Goal: Complete application form: Complete application form

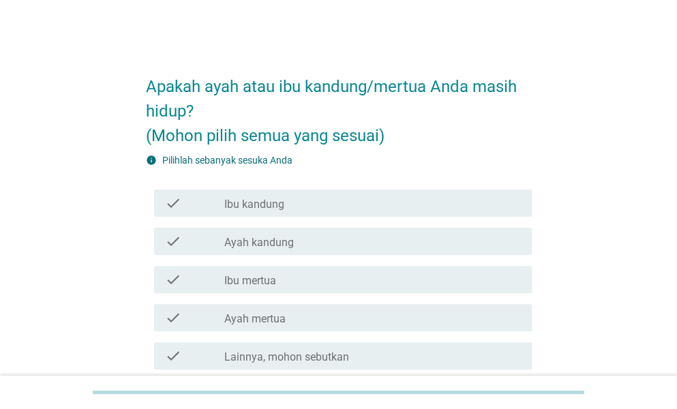
click at [361, 185] on div "check check_box_outline_blank Ibu kandung" at bounding box center [339, 203] width 386 height 38
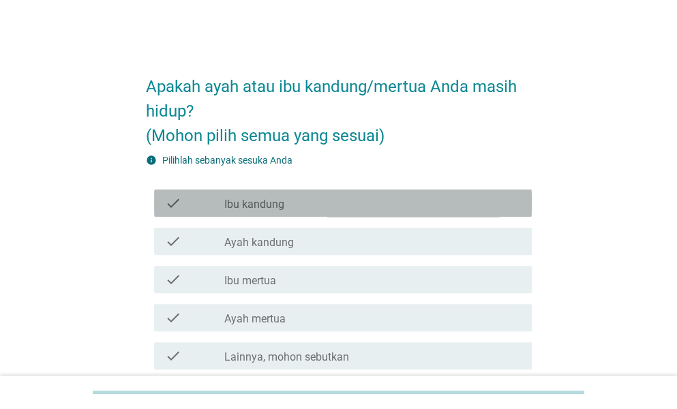
click at [361, 196] on div "check_box_outline_blank Ibu kandung" at bounding box center [372, 203] width 297 height 16
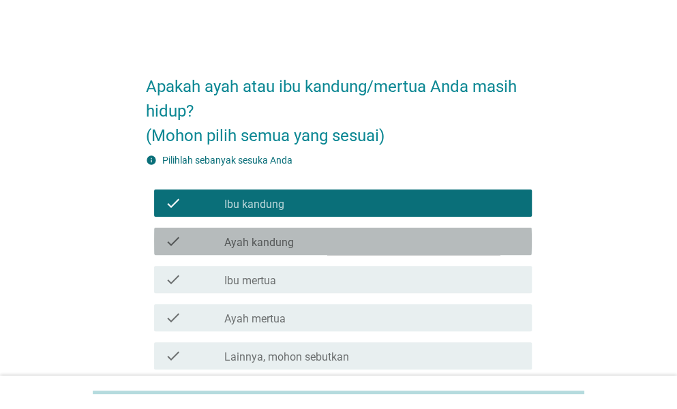
click at [368, 237] on div "check_box_outline_blank Ayah kandung" at bounding box center [372, 241] width 297 height 16
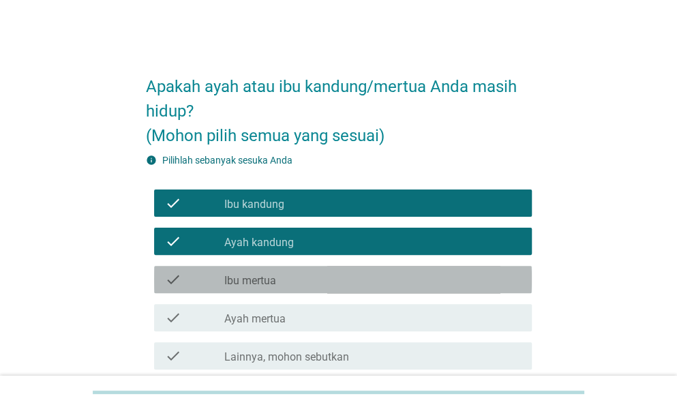
click at [371, 282] on div "check_box_outline_blank Ibu mertua" at bounding box center [372, 279] width 297 height 16
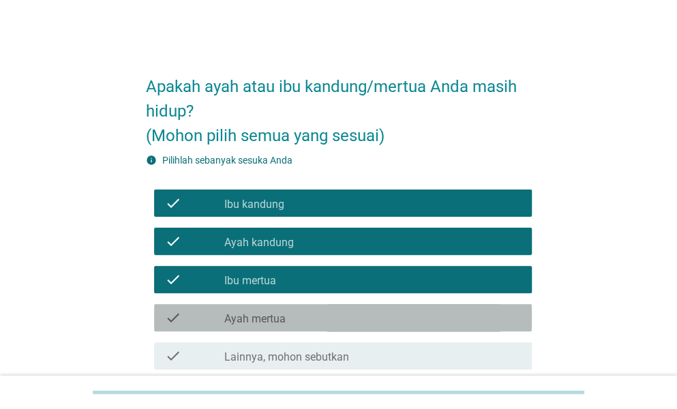
click at [374, 304] on div "check check_box_outline_blank Ayah mertua" at bounding box center [343, 317] width 378 height 27
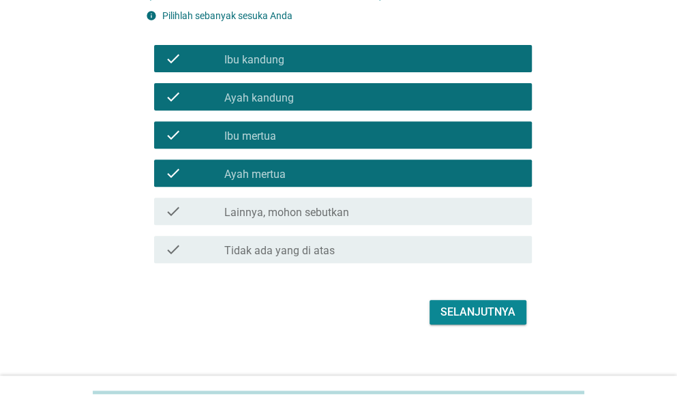
scroll to position [157, 0]
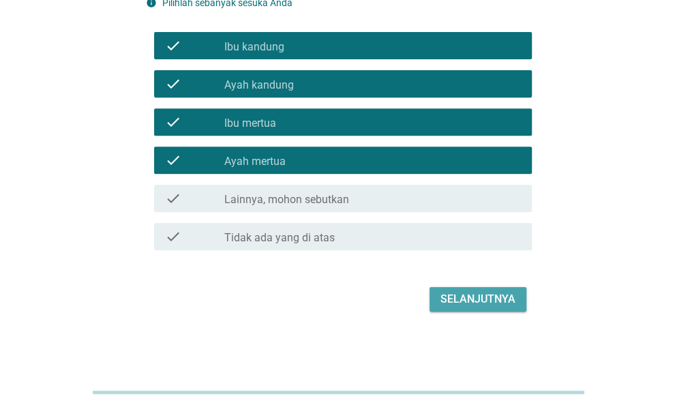
click at [473, 295] on div "Selanjutnya" at bounding box center [477, 299] width 75 height 16
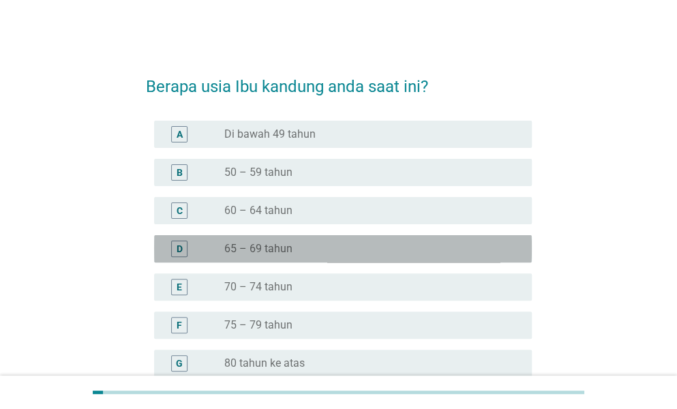
click at [357, 243] on div "radio_button_unchecked 65 – 69 tahun" at bounding box center [367, 249] width 286 height 14
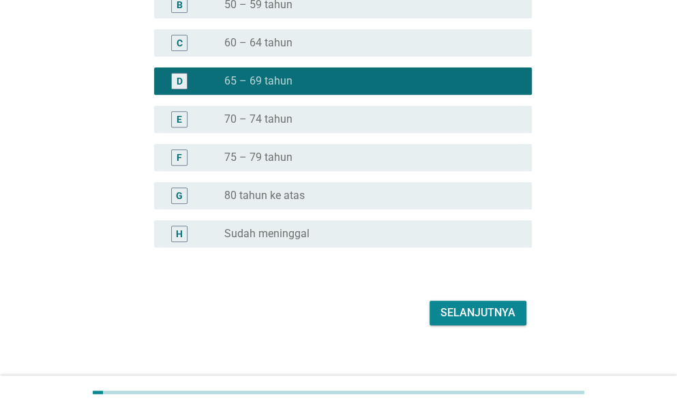
scroll to position [181, 0]
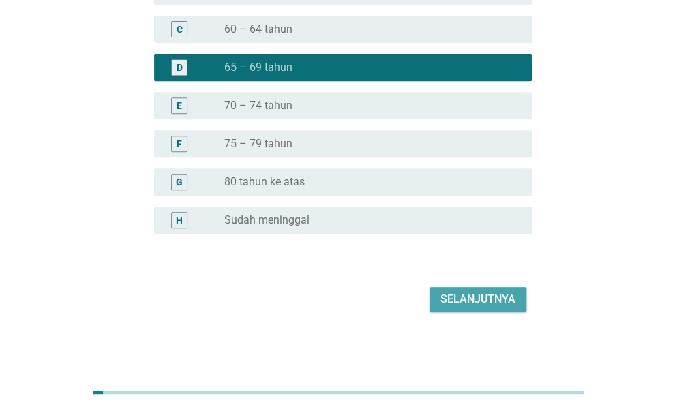
click at [479, 306] on div "Selanjutnya" at bounding box center [477, 299] width 75 height 16
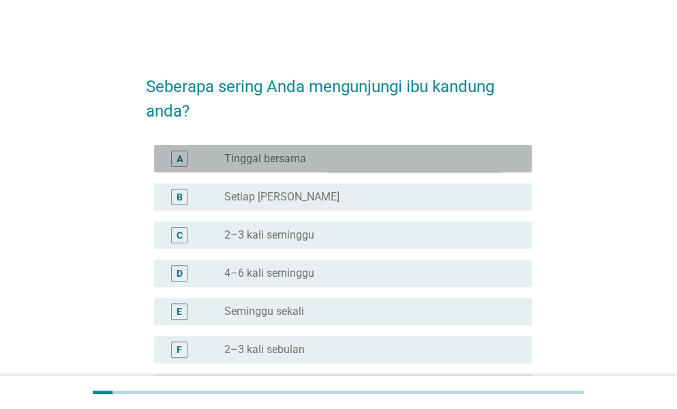
click at [368, 163] on div "radio_button_unchecked Tinggal bersama" at bounding box center [367, 159] width 286 height 14
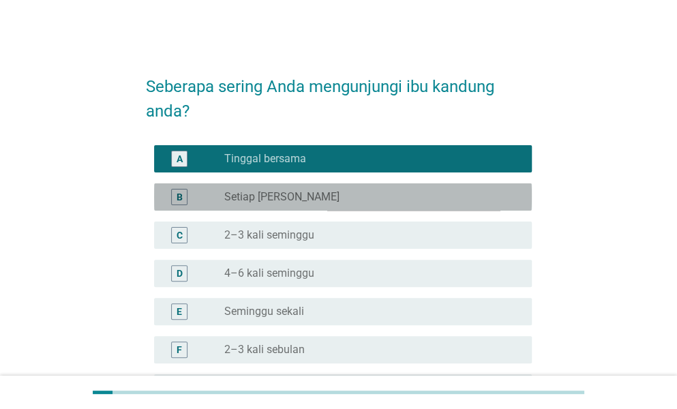
click at [429, 205] on div "B radio_button_unchecked Setiap Hari" at bounding box center [343, 196] width 378 height 27
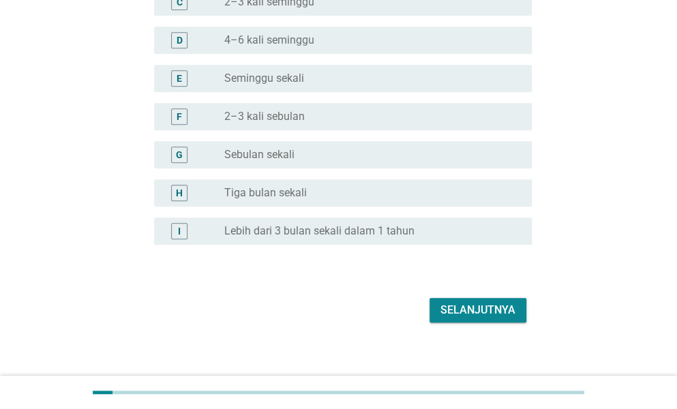
scroll to position [239, 0]
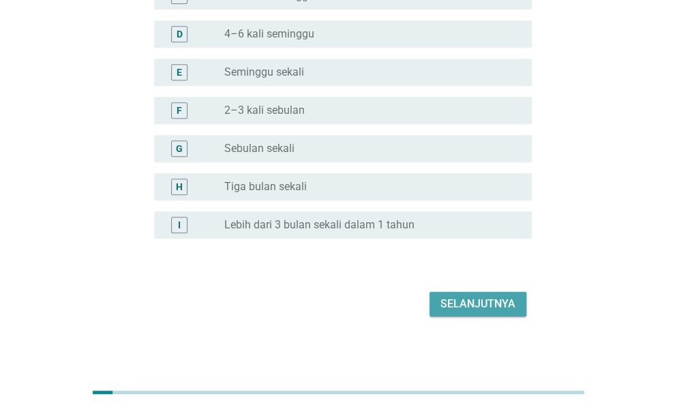
click at [502, 307] on div "Selanjutnya" at bounding box center [477, 304] width 75 height 16
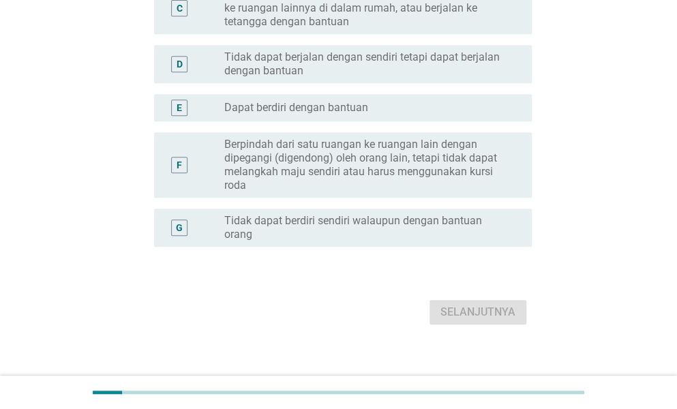
scroll to position [0, 0]
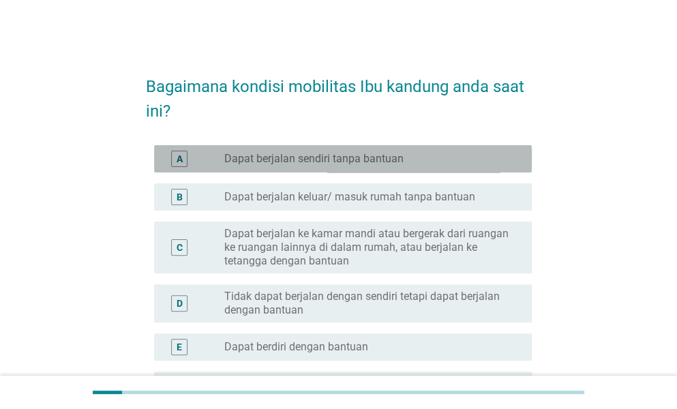
click at [485, 168] on div "A radio_button_unchecked Dapat berjalan sendiri tanpa bantuan" at bounding box center [343, 158] width 378 height 27
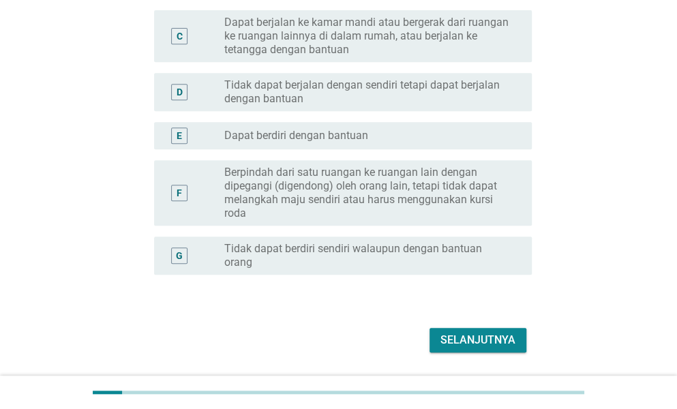
scroll to position [252, 0]
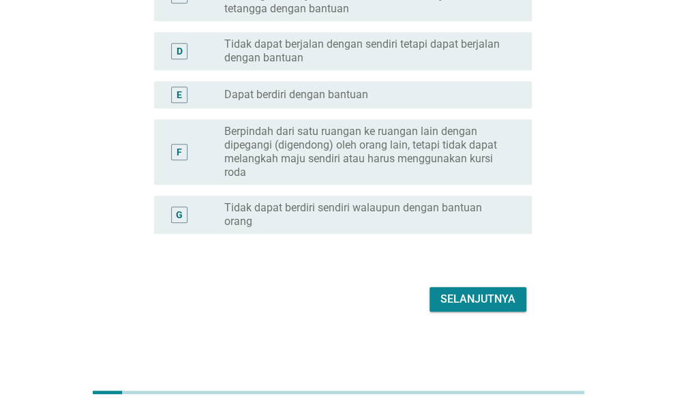
click at [505, 302] on div "Selanjutnya" at bounding box center [477, 299] width 75 height 16
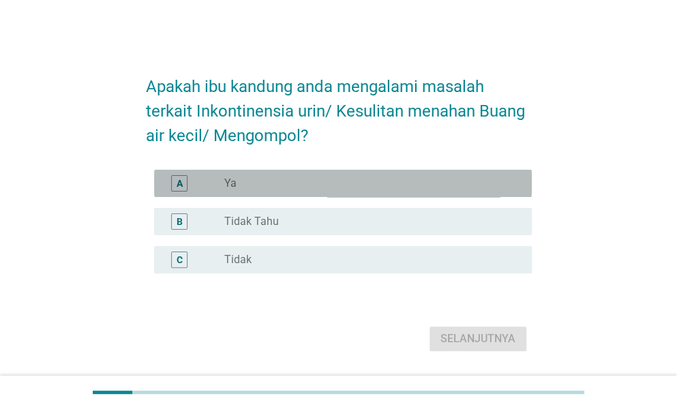
click at [378, 187] on div "radio_button_unchecked Ya" at bounding box center [367, 184] width 286 height 14
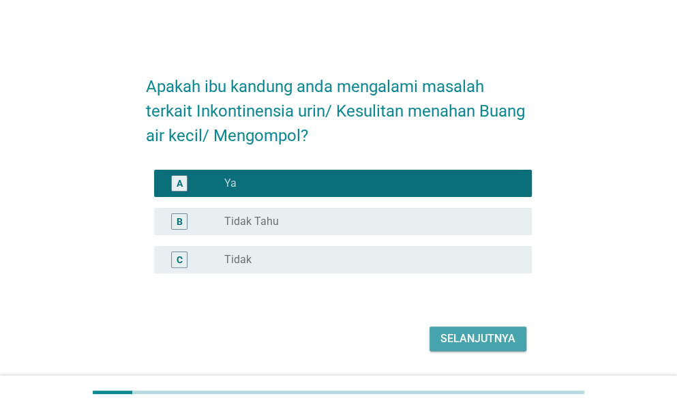
click at [491, 327] on button "Selanjutnya" at bounding box center [477, 339] width 97 height 25
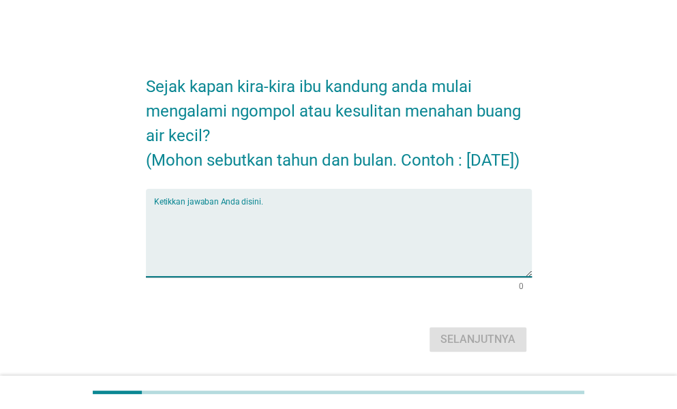
click at [438, 273] on textarea "Ketikkan jawaban Anda disini." at bounding box center [343, 241] width 378 height 72
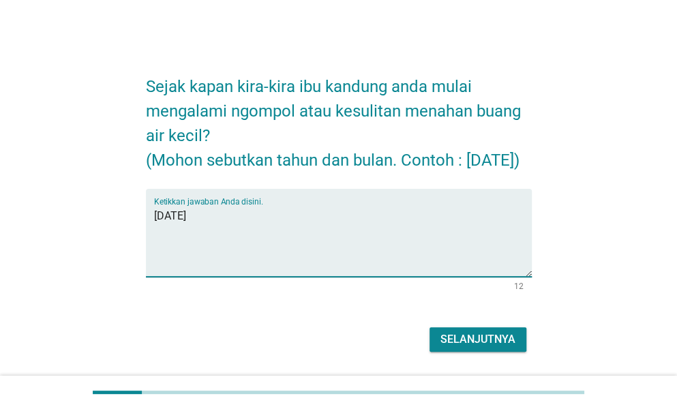
type textarea "[DATE]"
drag, startPoint x: 457, startPoint y: 348, endPoint x: 464, endPoint y: 356, distance: 10.1
click at [464, 356] on div "Selanjutnya" at bounding box center [339, 339] width 386 height 33
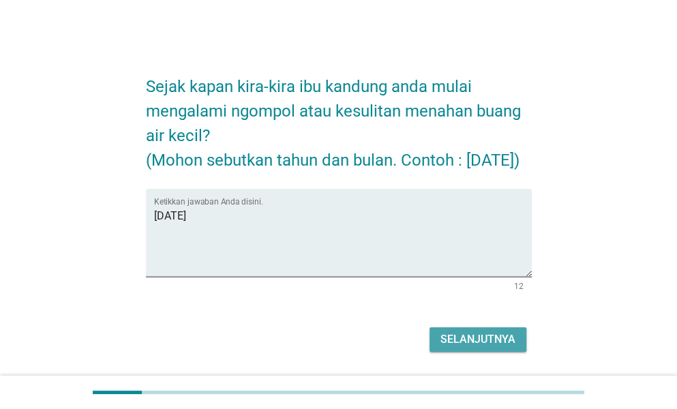
click at [464, 348] on div "Selanjutnya" at bounding box center [477, 339] width 75 height 16
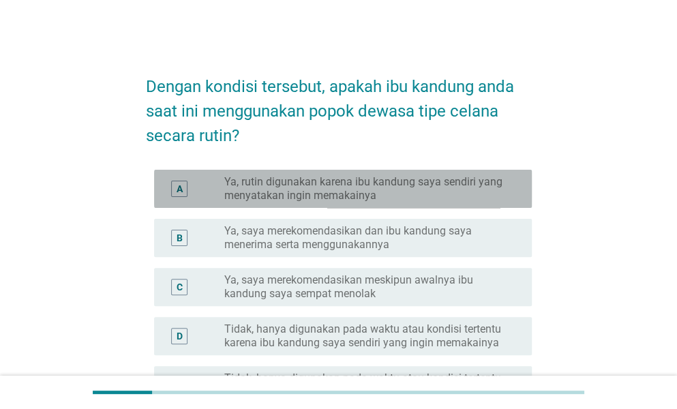
click at [492, 204] on div "A radio_button_unchecked Ya, rutin digunakan karena ibu kandung saya sendiri ya…" at bounding box center [343, 189] width 378 height 38
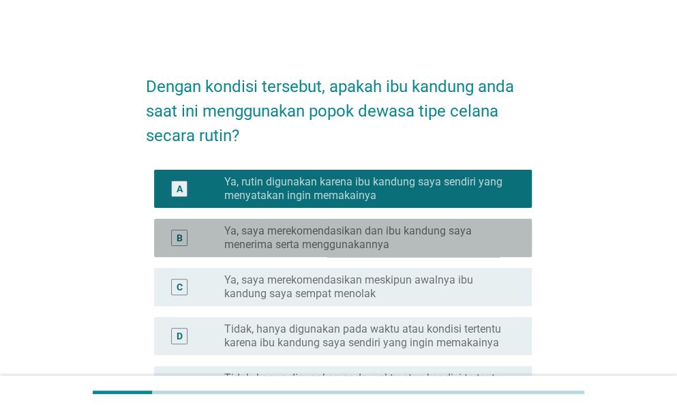
click at [499, 233] on label "Ya, saya merekomendasikan dan ibu kandung saya menerima serta menggunakannya" at bounding box center [367, 237] width 286 height 27
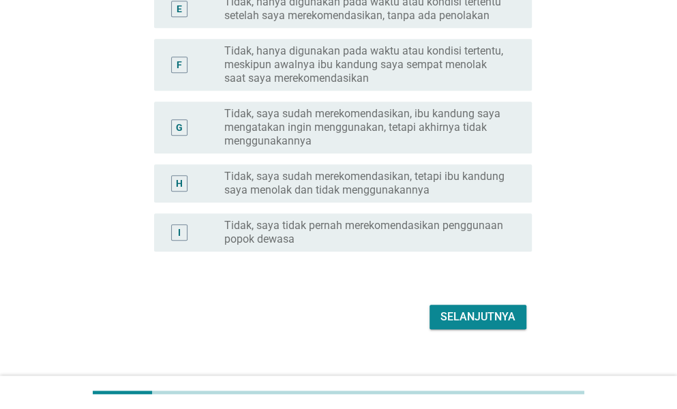
scroll to position [392, 0]
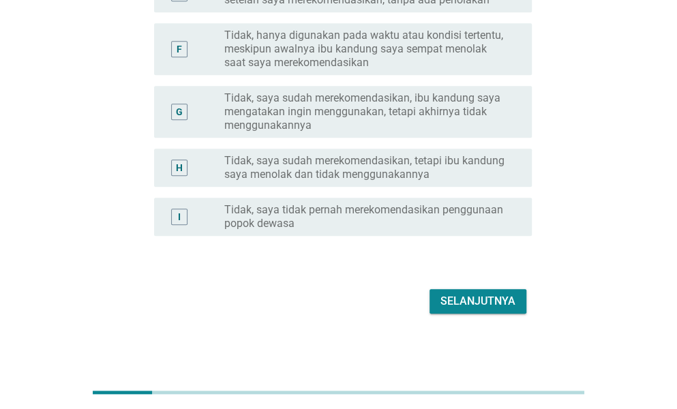
click at [489, 285] on div "Selanjutnya" at bounding box center [339, 301] width 386 height 33
click at [489, 293] on div "Selanjutnya" at bounding box center [477, 301] width 75 height 16
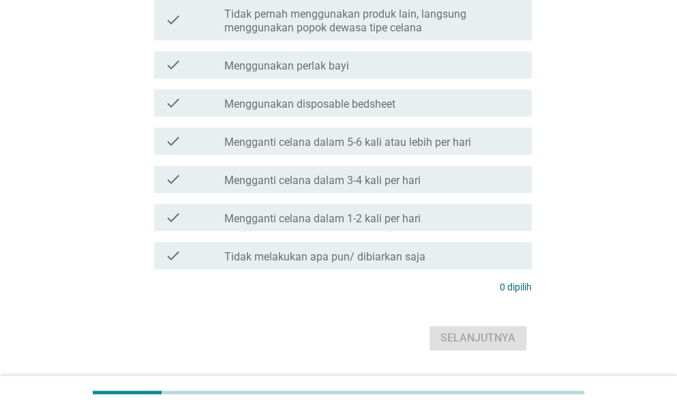
scroll to position [0, 0]
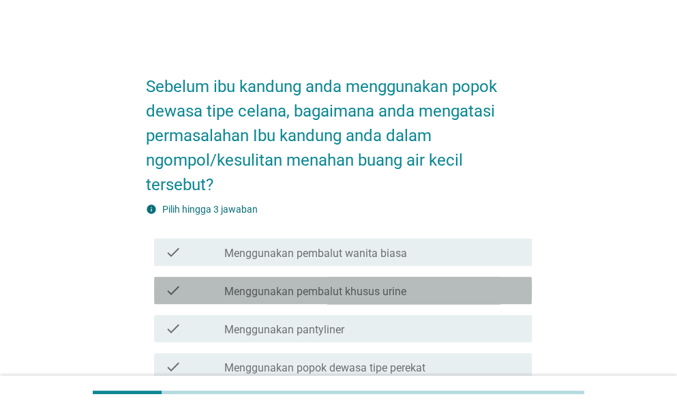
click at [444, 289] on div "check_box_outline_blank Menggunakan pembalut khusus urine" at bounding box center [372, 290] width 297 height 16
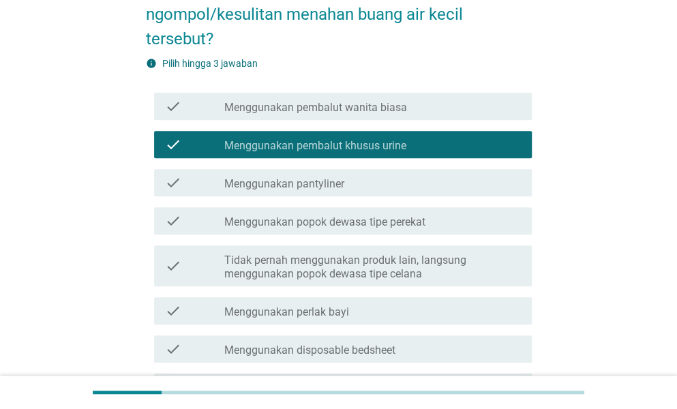
scroll to position [176, 0]
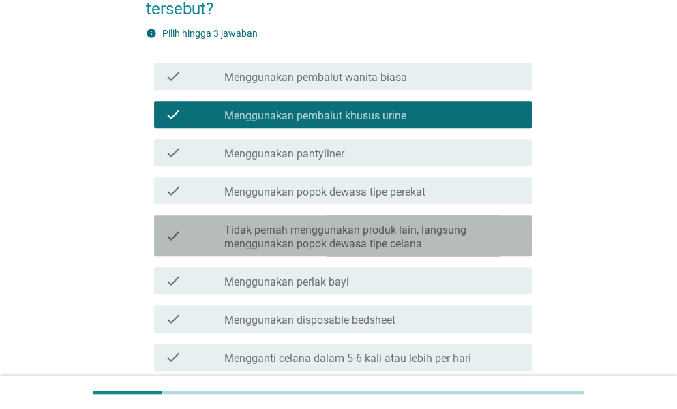
click at [444, 242] on label "Tidak pernah menggunakan produk lain, langsung menggunakan popok dewasa tipe ce…" at bounding box center [372, 237] width 297 height 27
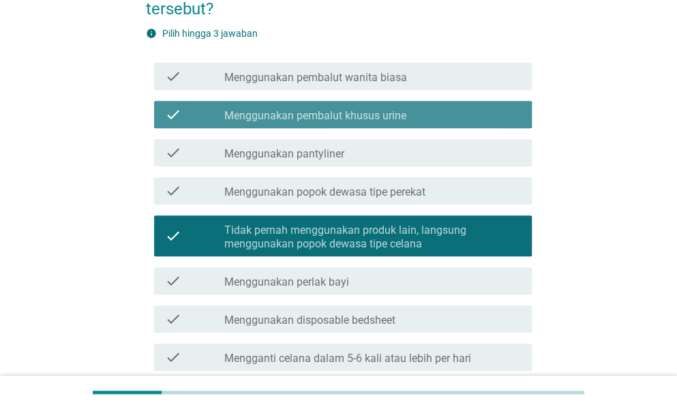
click at [406, 115] on div "check_box_outline_blank Menggunakan pembalut khusus urine" at bounding box center [372, 114] width 297 height 16
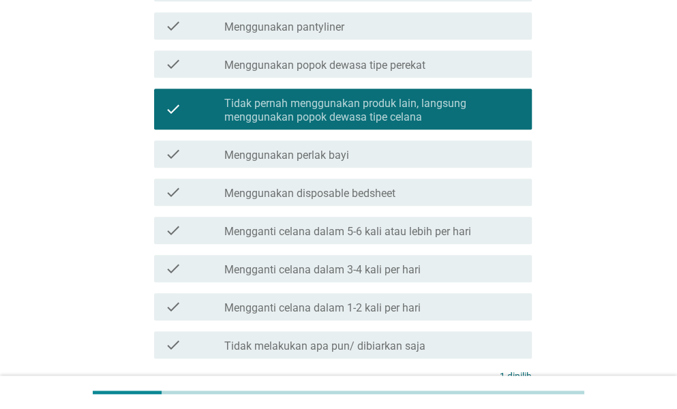
scroll to position [431, 0]
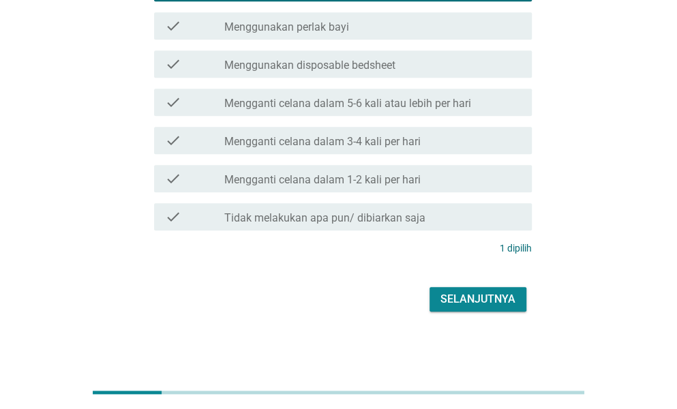
click at [457, 149] on div "check check_box_outline_blank Mengganti celana dalam 3-4 kali per hari" at bounding box center [343, 140] width 378 height 27
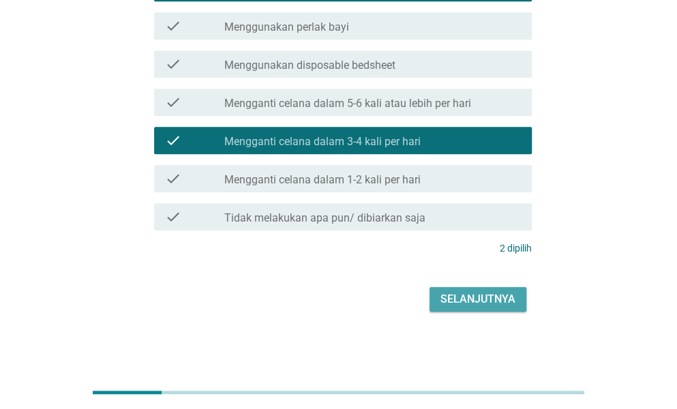
click at [498, 297] on div "Selanjutnya" at bounding box center [477, 299] width 75 height 16
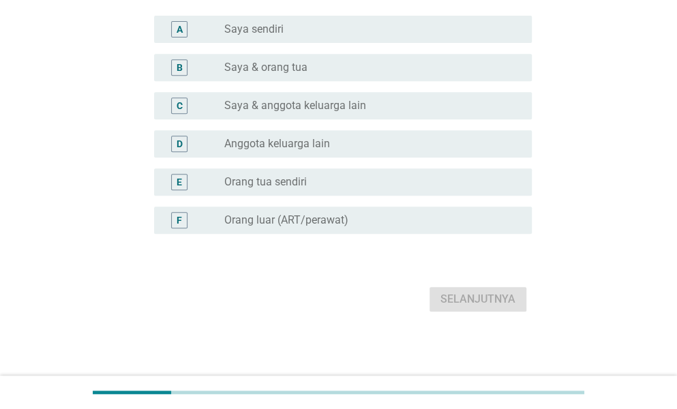
scroll to position [0, 0]
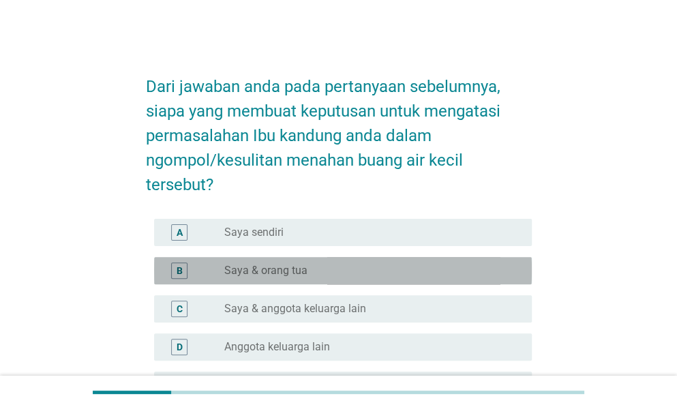
click at [397, 283] on div "B radio_button_unchecked Saya & orang tua" at bounding box center [343, 270] width 378 height 27
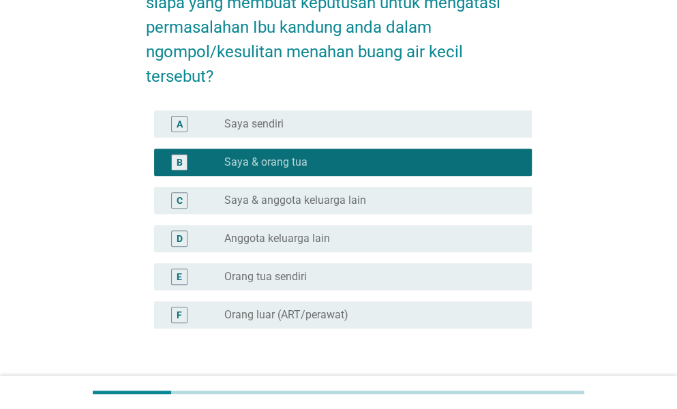
scroll to position [203, 0]
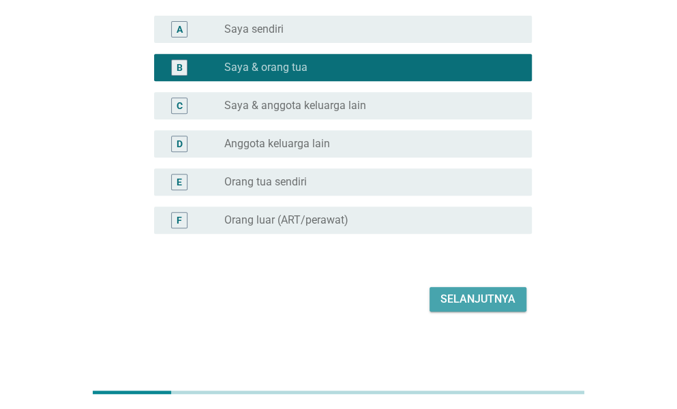
click at [504, 300] on div "Selanjutnya" at bounding box center [477, 299] width 75 height 16
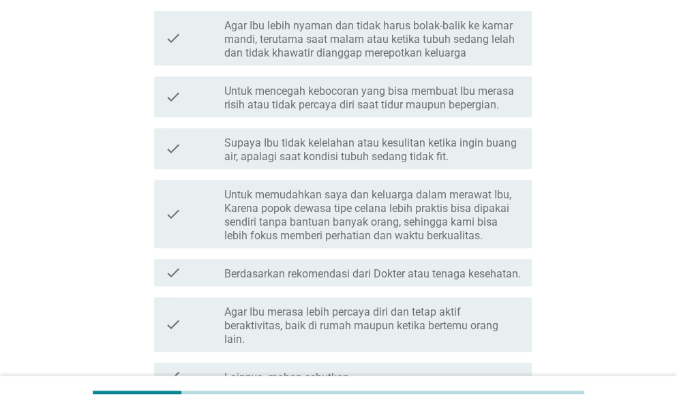
scroll to position [0, 0]
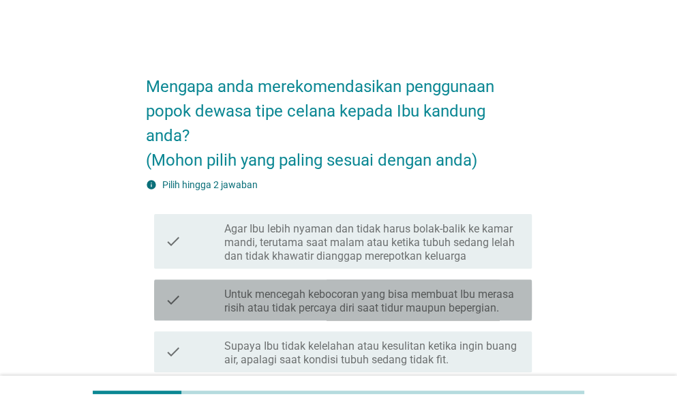
click at [398, 292] on label "Untuk mencegah kebocoran yang bisa membuat Ibu merasa risih atau tidak percaya …" at bounding box center [372, 301] width 297 height 27
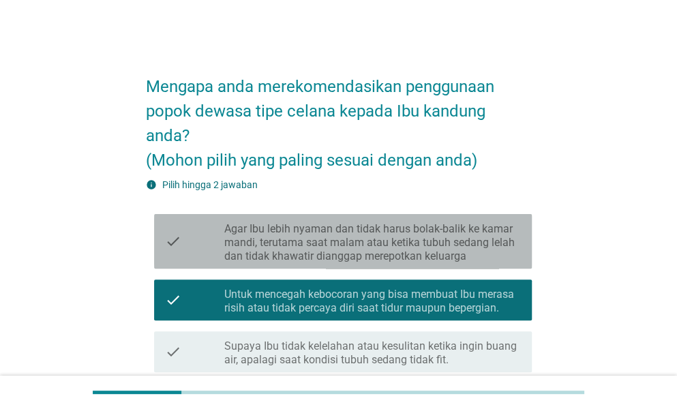
click at [469, 242] on label "Agar Ibu lebih nyaman dan tidak harus bolak-balik ke kamar mandi, terutama saat…" at bounding box center [372, 242] width 297 height 41
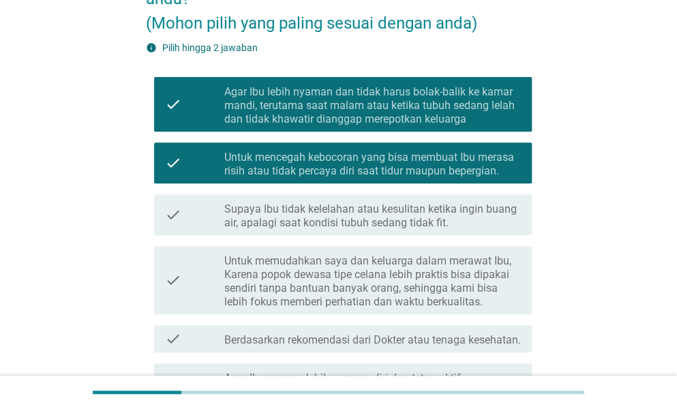
scroll to position [376, 0]
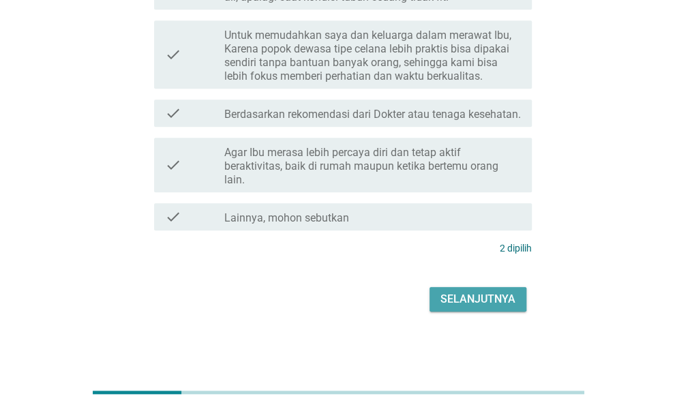
click at [483, 307] on button "Selanjutnya" at bounding box center [477, 299] width 97 height 25
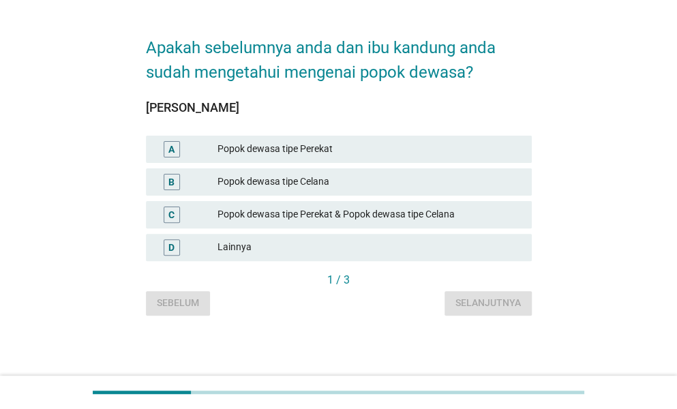
scroll to position [0, 0]
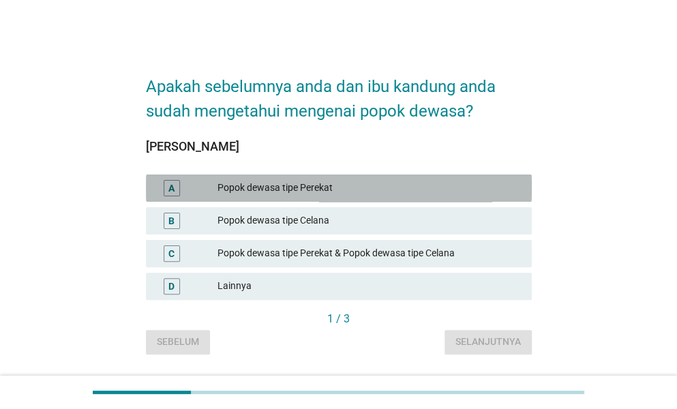
click at [342, 196] on div "A Popok dewasa tipe Perekat" at bounding box center [339, 188] width 386 height 27
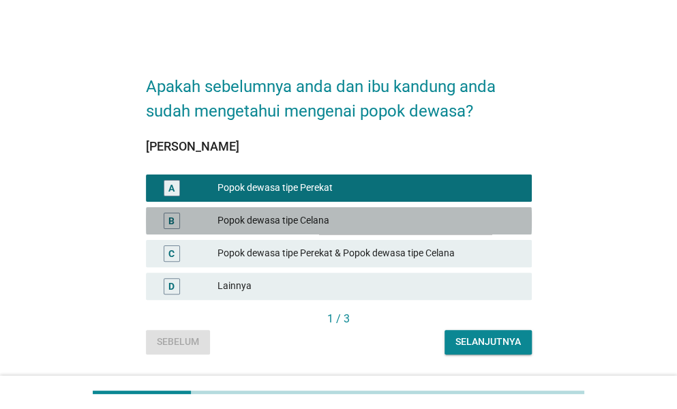
click at [350, 210] on div "B Popok dewasa tipe Celana" at bounding box center [339, 220] width 386 height 27
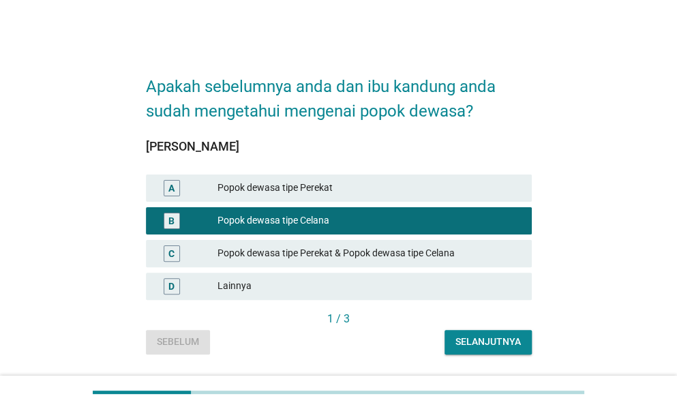
click at [479, 336] on div "Selanjutnya" at bounding box center [487, 342] width 65 height 14
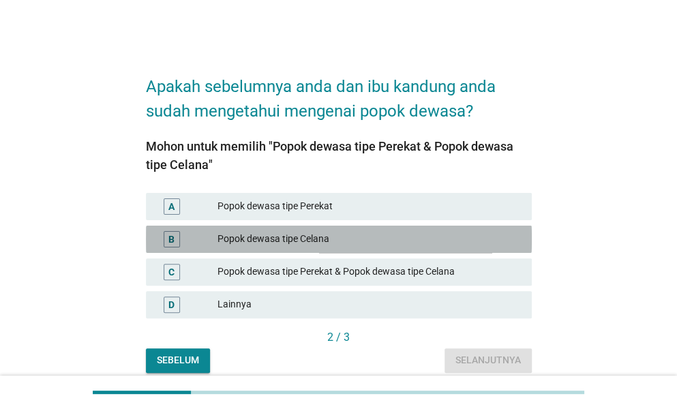
click at [395, 239] on div "Popok dewasa tipe Celana" at bounding box center [368, 239] width 303 height 16
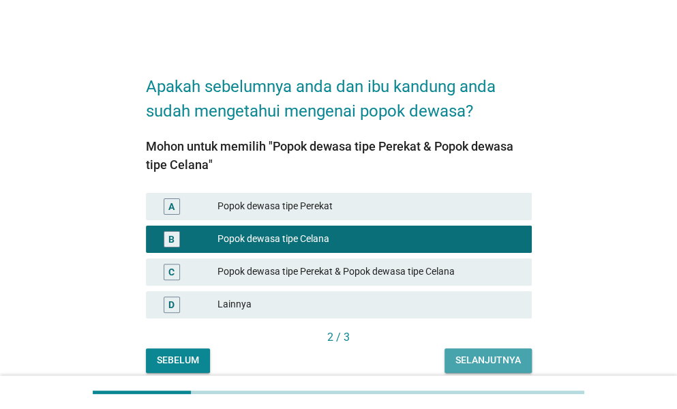
click at [496, 359] on div "Selanjutnya" at bounding box center [487, 360] width 65 height 14
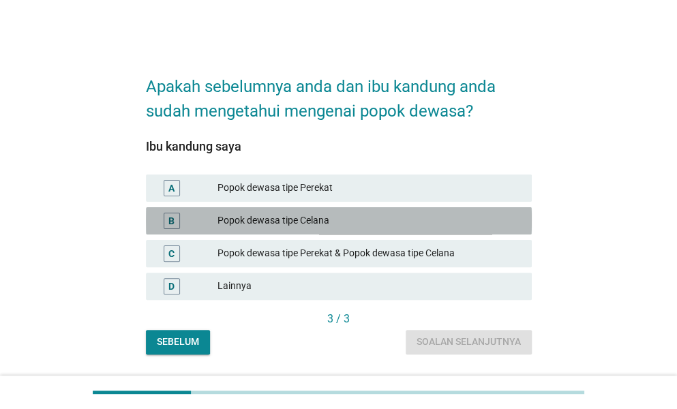
click at [419, 229] on div "B Popok dewasa tipe Celana" at bounding box center [339, 220] width 386 height 27
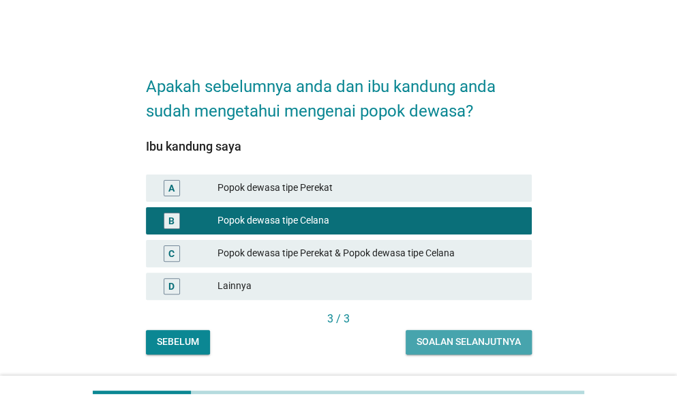
click at [476, 337] on div "Soalan selanjutnya" at bounding box center [469, 342] width 104 height 14
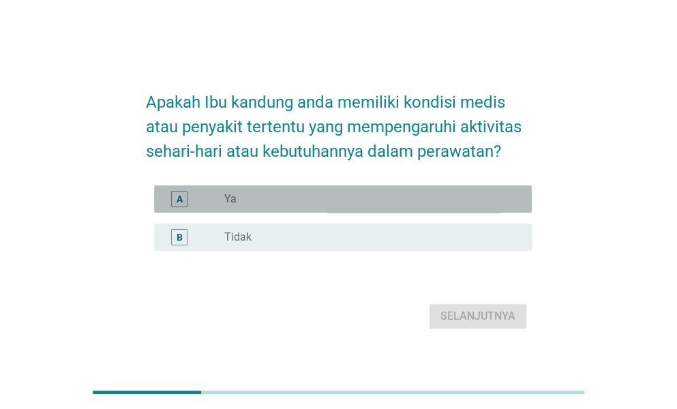
click at [431, 205] on div "radio_button_unchecked Ya" at bounding box center [367, 199] width 286 height 14
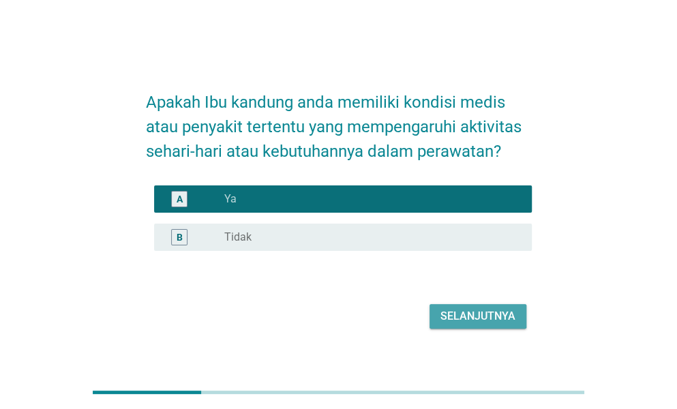
click at [491, 327] on button "Selanjutnya" at bounding box center [477, 316] width 97 height 25
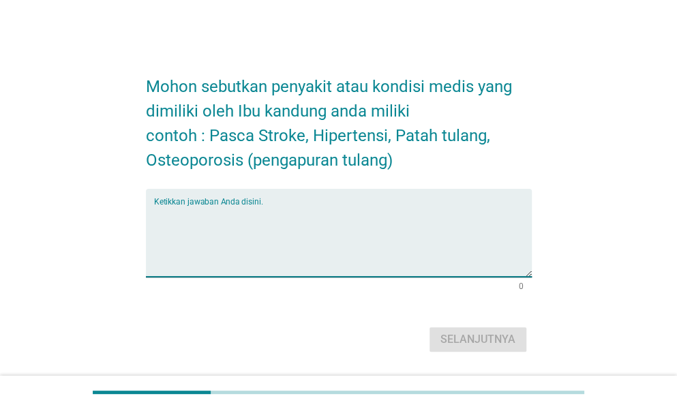
click at [316, 238] on textarea "Ketikkan jawaban Anda disini." at bounding box center [343, 241] width 378 height 72
click at [316, 238] on textarea "Os" at bounding box center [343, 241] width 378 height 72
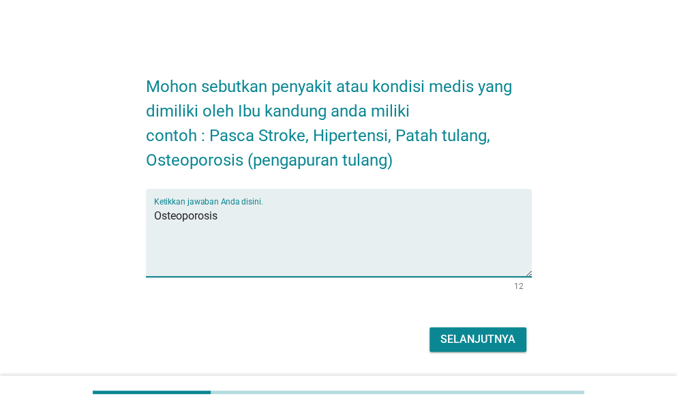
type textarea "Osteoporosis"
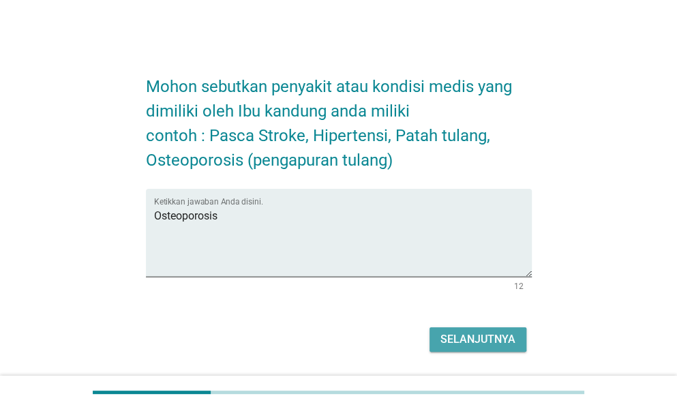
click at [469, 330] on button "Selanjutnya" at bounding box center [477, 339] width 97 height 25
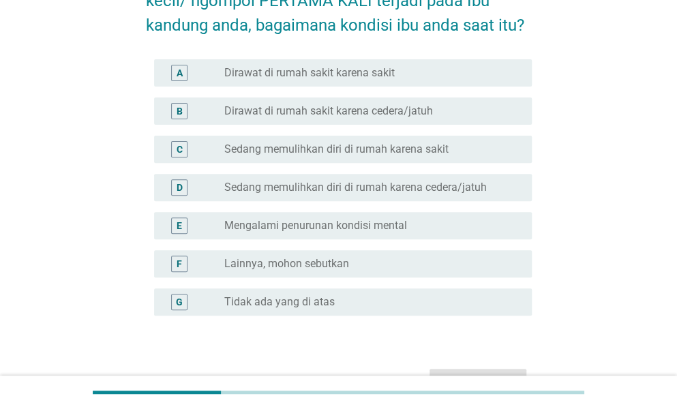
scroll to position [155, 0]
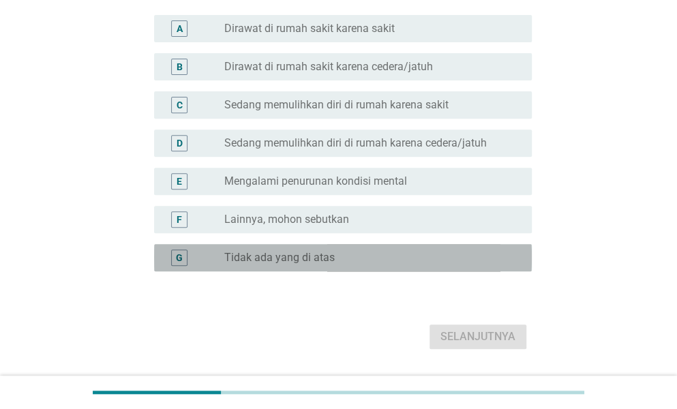
click at [453, 255] on div "radio_button_unchecked Tidak ada yang di atas" at bounding box center [367, 258] width 286 height 14
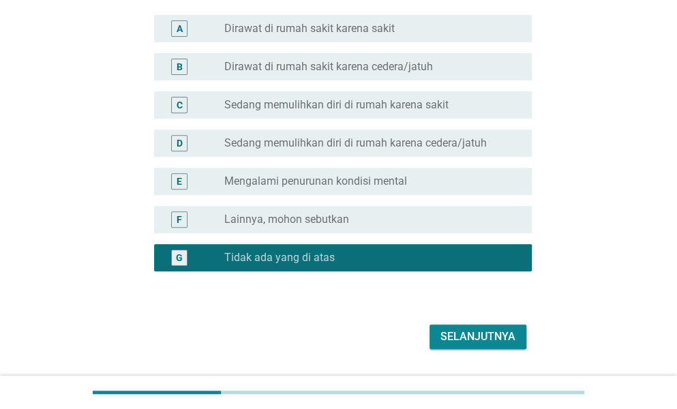
click at [473, 332] on div "Selanjutnya" at bounding box center [477, 337] width 75 height 16
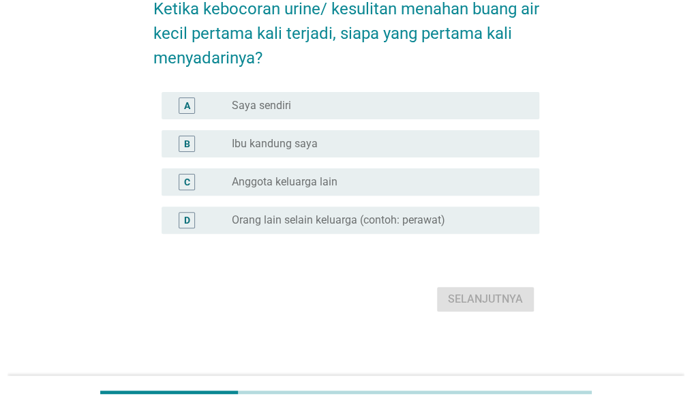
scroll to position [0, 0]
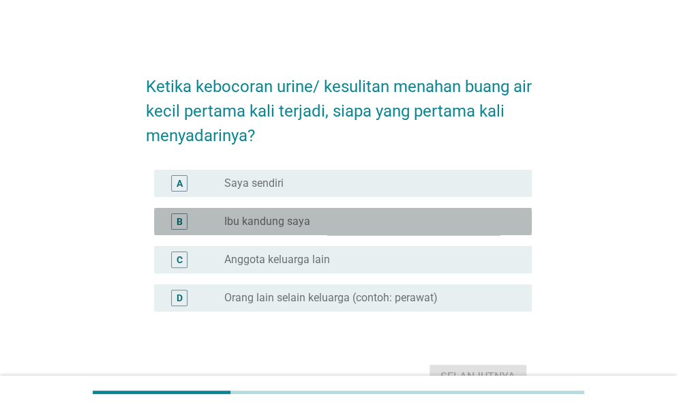
click at [427, 222] on div "radio_button_unchecked Ibu kandung saya" at bounding box center [367, 222] width 286 height 14
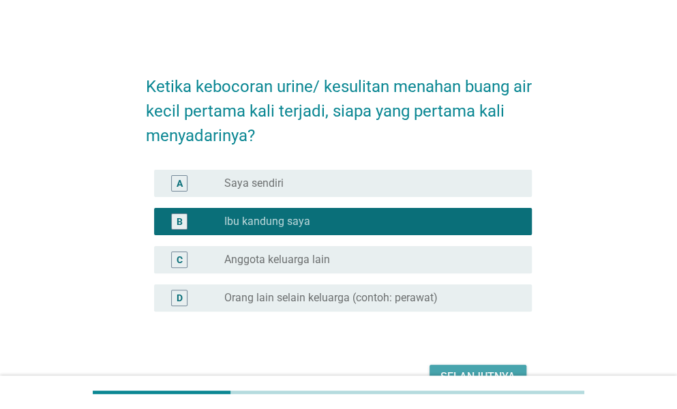
click at [498, 370] on div "Selanjutnya" at bounding box center [477, 377] width 75 height 16
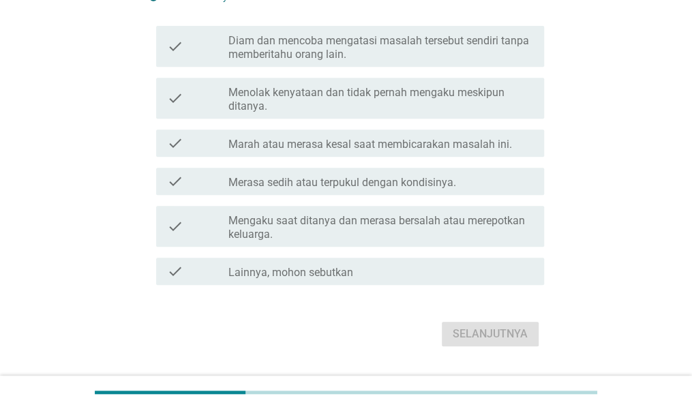
scroll to position [236, 0]
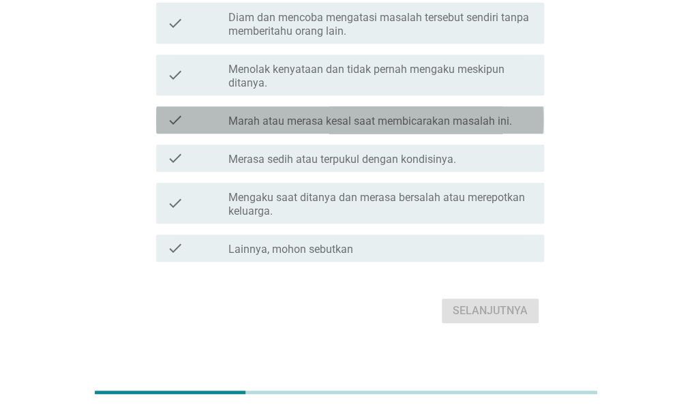
click at [451, 118] on label "Marah atau merasa kesal saat membicarakan masalah ini." at bounding box center [370, 122] width 284 height 14
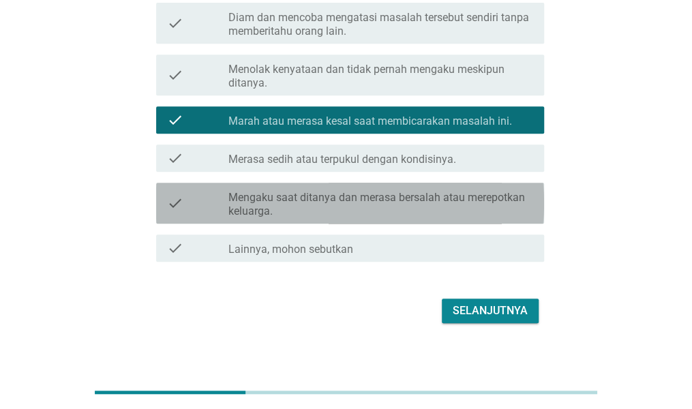
click at [472, 186] on div "check check_box_outline_blank Mengaku saat ditanya dan merasa bersalah atau mer…" at bounding box center [350, 203] width 388 height 41
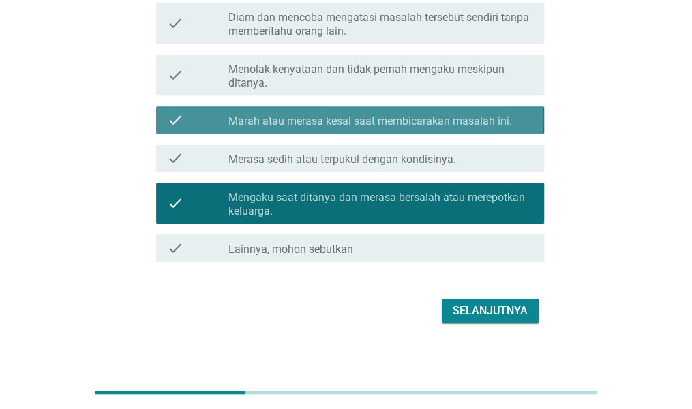
click at [468, 129] on div "check check_box Marah atau merasa kesal saat membicarakan masalah ini." at bounding box center [350, 119] width 388 height 27
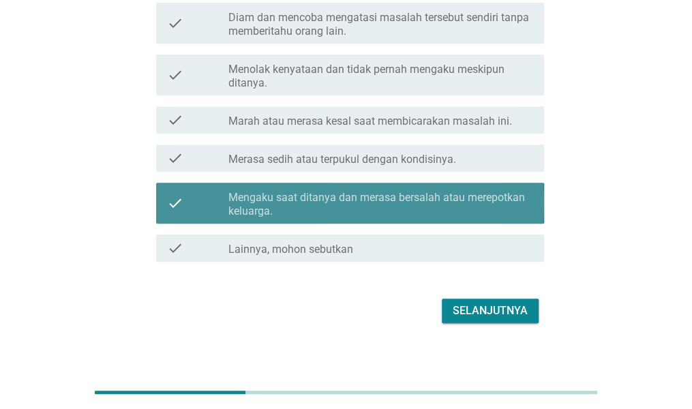
click at [454, 202] on label "Mengaku saat ditanya dan merasa bersalah atau merepotkan keluarga." at bounding box center [380, 204] width 305 height 27
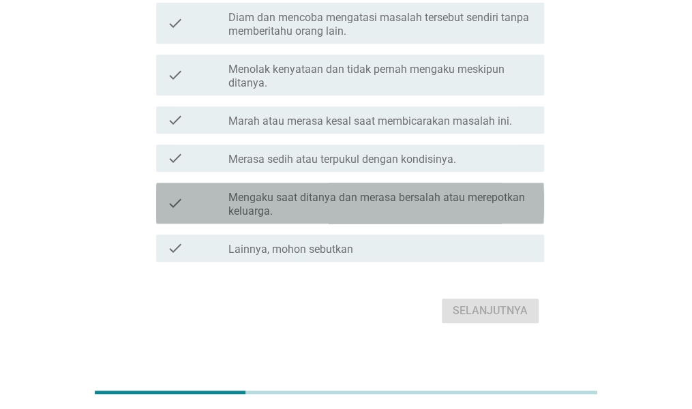
click at [462, 209] on label "Mengaku saat ditanya dan merasa bersalah atau merepotkan keluarga." at bounding box center [380, 204] width 305 height 27
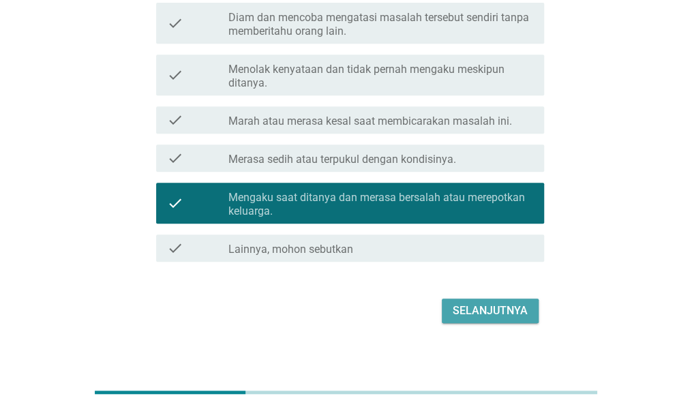
click at [491, 303] on div "Selanjutnya" at bounding box center [490, 311] width 75 height 16
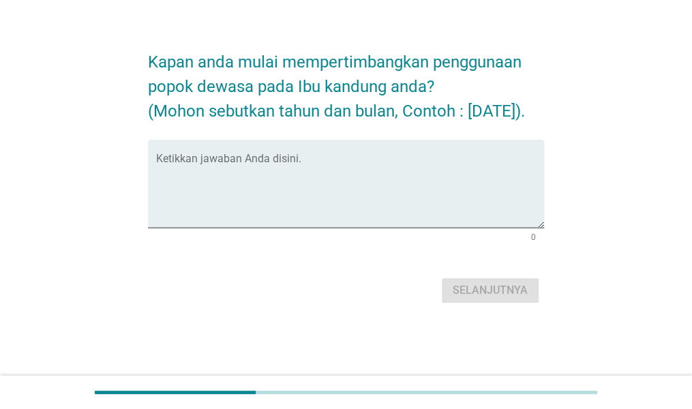
scroll to position [0, 0]
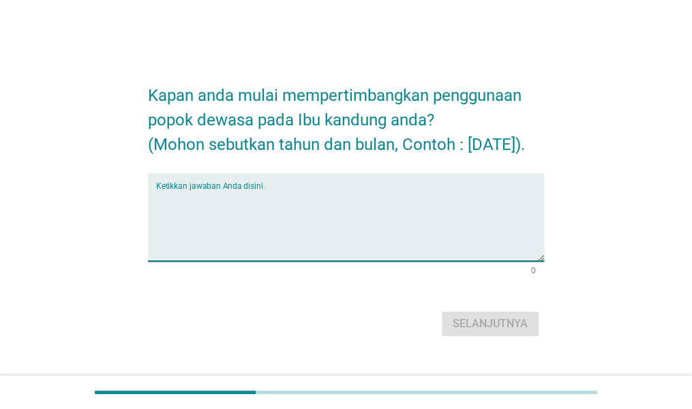
click at [455, 226] on textarea "Ketikkan jawaban Anda disini." at bounding box center [350, 226] width 388 height 72
click at [434, 237] on textarea "Febrr" at bounding box center [350, 226] width 388 height 72
type textarea "[DATE]"
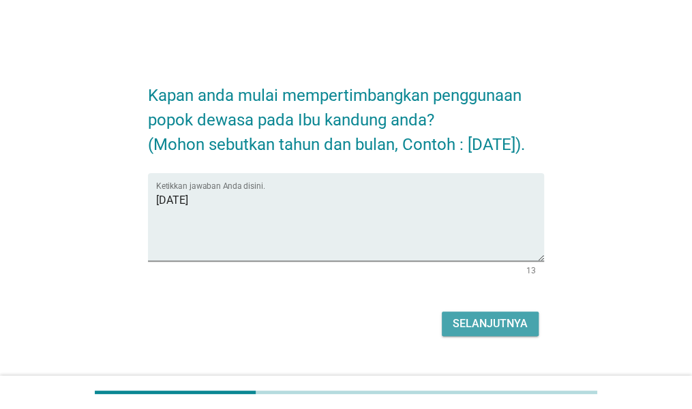
click at [496, 332] on div "Selanjutnya" at bounding box center [490, 324] width 75 height 16
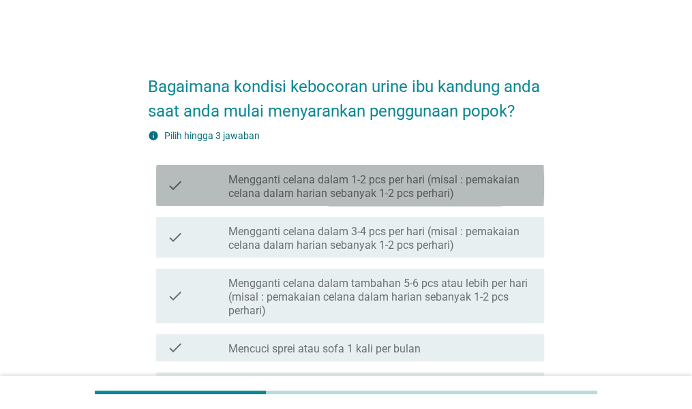
click at [440, 184] on label "Mengganti celana dalam 1-2 pcs per hari (misal : pemakaian celana dalam harian …" at bounding box center [380, 186] width 305 height 27
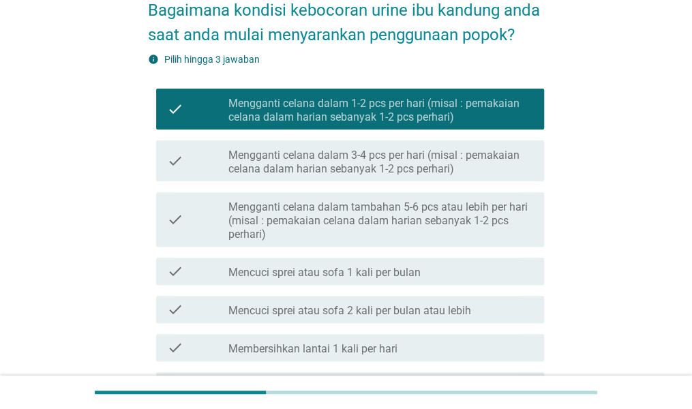
scroll to position [91, 0]
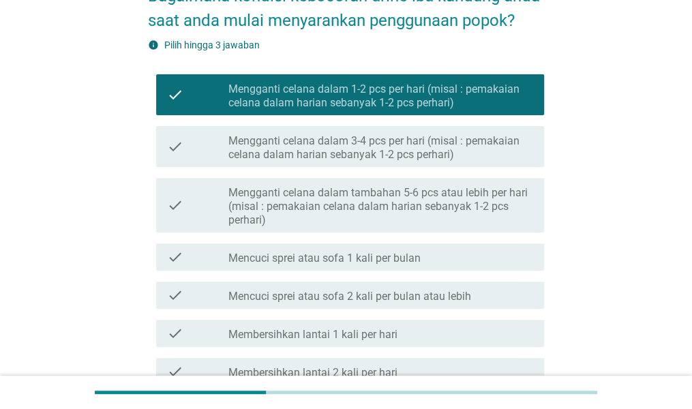
click at [412, 158] on label "Mengganti celana dalam 3-4 pcs per hari (misal : pemakaian celana dalam harian …" at bounding box center [380, 147] width 305 height 27
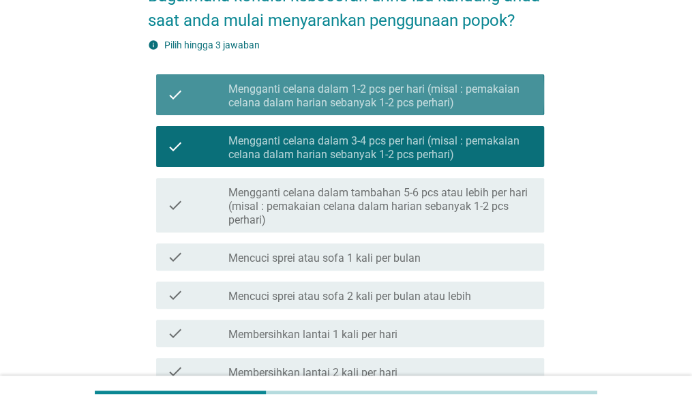
click at [429, 89] on label "Mengganti celana dalam 1-2 pcs per hari (misal : pemakaian celana dalam harian …" at bounding box center [380, 95] width 305 height 27
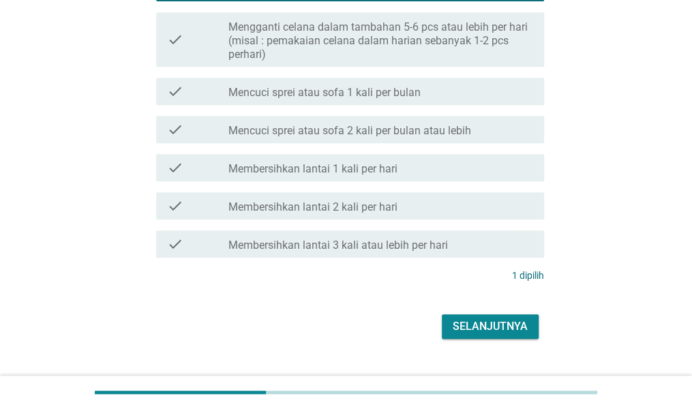
scroll to position [284, 0]
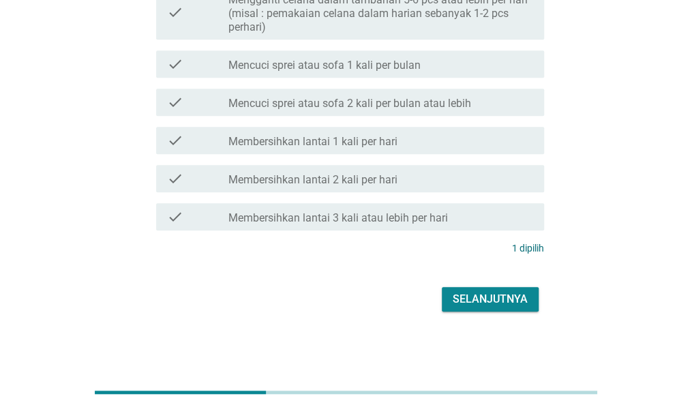
click at [492, 307] on button "Selanjutnya" at bounding box center [490, 299] width 97 height 25
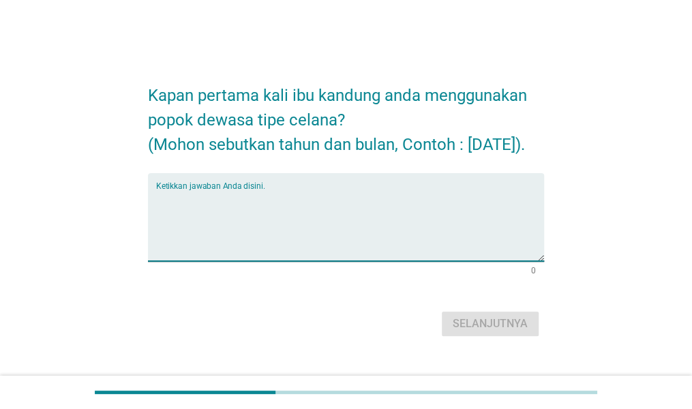
click at [399, 258] on textarea "Ketikkan jawaban Anda disini." at bounding box center [350, 226] width 388 height 72
type textarea "[DATE]"
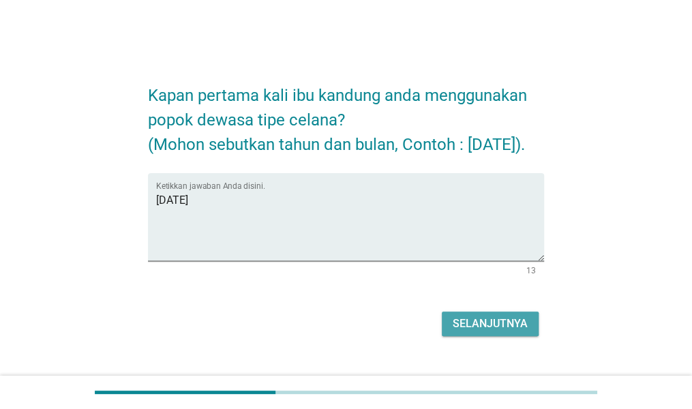
click at [488, 332] on div "Selanjutnya" at bounding box center [490, 324] width 75 height 16
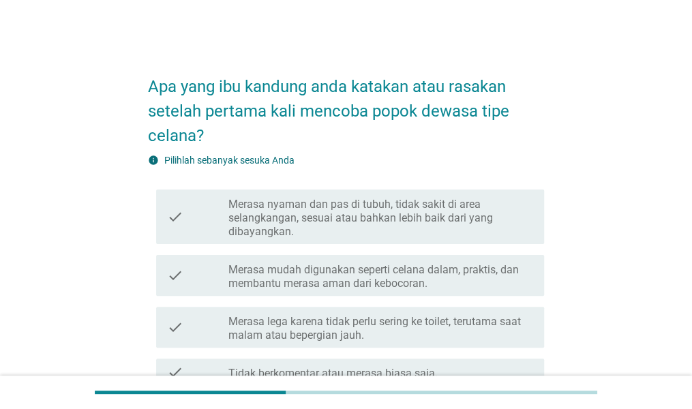
click at [444, 215] on label "Merasa nyaman dan pas di tubuh, tidak sakit di area selangkangan, sesuai atau b…" at bounding box center [380, 218] width 305 height 41
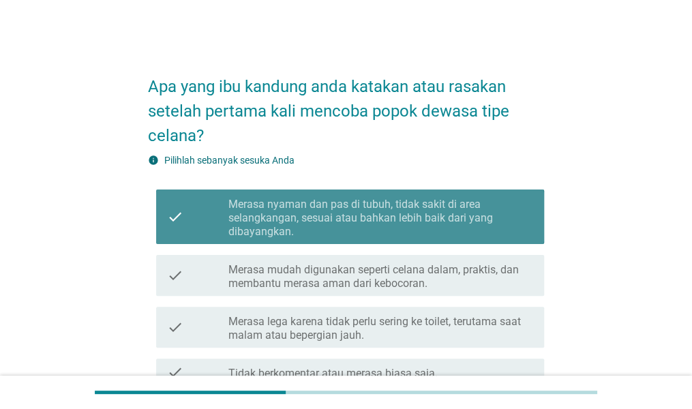
click at [487, 224] on label "Merasa nyaman dan pas di tubuh, tidak sakit di area selangkangan, sesuai atau b…" at bounding box center [380, 218] width 305 height 41
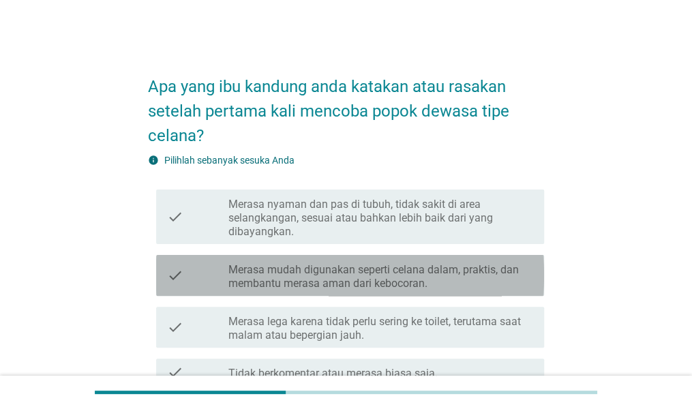
click at [479, 273] on label "Merasa mudah digunakan seperti celana dalam, praktis, dan membantu merasa aman …" at bounding box center [380, 276] width 305 height 27
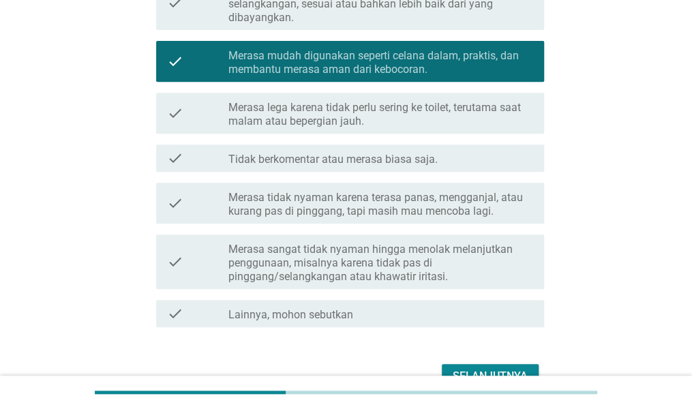
scroll to position [218, 0]
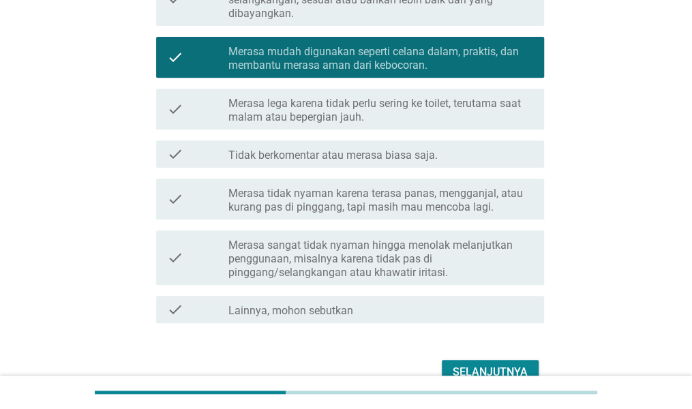
click at [421, 119] on label "Merasa lega karena tidak perlu sering ke toilet, terutama saat malam atau beper…" at bounding box center [380, 110] width 305 height 27
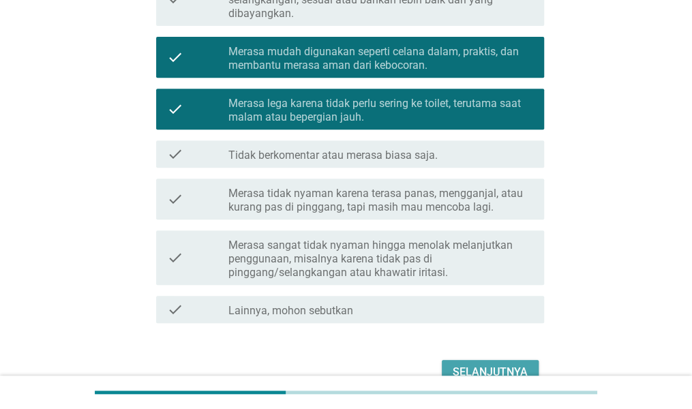
click at [487, 362] on button "Selanjutnya" at bounding box center [490, 372] width 97 height 25
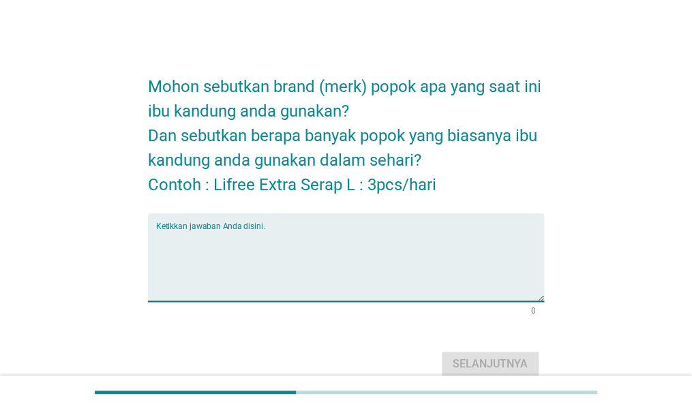
click at [406, 281] on textarea "Ketikkan jawaban Anda disini." at bounding box center [350, 266] width 388 height 72
type textarea "K"
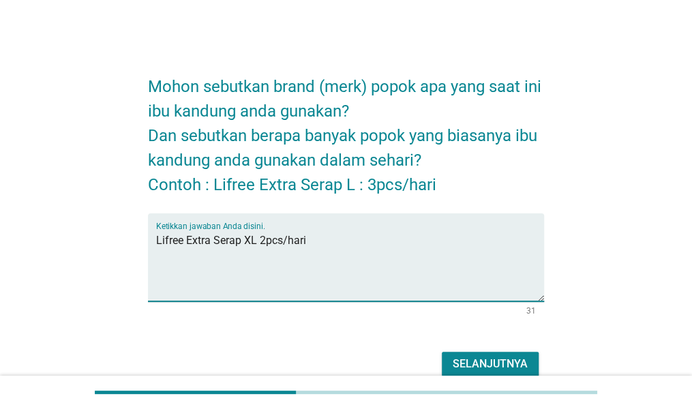
type textarea "Lifree Extra Serap XL 2pcs/hari"
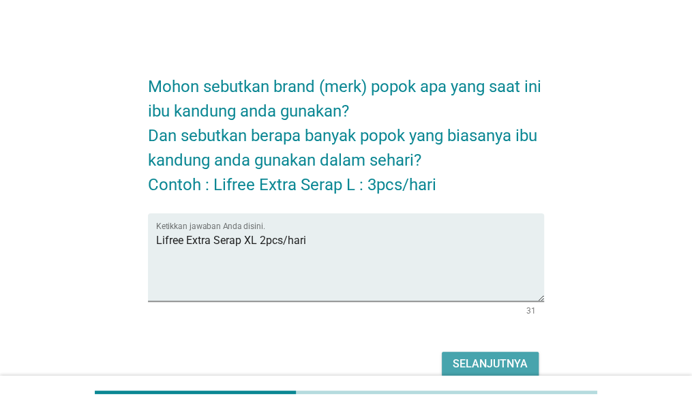
click at [480, 359] on div "Selanjutnya" at bounding box center [490, 364] width 75 height 16
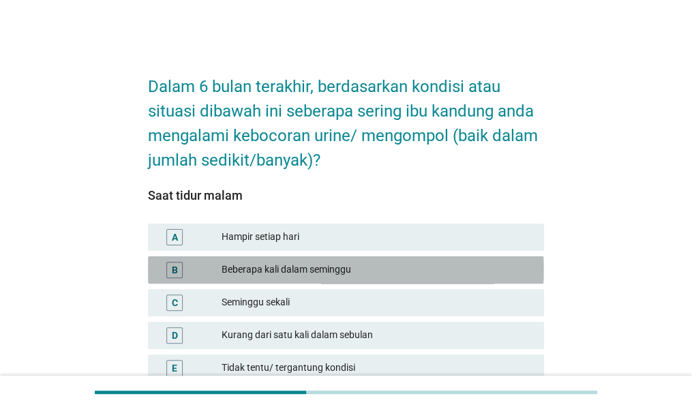
click at [466, 270] on div "Beberapa kali dalam seminggu" at bounding box center [378, 270] width 312 height 16
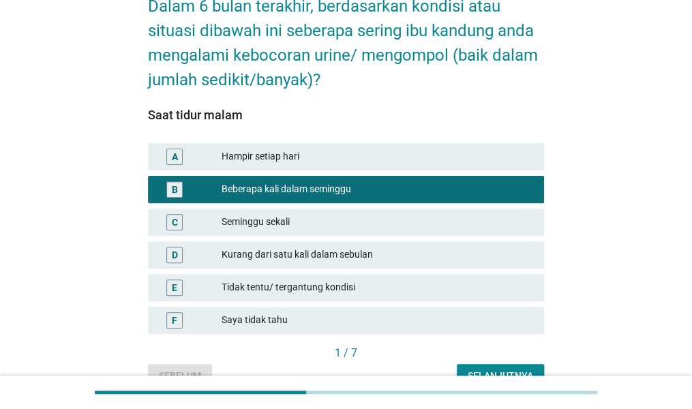
scroll to position [85, 0]
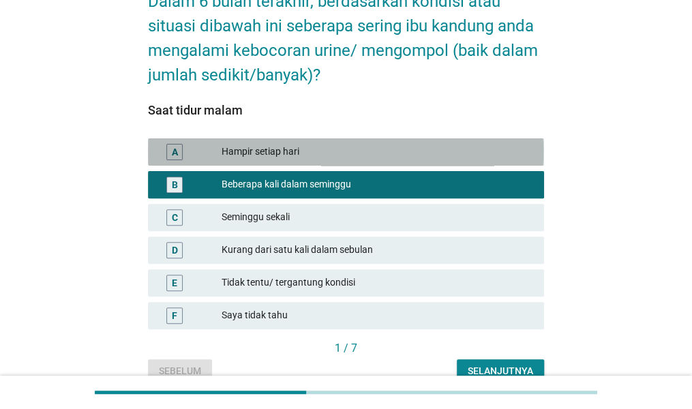
click at [472, 160] on div "A Hampir setiap hari" at bounding box center [346, 151] width 396 height 27
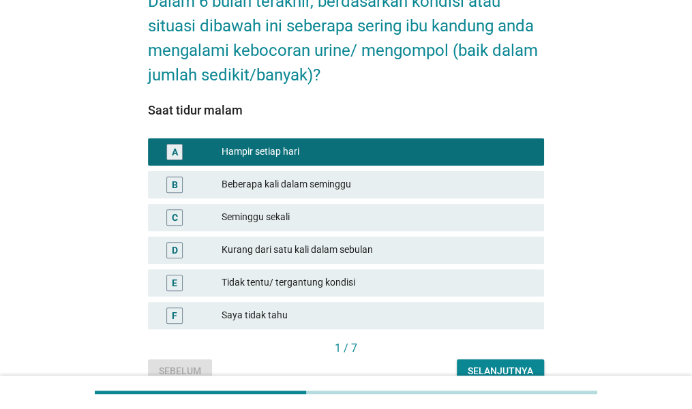
click at [498, 354] on div "1 / 7" at bounding box center [346, 348] width 396 height 16
click at [503, 368] on div "Selanjutnya" at bounding box center [500, 371] width 65 height 14
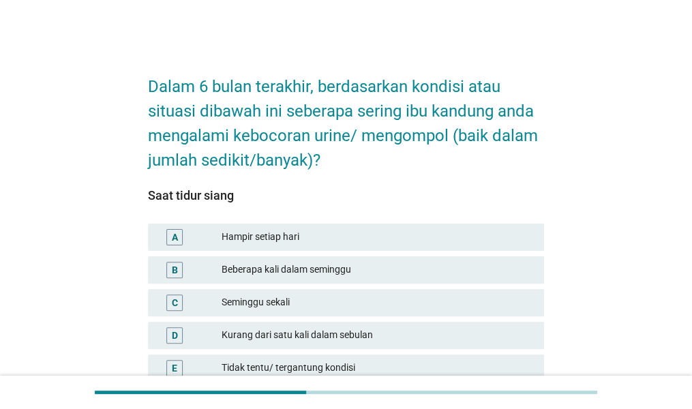
scroll to position [45, 0]
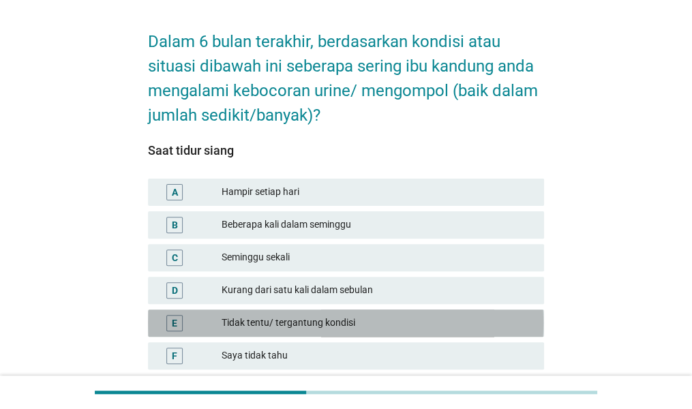
click at [421, 310] on div "E Tidak tentu/ tergantung kondisi" at bounding box center [346, 323] width 396 height 27
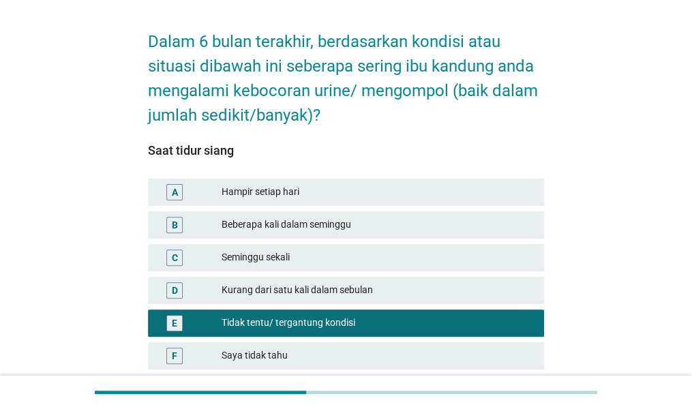
scroll to position [153, 0]
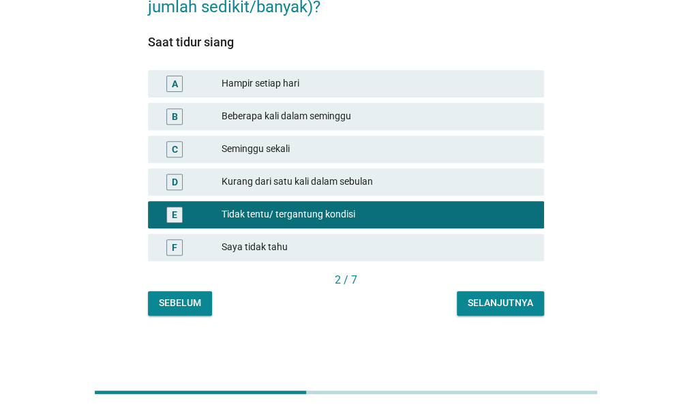
click at [522, 301] on div "Selanjutnya" at bounding box center [500, 303] width 65 height 14
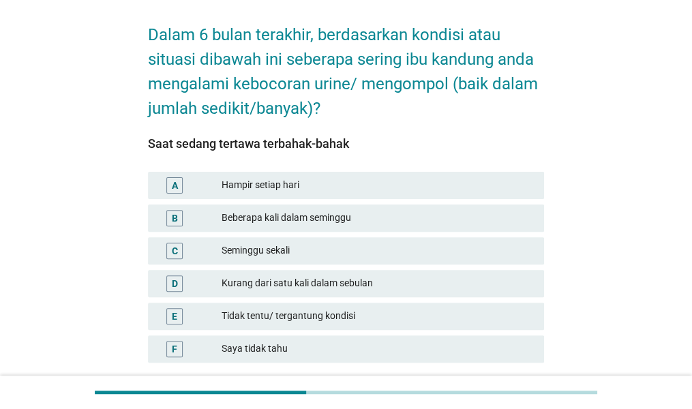
scroll to position [76, 0]
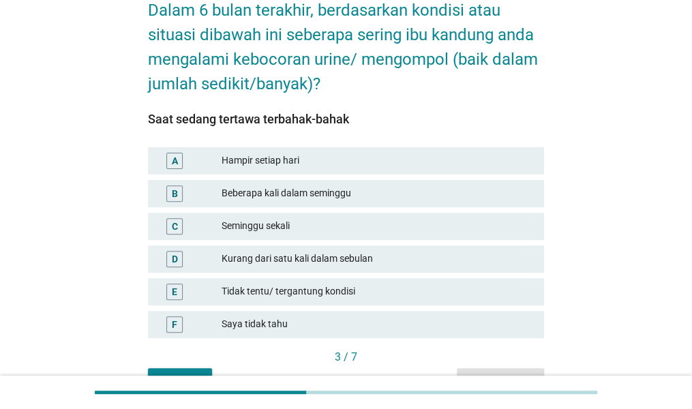
click at [476, 306] on div "E Tidak tentu/ tergantung kondisi" at bounding box center [346, 291] width 402 height 33
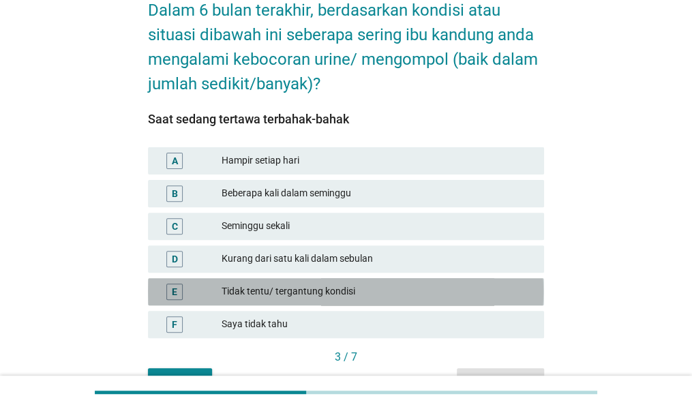
click at [476, 294] on div "Tidak tentu/ tergantung kondisi" at bounding box center [378, 292] width 312 height 16
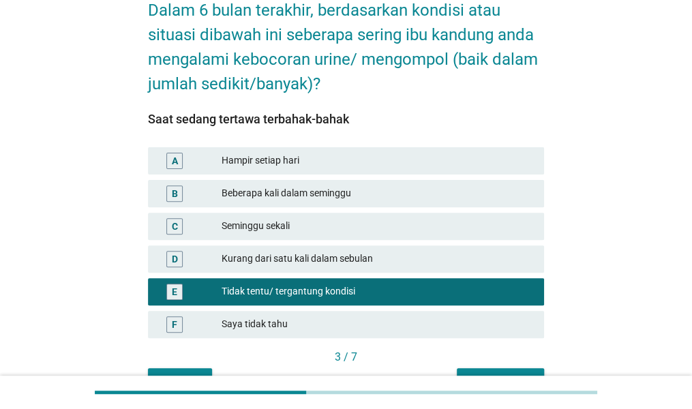
click at [524, 380] on div at bounding box center [346, 392] width 692 height 33
click at [524, 369] on button "Selanjutnya" at bounding box center [500, 380] width 87 height 25
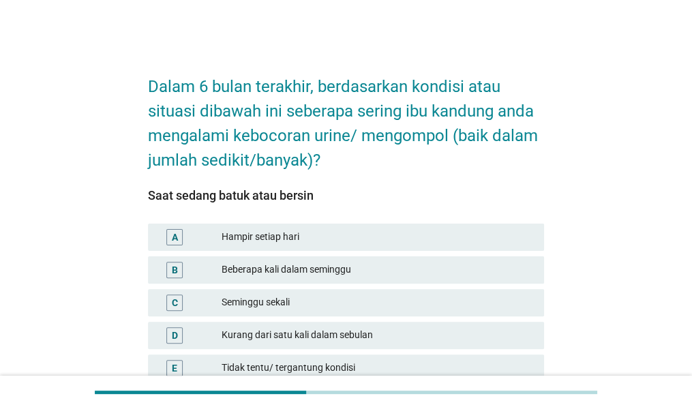
click at [436, 298] on div "Seminggu sekali" at bounding box center [378, 303] width 312 height 16
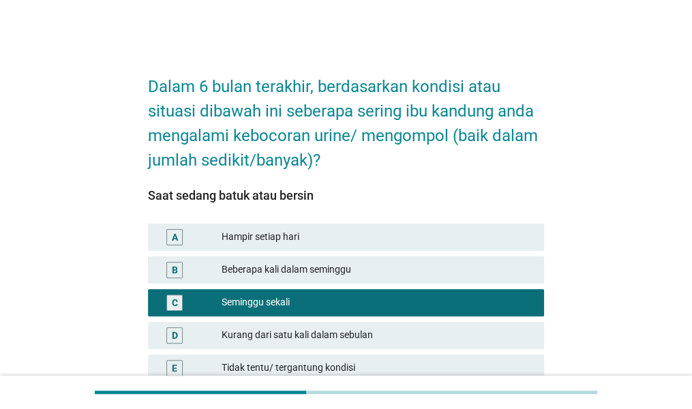
click at [436, 298] on div "Seminggu sekali" at bounding box center [378, 303] width 312 height 16
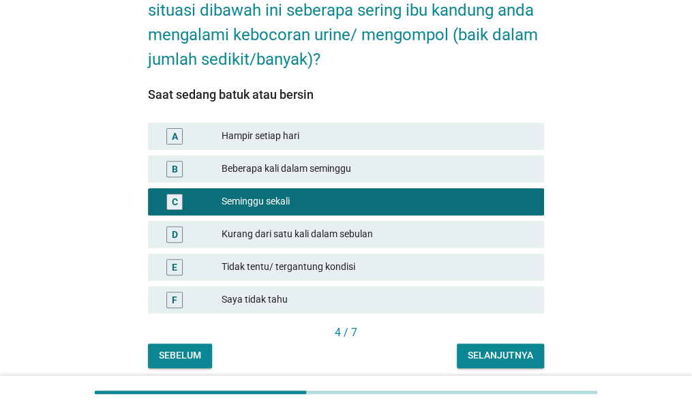
scroll to position [100, 0]
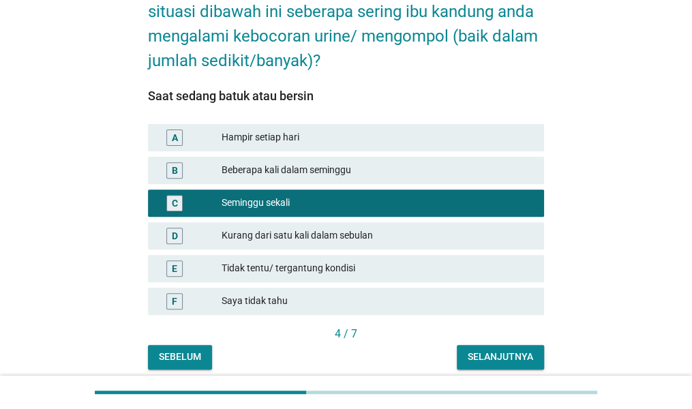
click at [502, 363] on div "Selanjutnya" at bounding box center [500, 357] width 65 height 14
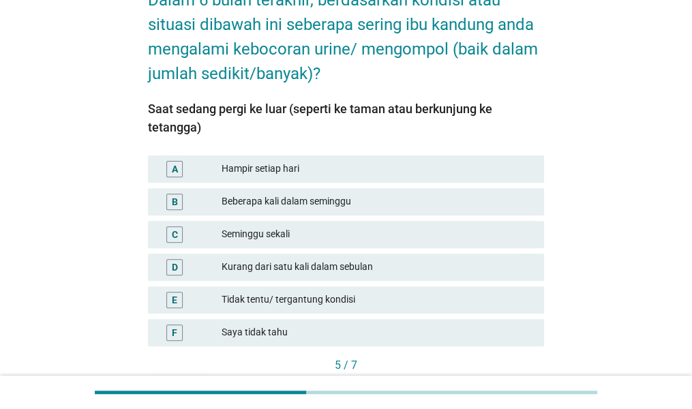
scroll to position [88, 0]
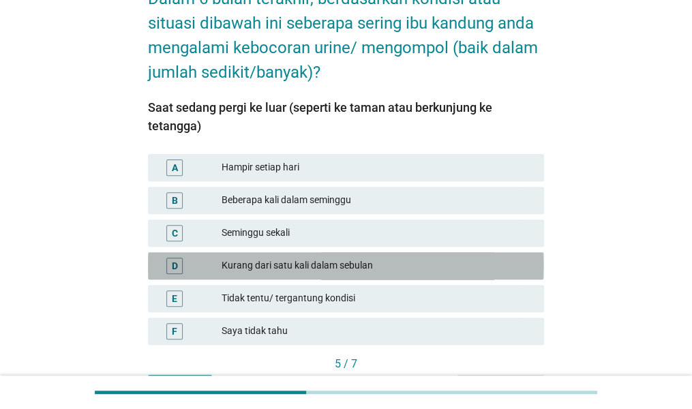
click at [481, 262] on div "Kurang dari satu kali dalam sebulan" at bounding box center [378, 266] width 312 height 16
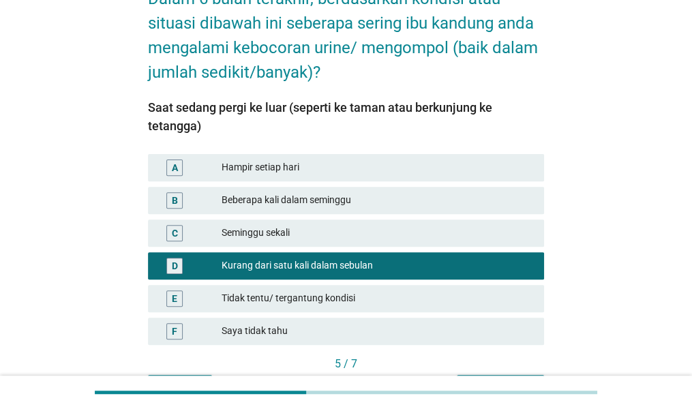
click at [506, 375] on button "Selanjutnya" at bounding box center [500, 387] width 87 height 25
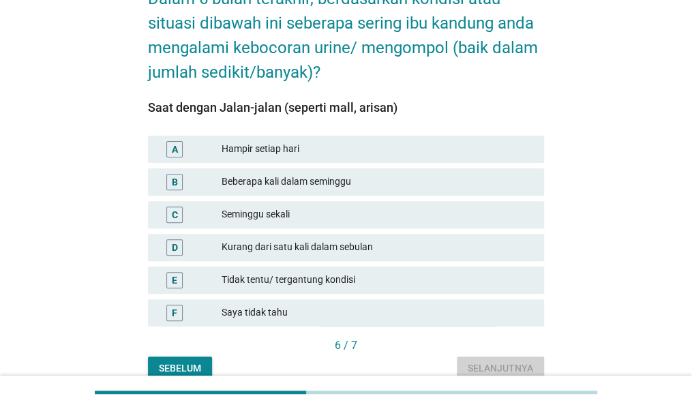
scroll to position [0, 0]
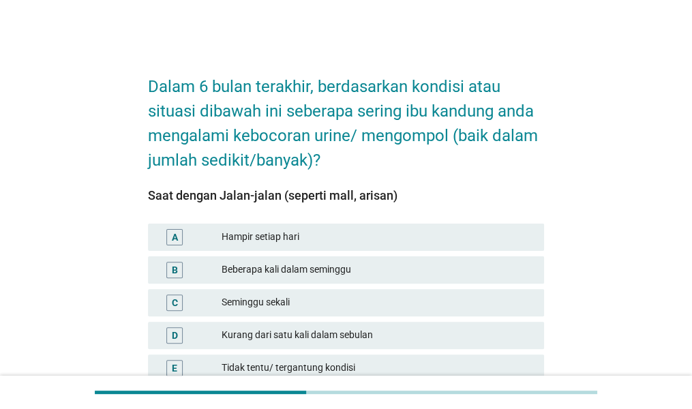
click at [462, 286] on div "C Seminggu sekali" at bounding box center [346, 302] width 402 height 33
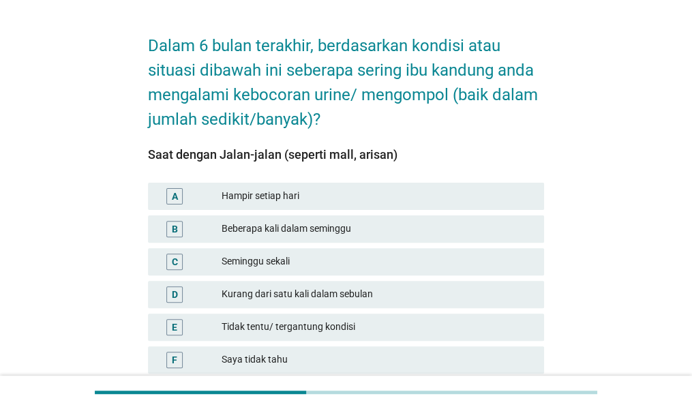
scroll to position [49, 0]
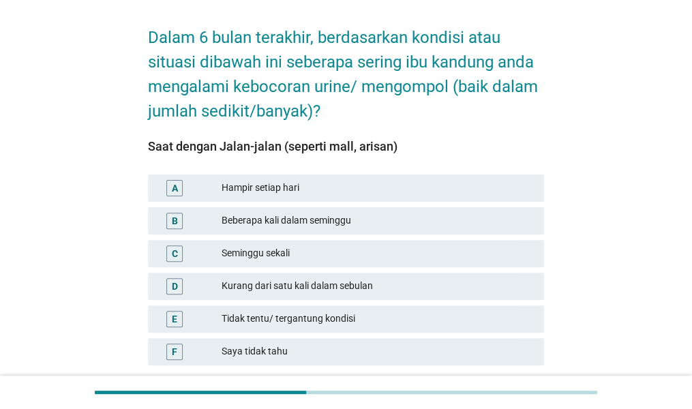
click at [457, 331] on div "E Tidak tentu/ tergantung kondisi" at bounding box center [346, 318] width 396 height 27
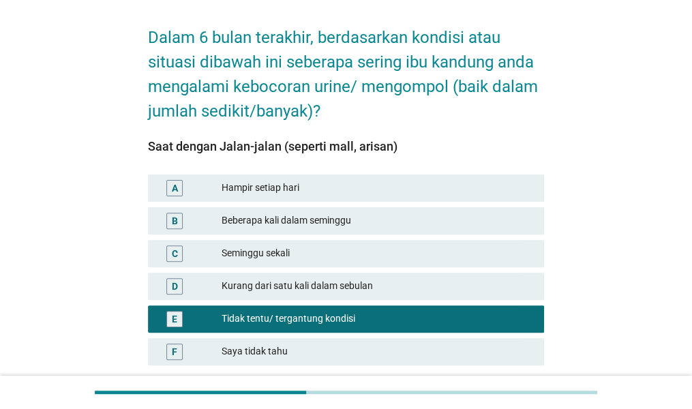
scroll to position [153, 0]
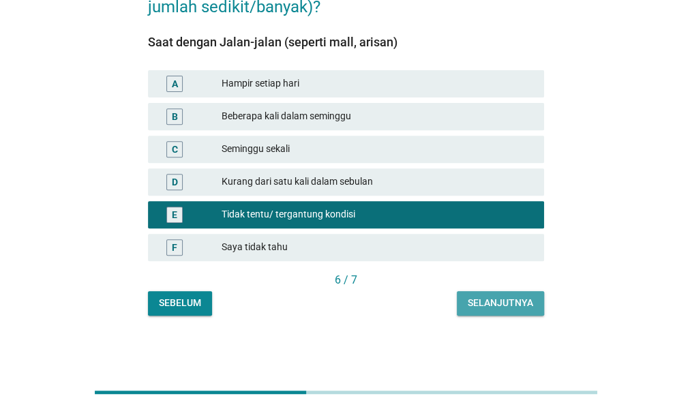
click at [509, 310] on div "Selanjutnya" at bounding box center [500, 303] width 65 height 14
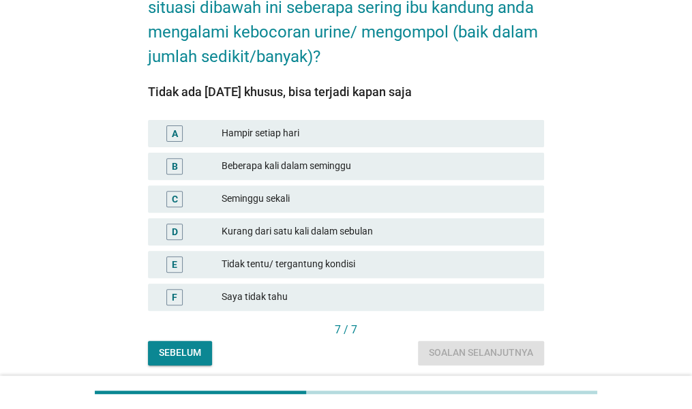
scroll to position [104, 0]
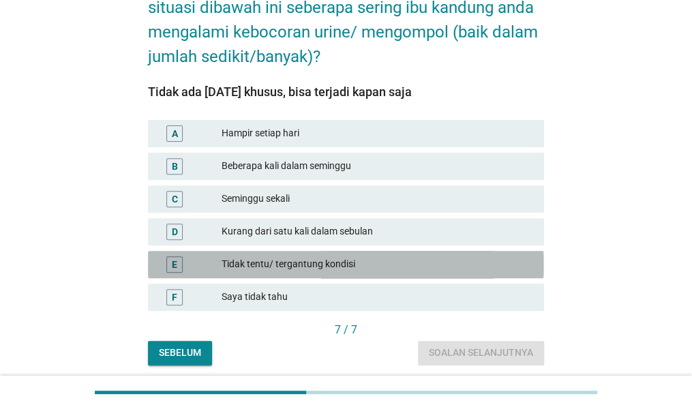
click at [442, 264] on div "Tidak tentu/ tergantung kondisi" at bounding box center [378, 264] width 312 height 16
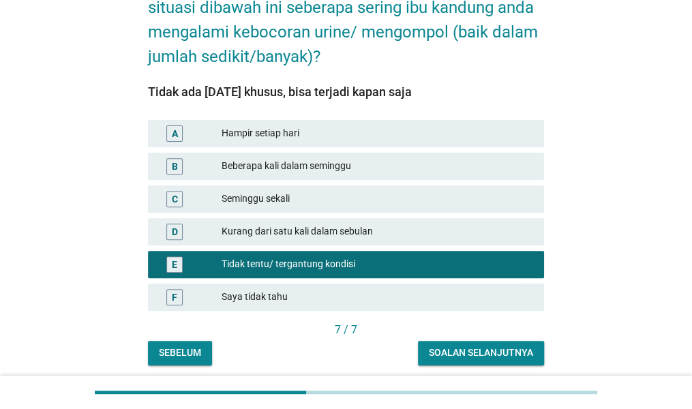
click at [462, 339] on div "7 / 7" at bounding box center [346, 331] width 396 height 19
click at [489, 357] on div "Soalan selanjutnya" at bounding box center [481, 353] width 104 height 14
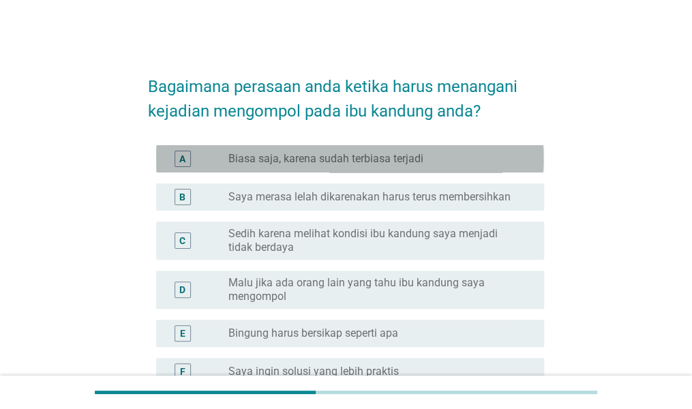
click at [492, 157] on div "radio_button_unchecked Biasa saja, karena sudah terbiasa terjadi" at bounding box center [375, 159] width 294 height 14
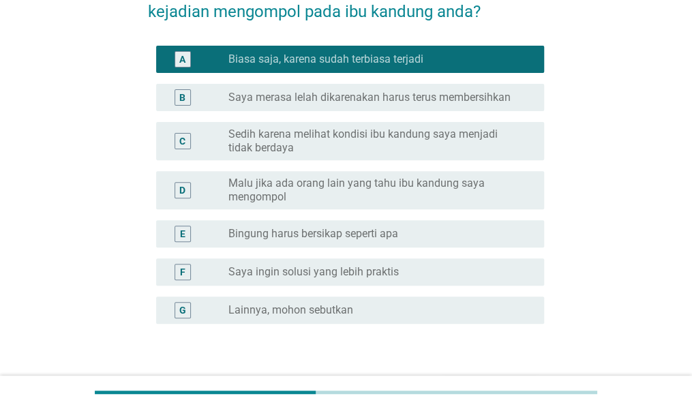
scroll to position [157, 0]
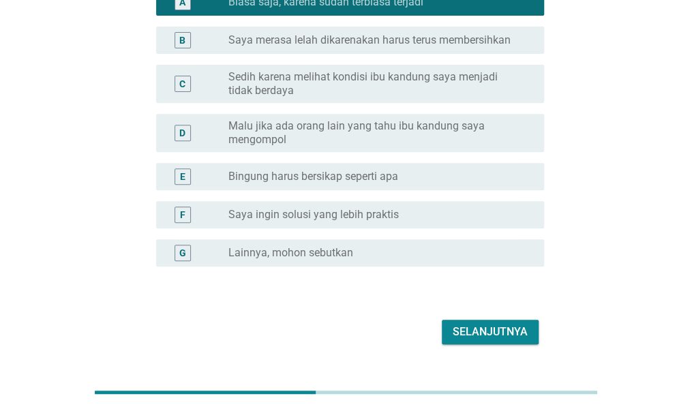
click at [496, 322] on button "Selanjutnya" at bounding box center [490, 332] width 97 height 25
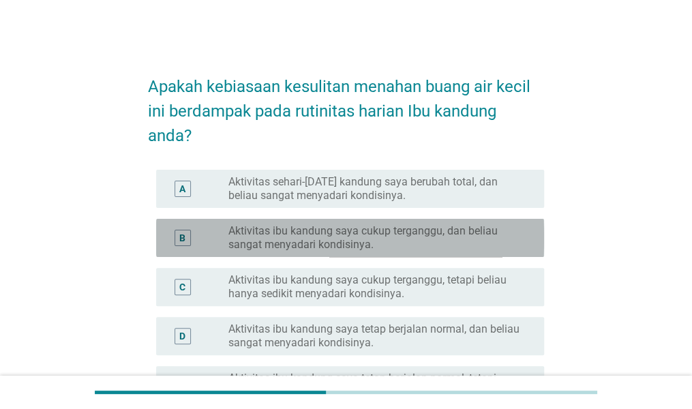
click at [459, 232] on label "Aktivitas ibu kandung saya cukup terganggu, dan beliau sangat menyadari kondisi…" at bounding box center [375, 237] width 294 height 27
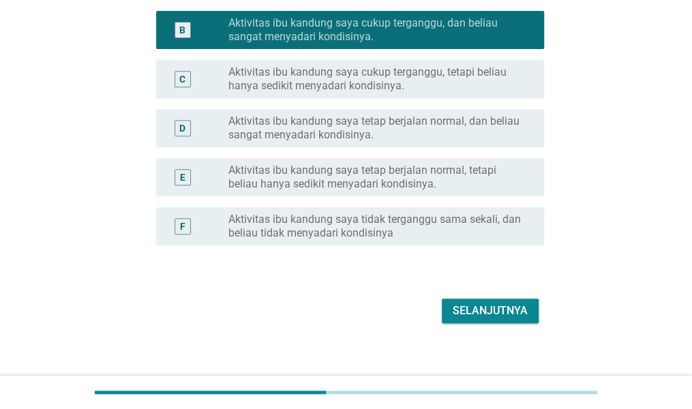
scroll to position [217, 0]
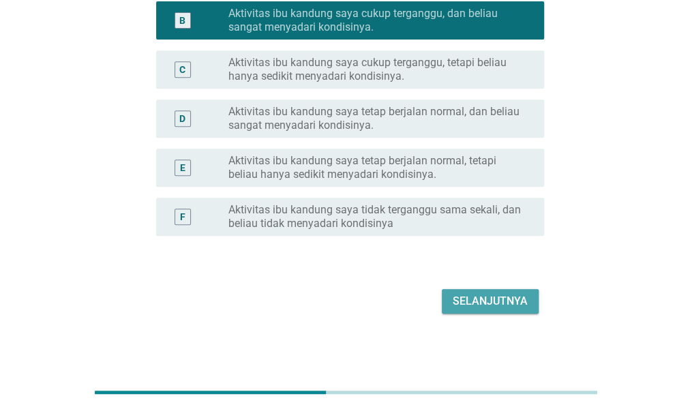
click at [481, 298] on div "Selanjutnya" at bounding box center [490, 301] width 75 height 16
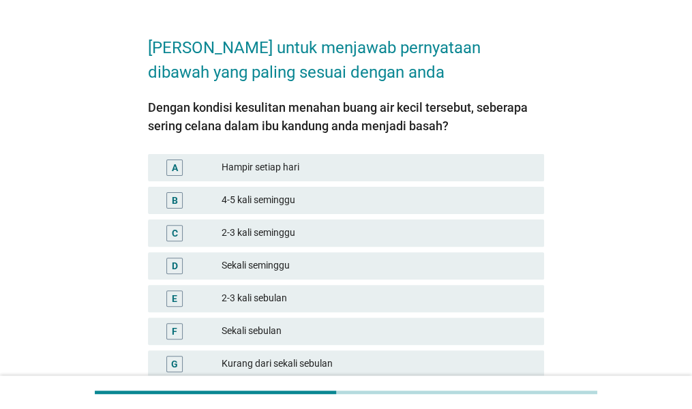
scroll to position [45, 0]
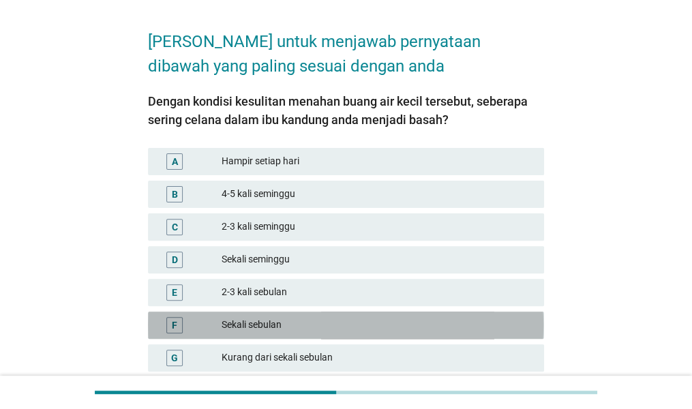
click at [401, 320] on div "Sekali sebulan" at bounding box center [378, 325] width 312 height 16
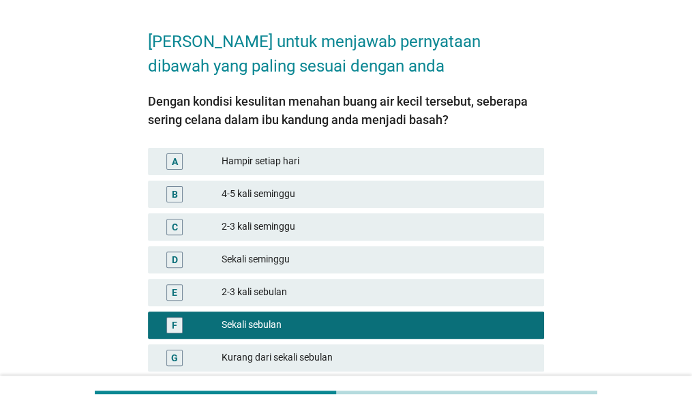
scroll to position [188, 0]
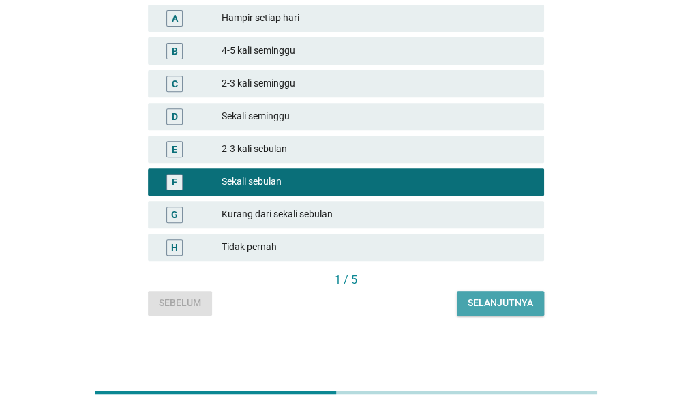
click at [494, 312] on button "Selanjutnya" at bounding box center [500, 303] width 87 height 25
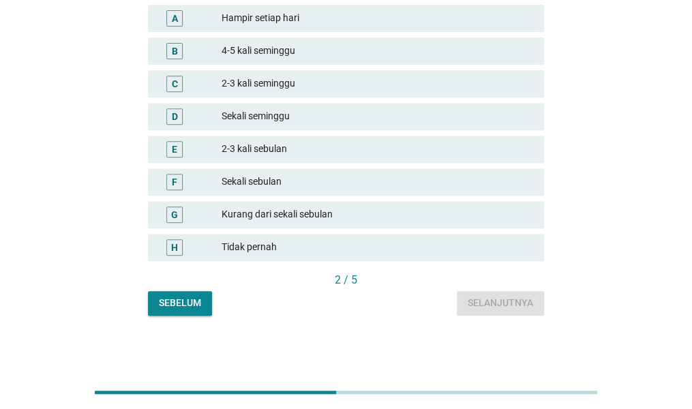
scroll to position [0, 0]
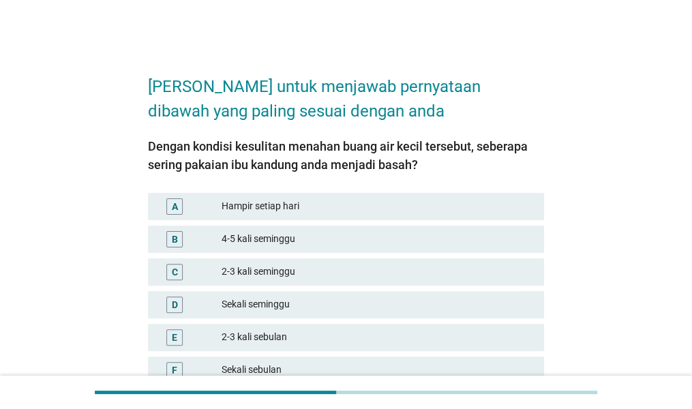
click at [676, 254] on div "[PERSON_NAME] untuk menjawab pernyataan dibawah yang paling sesuai dengan anda …" at bounding box center [346, 282] width 692 height 564
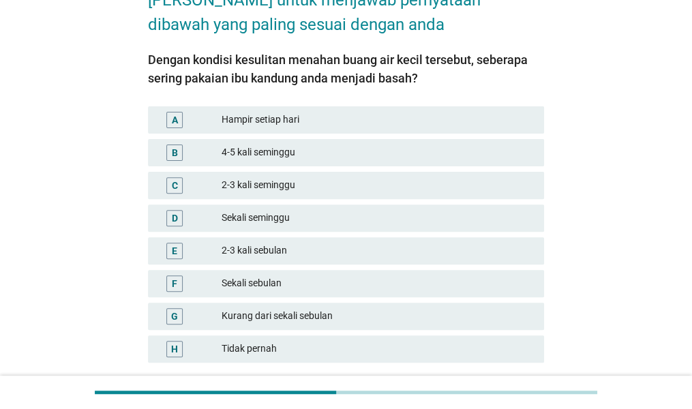
scroll to position [101, 0]
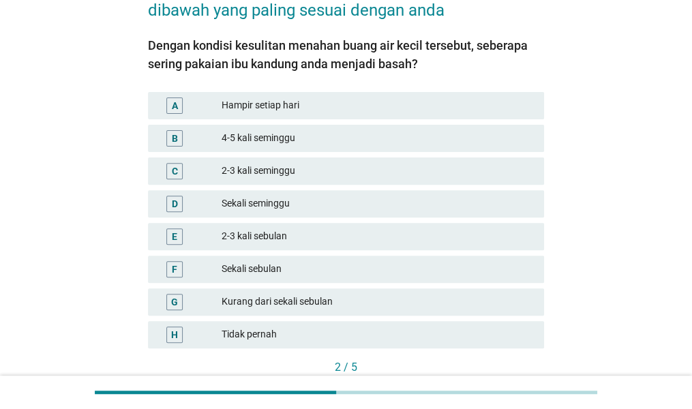
click at [485, 272] on div "Sekali sebulan" at bounding box center [378, 269] width 312 height 16
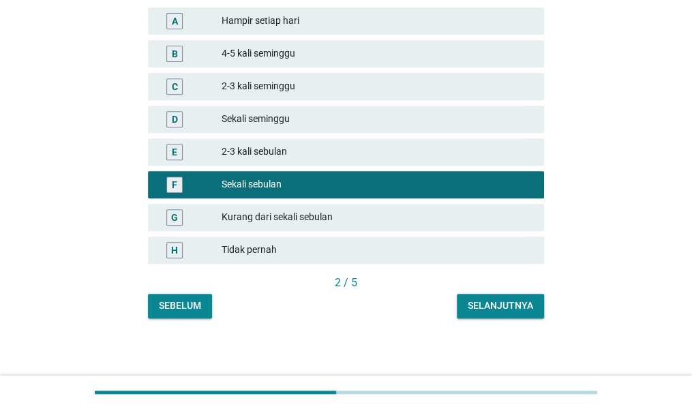
scroll to position [188, 0]
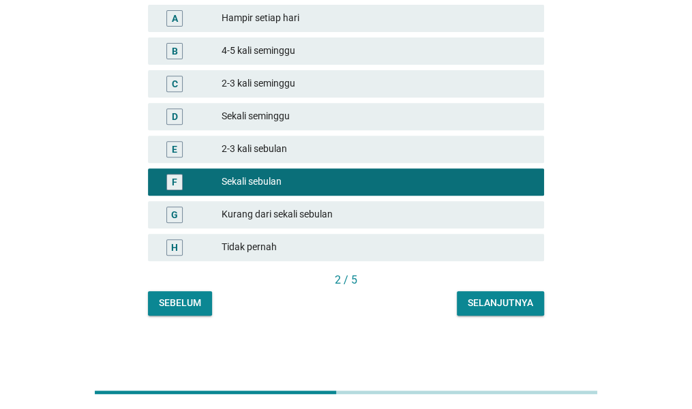
click at [502, 318] on div "[PERSON_NAME] untuk menjawab pernyataan dibawah yang paling sesuai dengan anda …" at bounding box center [346, 94] width 418 height 465
click at [502, 313] on button "Selanjutnya" at bounding box center [500, 303] width 87 height 25
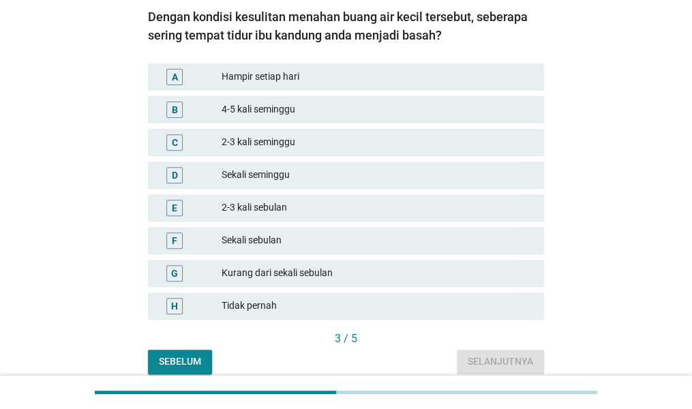
scroll to position [134, 0]
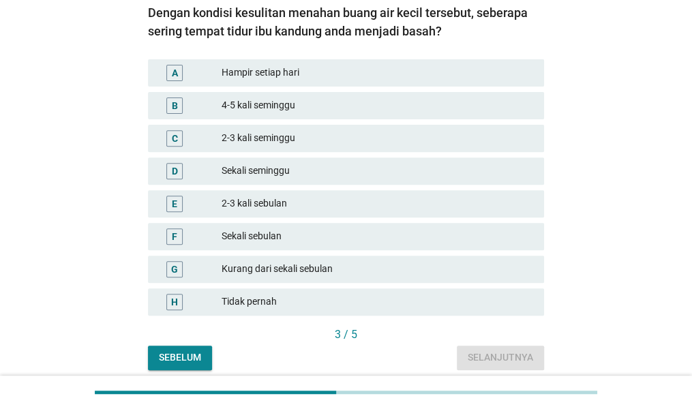
click at [477, 250] on div "F Sekali sebulan" at bounding box center [346, 236] width 402 height 33
click at [471, 231] on div "Sekali sebulan" at bounding box center [378, 236] width 312 height 16
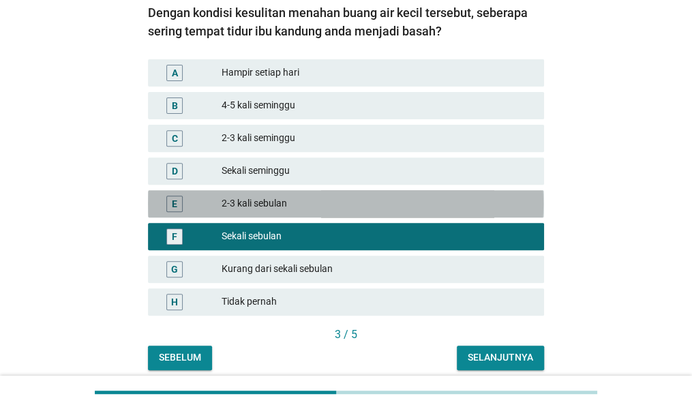
click at [475, 210] on div "2-3 kali sebulan" at bounding box center [378, 204] width 312 height 16
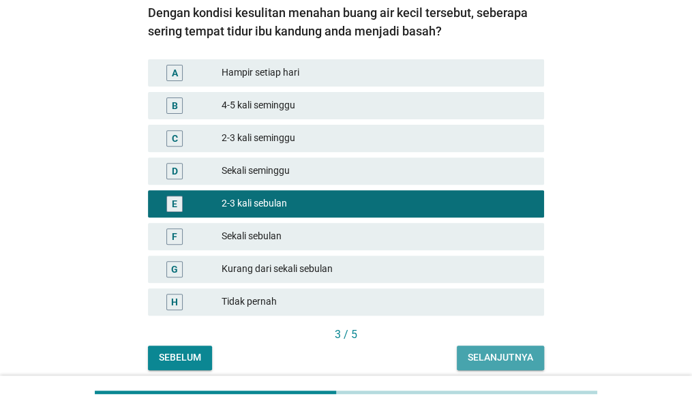
click at [509, 355] on div "Selanjutnya" at bounding box center [500, 357] width 65 height 14
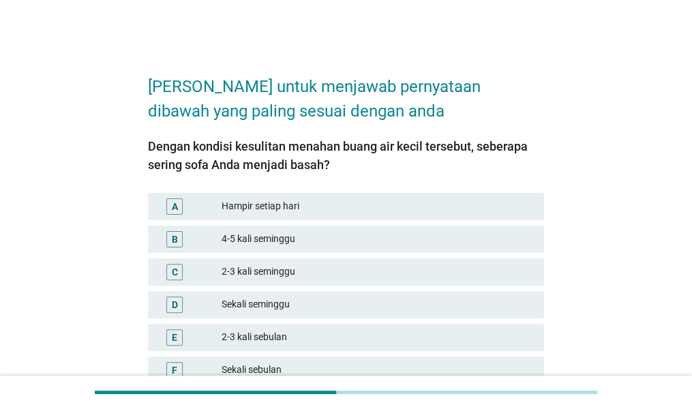
click at [455, 352] on div "E 2-3 kali sebulan" at bounding box center [346, 337] width 402 height 33
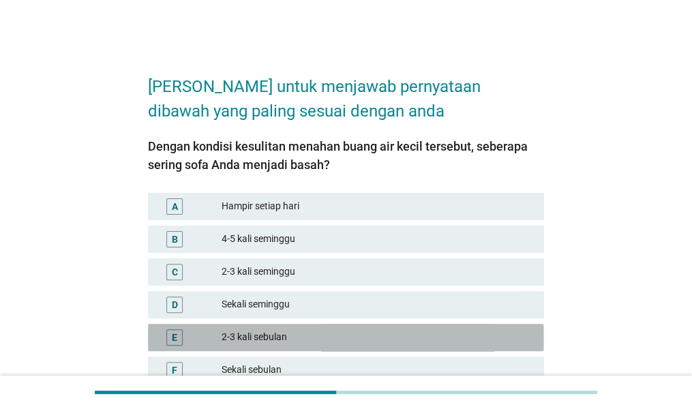
click at [455, 340] on div "2-3 kali sebulan" at bounding box center [378, 337] width 312 height 16
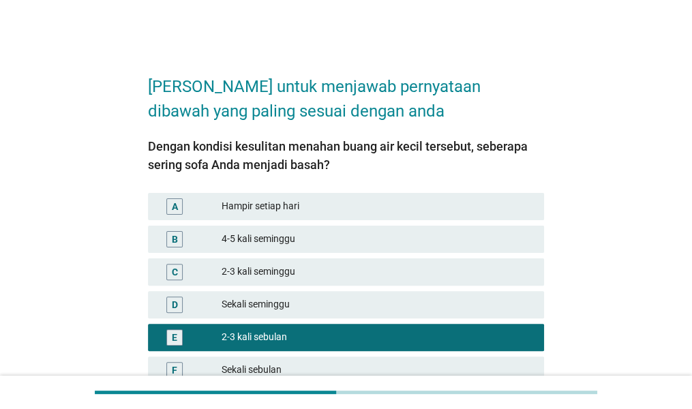
scroll to position [188, 0]
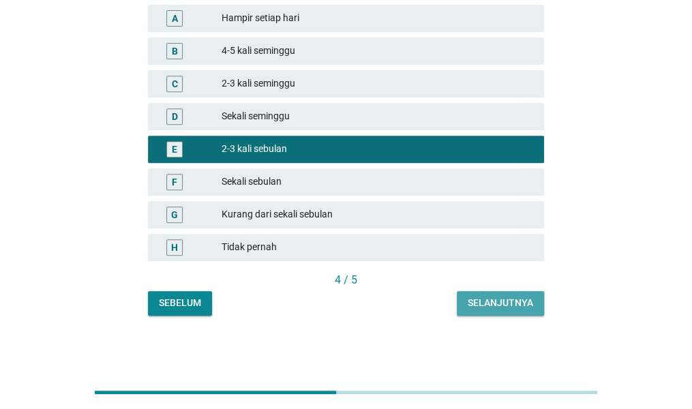
click at [485, 302] on div "Selanjutnya" at bounding box center [500, 303] width 65 height 14
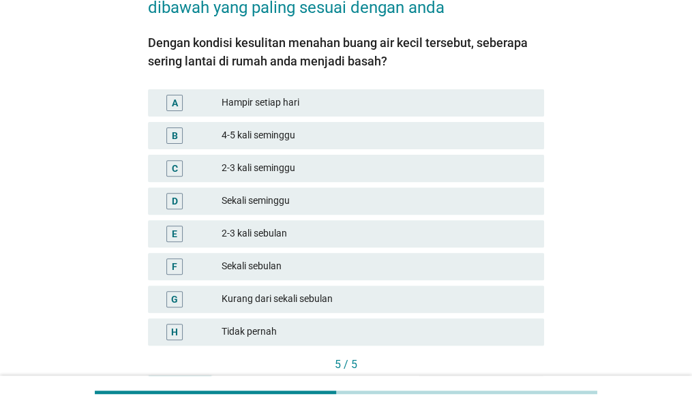
scroll to position [142, 0]
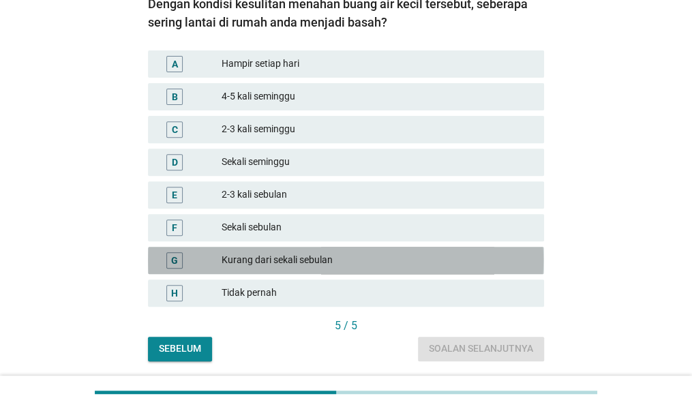
click at [405, 259] on div "Kurang dari sekali sebulan" at bounding box center [378, 260] width 312 height 16
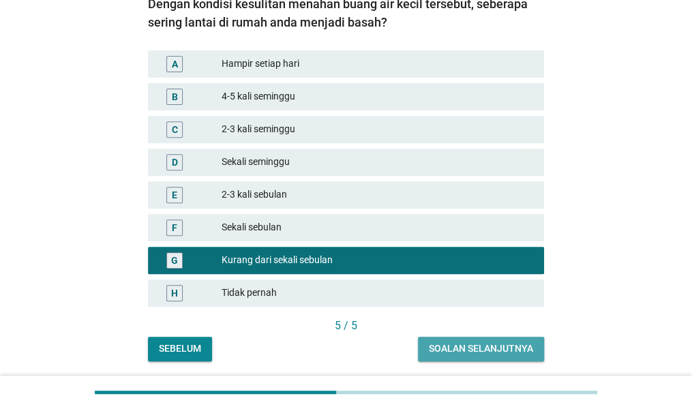
click at [468, 340] on button "Soalan selanjutnya" at bounding box center [481, 349] width 126 height 25
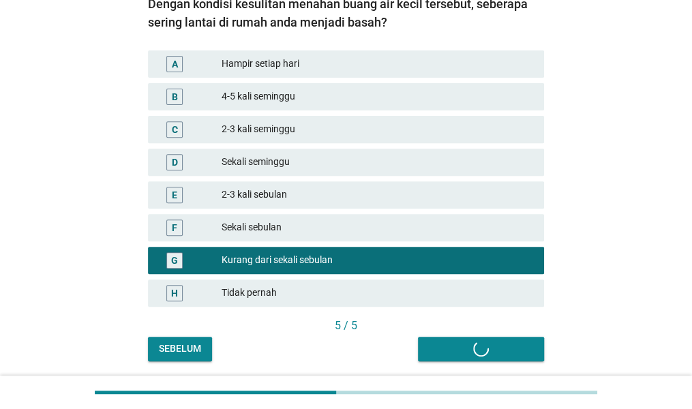
scroll to position [0, 0]
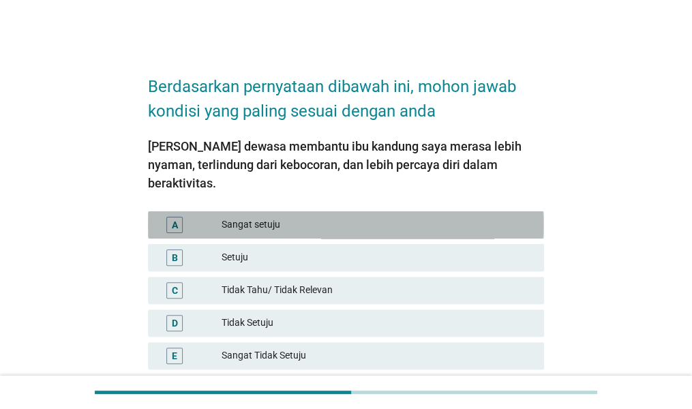
click at [455, 217] on div "Sangat setuju" at bounding box center [378, 225] width 312 height 16
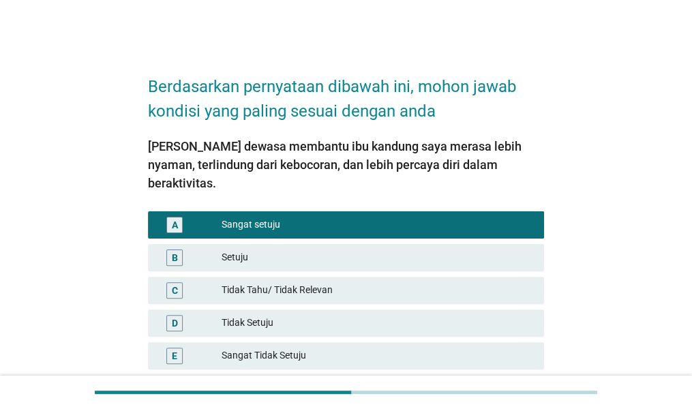
scroll to position [90, 0]
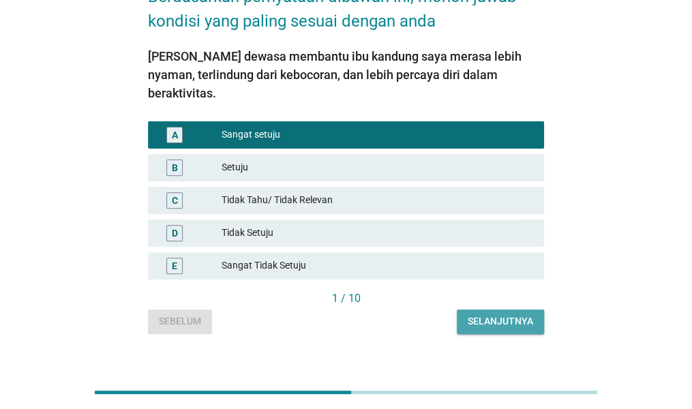
click at [516, 313] on button "Selanjutnya" at bounding box center [500, 322] width 87 height 25
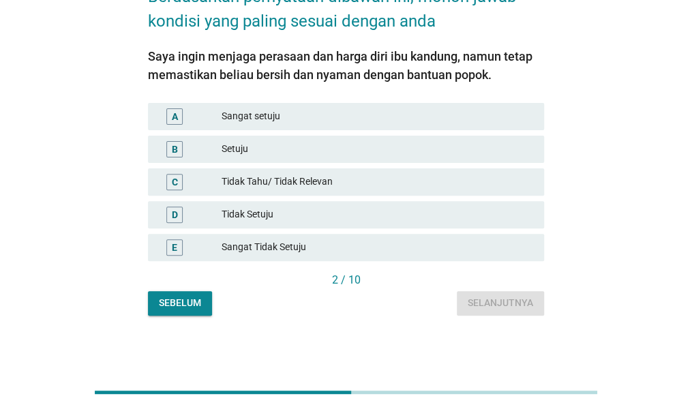
scroll to position [0, 0]
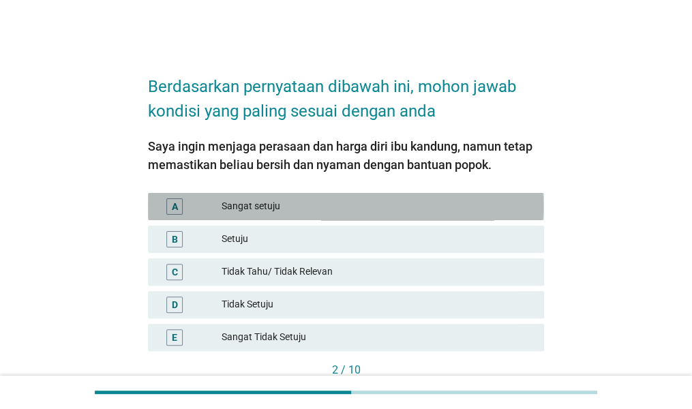
click at [374, 217] on div "A Sangat setuju" at bounding box center [346, 206] width 396 height 27
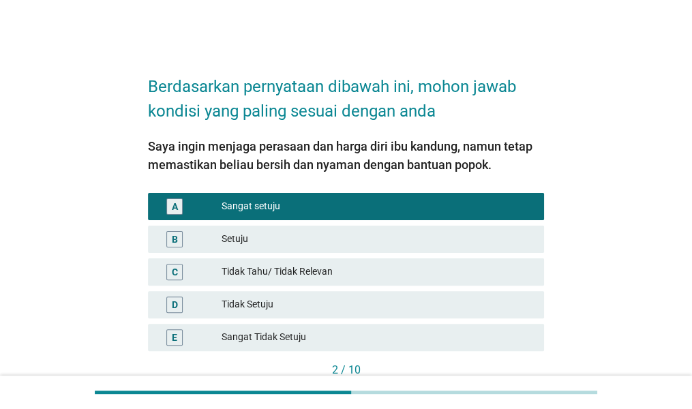
scroll to position [90, 0]
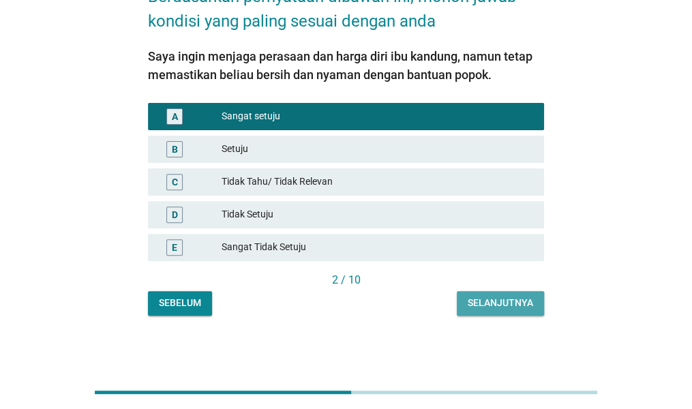
click at [496, 302] on div "Selanjutnya" at bounding box center [500, 303] width 65 height 14
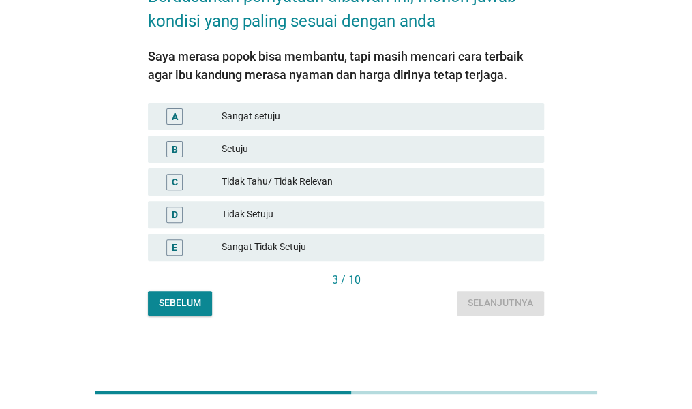
scroll to position [0, 0]
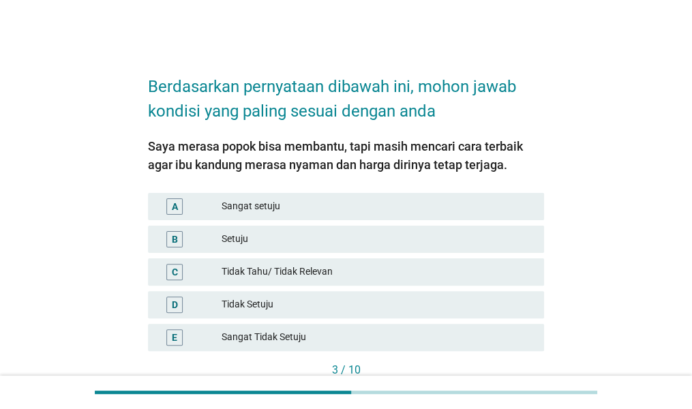
click at [470, 256] on div "C Tidak Tahu/ Tidak Relevan" at bounding box center [346, 272] width 402 height 33
click at [470, 242] on div "Setuju" at bounding box center [378, 239] width 312 height 16
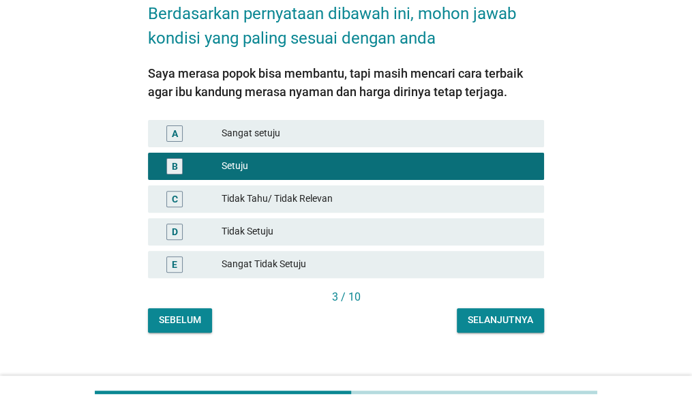
scroll to position [90, 0]
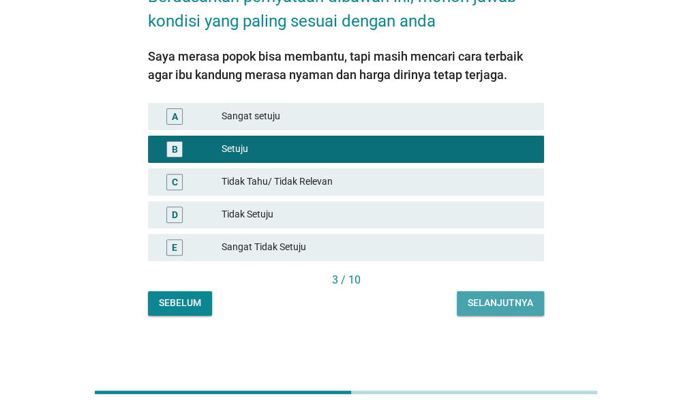
click at [521, 303] on div "Selanjutnya" at bounding box center [500, 303] width 65 height 14
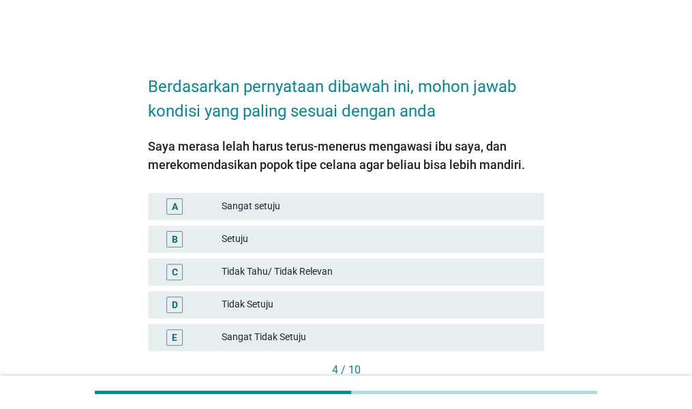
click at [373, 223] on div "B Setuju" at bounding box center [346, 239] width 402 height 33
click at [374, 242] on div "Setuju" at bounding box center [378, 239] width 312 height 16
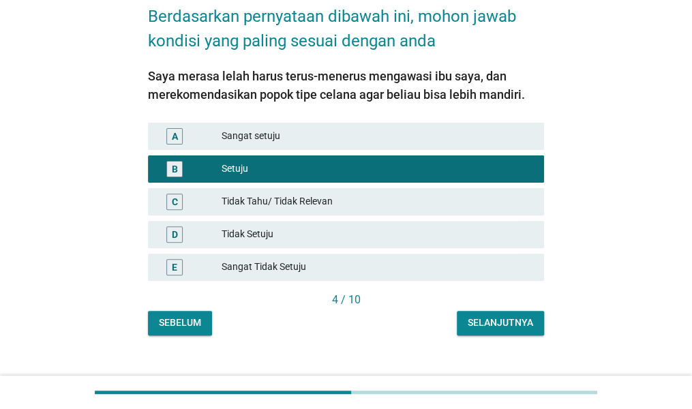
scroll to position [90, 0]
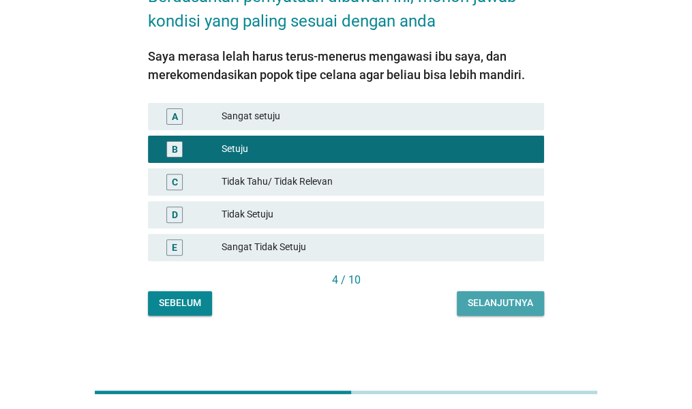
click at [507, 305] on div "Selanjutnya" at bounding box center [500, 303] width 65 height 14
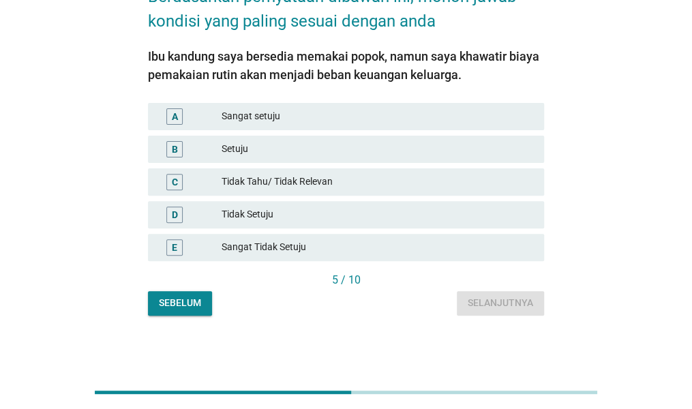
scroll to position [0, 0]
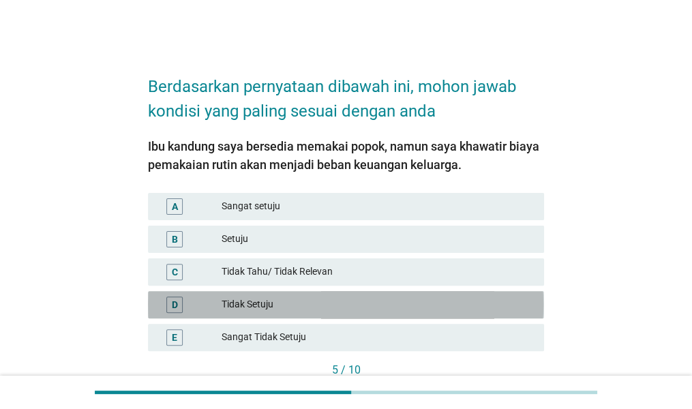
click at [417, 316] on div "D Tidak Setuju" at bounding box center [346, 304] width 396 height 27
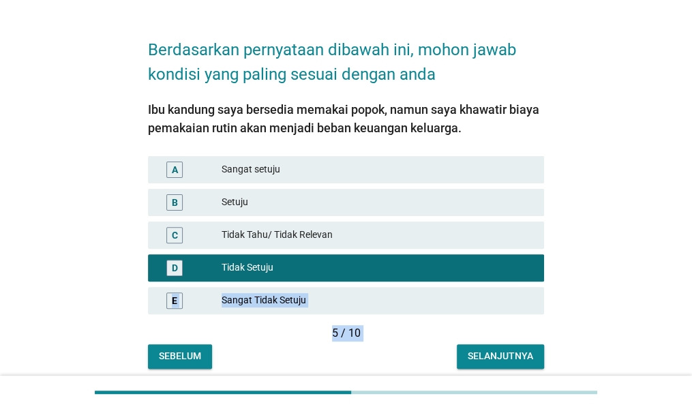
scroll to position [90, 0]
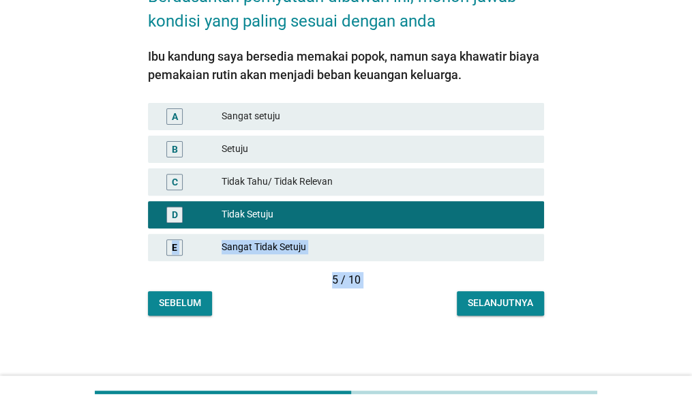
drag, startPoint x: 691, startPoint y: 312, endPoint x: 698, endPoint y: 414, distance: 102.5
click at [676, 376] on html "Berdasarkan pernyataan dibawah ini, mohon jawab kondisi yang paling sesuai deng…" at bounding box center [346, 143] width 692 height 466
click at [519, 299] on div "Selanjutnya" at bounding box center [500, 303] width 65 height 14
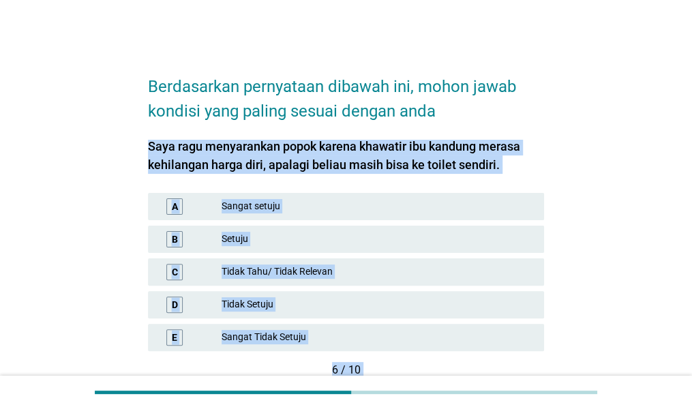
click at [614, 249] on div "Berdasarkan pernyataan dibawah ini, mohon jawab kondisi yang paling sesuai deng…" at bounding box center [346, 233] width 627 height 367
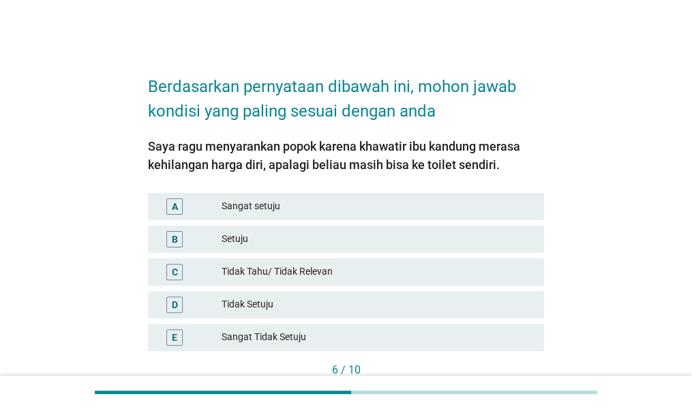
click at [368, 245] on div "Setuju" at bounding box center [378, 239] width 312 height 16
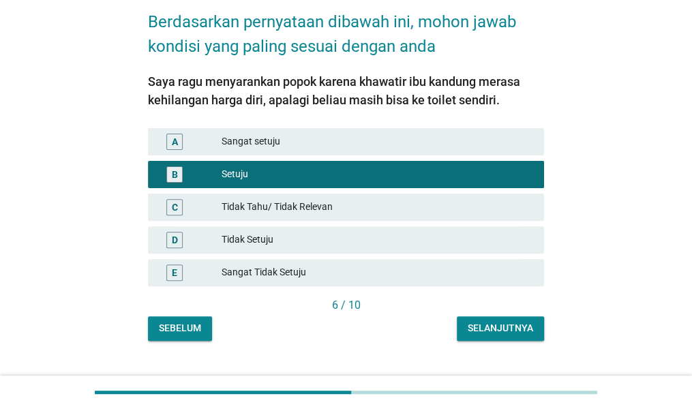
scroll to position [90, 0]
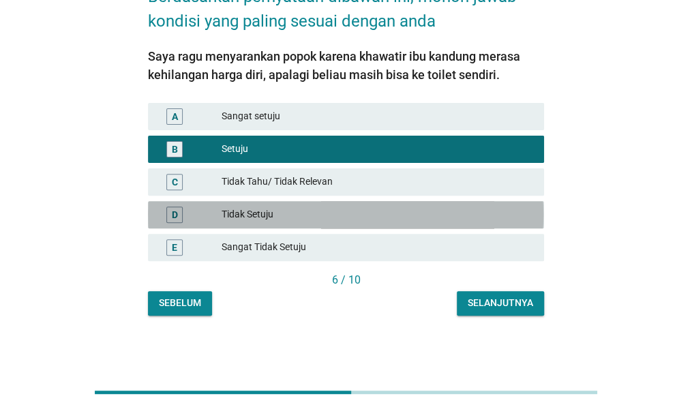
click at [417, 208] on div "Tidak Setuju" at bounding box center [378, 215] width 312 height 16
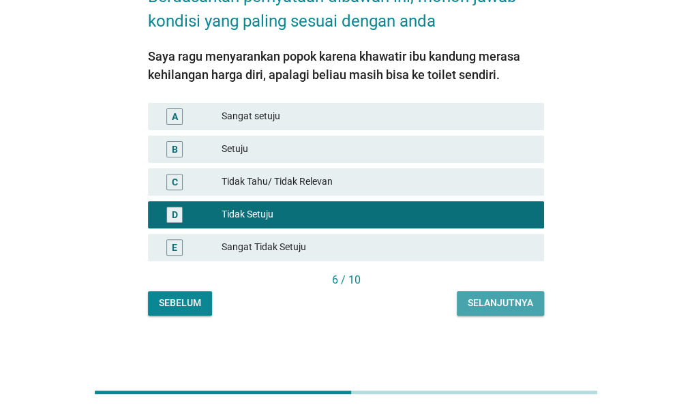
click at [494, 303] on div "Selanjutnya" at bounding box center [500, 303] width 65 height 14
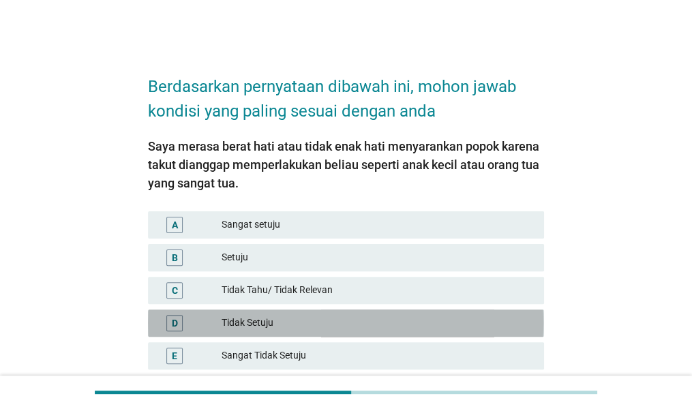
click at [462, 320] on div "Tidak Setuju" at bounding box center [378, 323] width 312 height 16
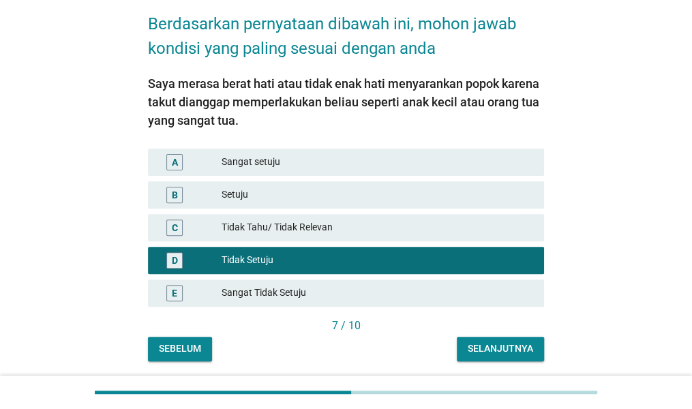
scroll to position [108, 0]
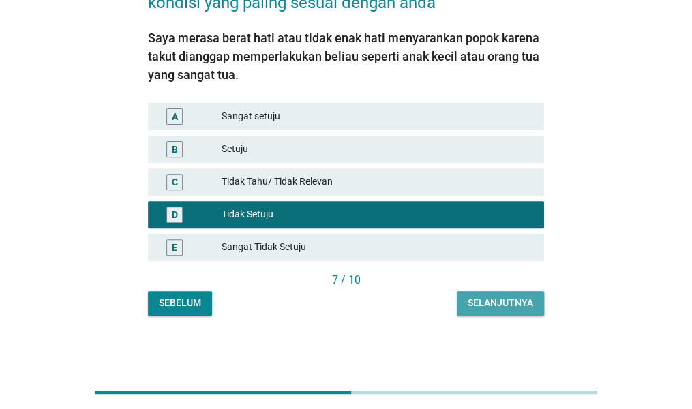
click at [497, 309] on div "Selanjutnya" at bounding box center [500, 303] width 65 height 14
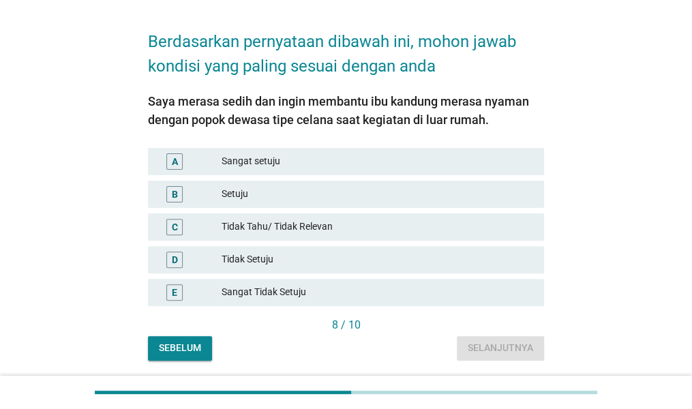
scroll to position [45, 0]
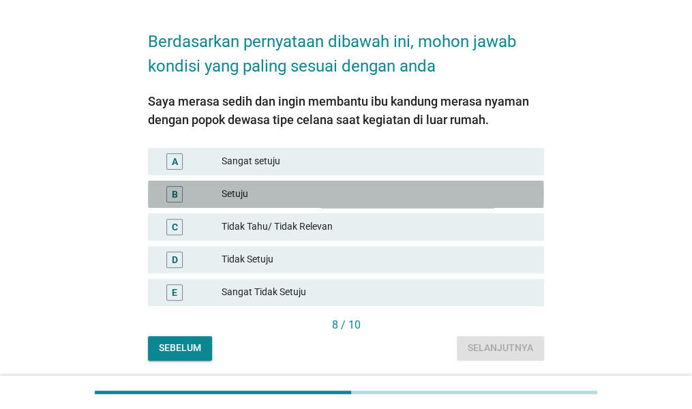
click at [434, 181] on div "B Setuju" at bounding box center [346, 194] width 396 height 27
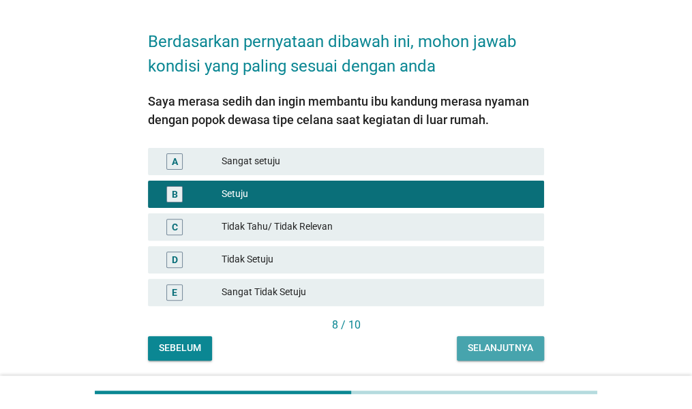
click at [491, 344] on div "Selanjutnya" at bounding box center [500, 348] width 65 height 14
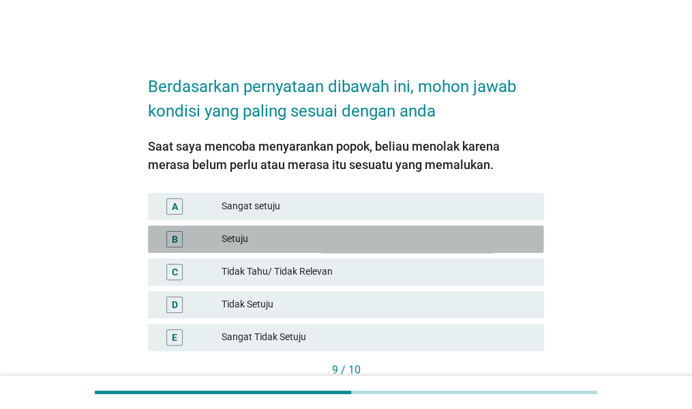
click at [367, 241] on div "Setuju" at bounding box center [378, 239] width 312 height 16
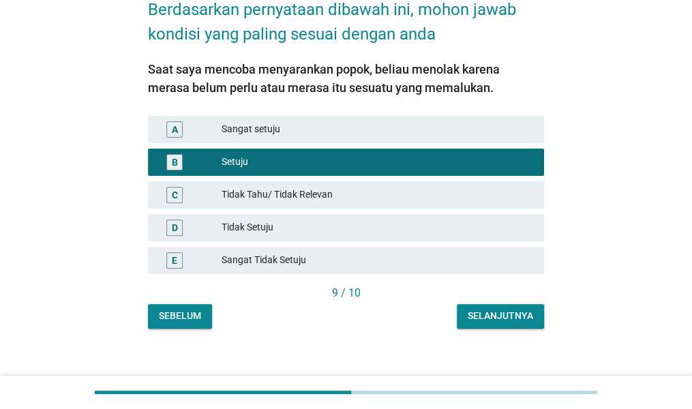
scroll to position [90, 0]
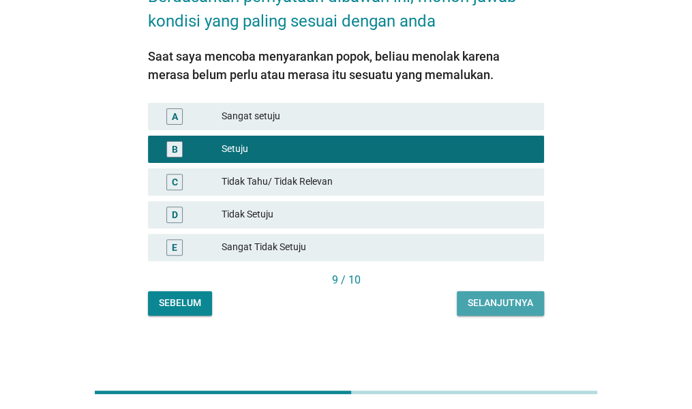
click at [473, 297] on div "Selanjutnya" at bounding box center [500, 303] width 65 height 14
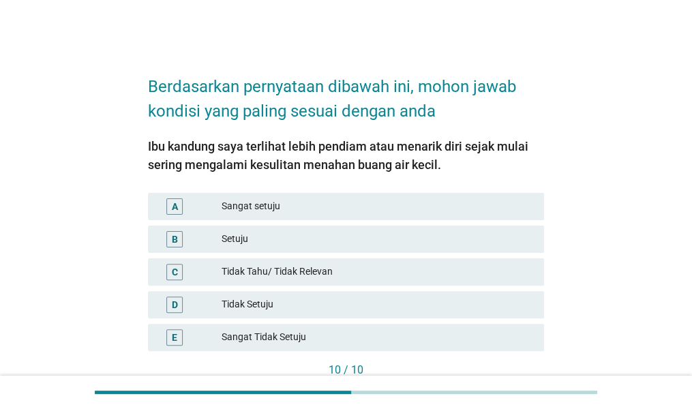
click at [390, 322] on div "E Sangat Tidak Setuju" at bounding box center [346, 337] width 402 height 33
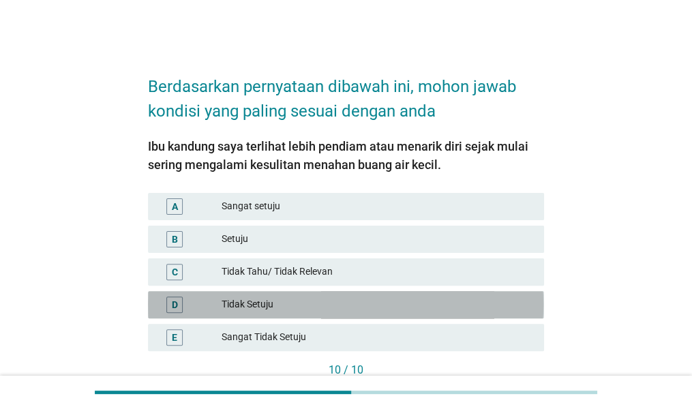
click at [438, 312] on div "Tidak Setuju" at bounding box center [378, 305] width 312 height 16
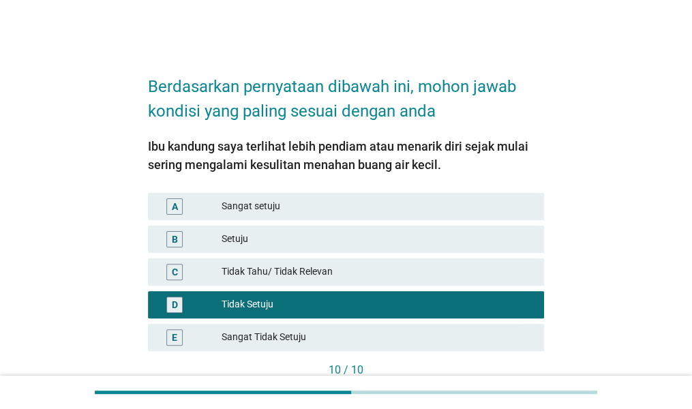
click at [676, 339] on div "Berdasarkan pernyataan dibawah ini, mohon jawab kondisi yang paling sesuai deng…" at bounding box center [346, 233] width 692 height 466
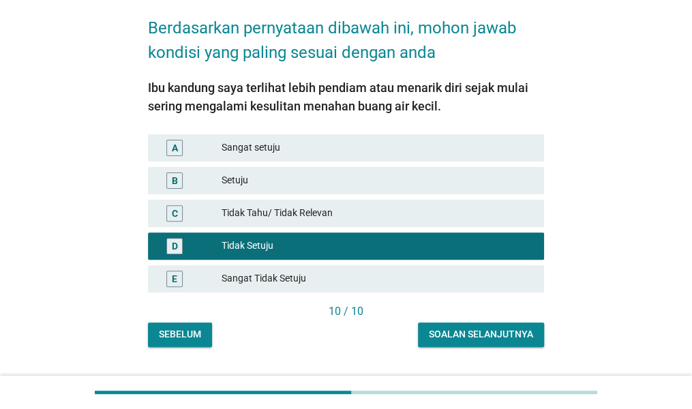
scroll to position [90, 0]
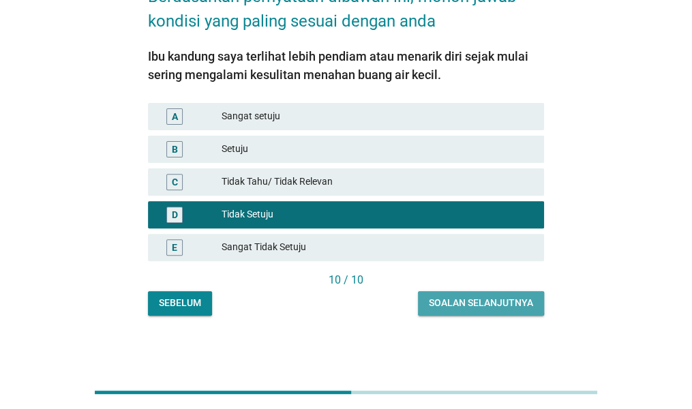
click at [476, 305] on div "Soalan selanjutnya" at bounding box center [481, 303] width 104 height 14
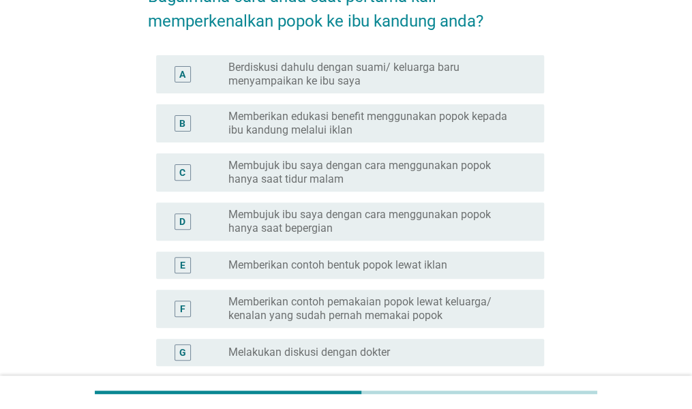
scroll to position [0, 0]
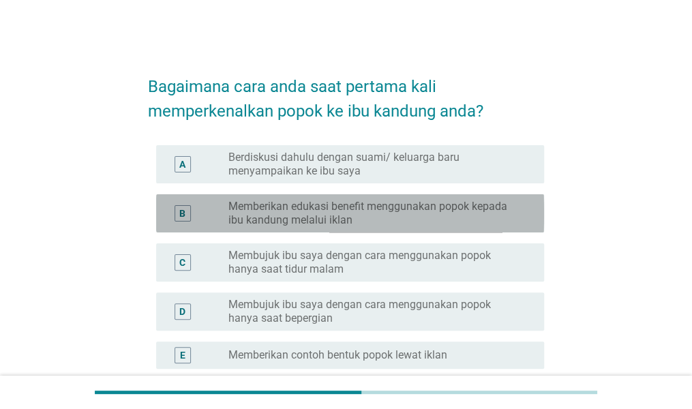
click at [454, 217] on label "Memberikan edukasi benefit menggunakan popok kepada ibu kandung melalui iklan" at bounding box center [375, 213] width 294 height 27
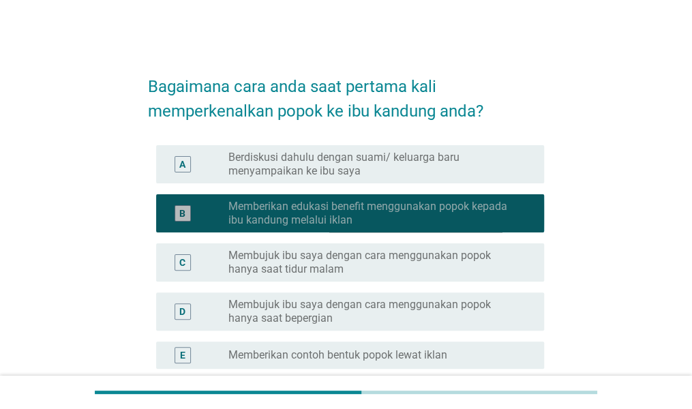
click at [492, 218] on label "Memberikan edukasi benefit menggunakan popok kepada ibu kandung melalui iklan" at bounding box center [375, 213] width 294 height 27
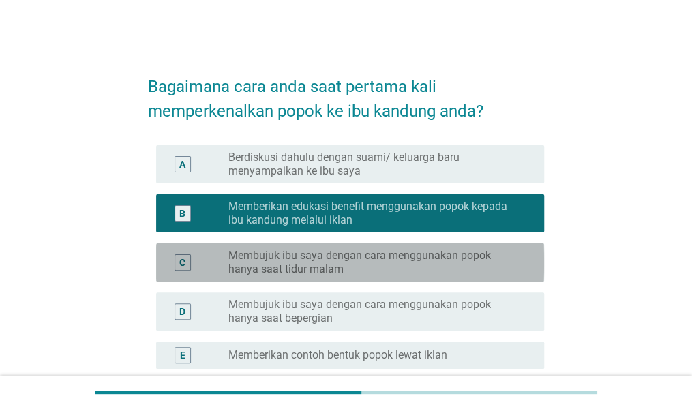
click at [500, 261] on label "Membujuk ibu saya dengan cara menggunakan popok hanya saat tidur malam" at bounding box center [375, 262] width 294 height 27
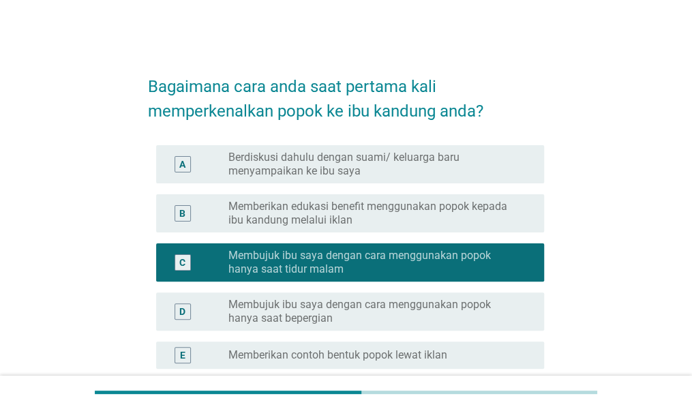
drag, startPoint x: 504, startPoint y: 303, endPoint x: 633, endPoint y: 211, distance: 157.4
click at [633, 211] on div "Bagaimana cara anda saat pertama kali memperkenalkan popok ke ibu kandung anda?…" at bounding box center [346, 337] width 627 height 575
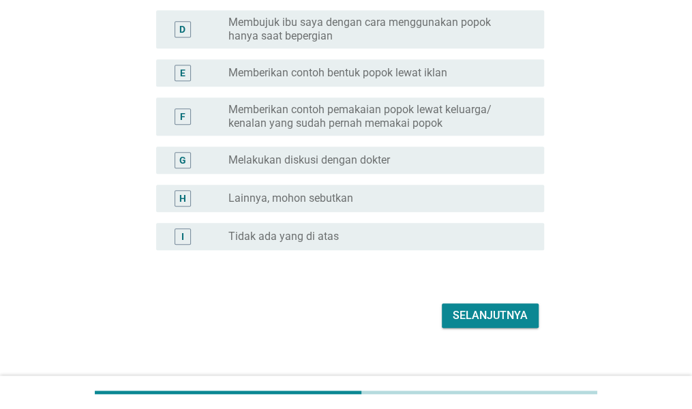
scroll to position [285, 0]
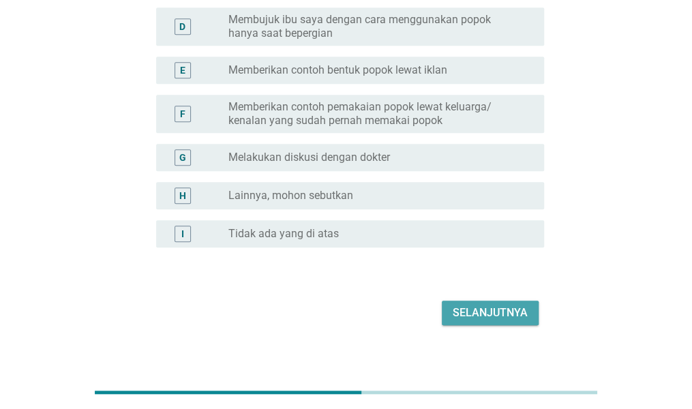
click at [519, 305] on div "Selanjutnya" at bounding box center [490, 313] width 75 height 16
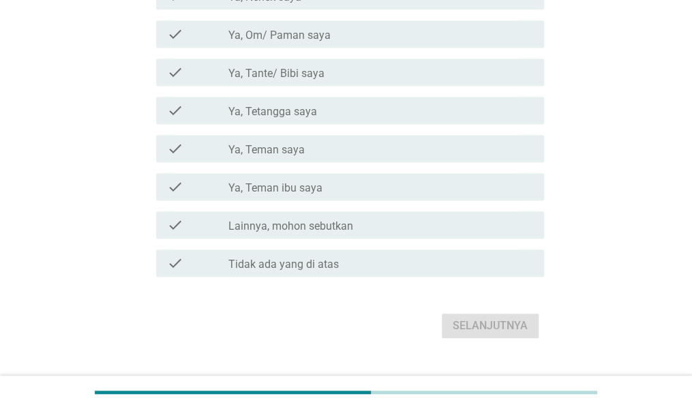
scroll to position [272, 0]
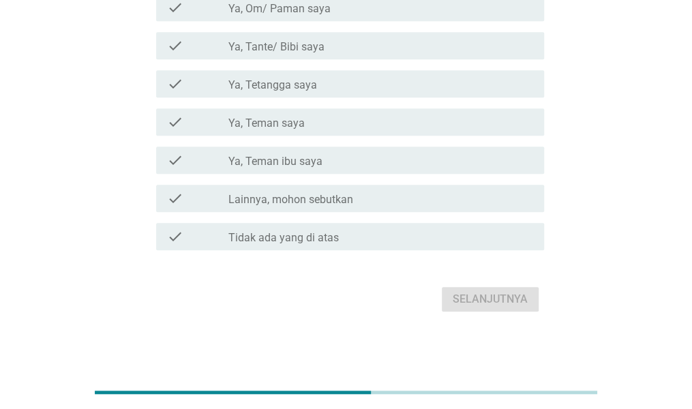
click at [477, 254] on div "check check_box_outline_blank Tidak ada yang di atas" at bounding box center [346, 236] width 396 height 38
click at [476, 238] on div "check_box_outline_blank Tidak ada yang di atas" at bounding box center [380, 236] width 305 height 16
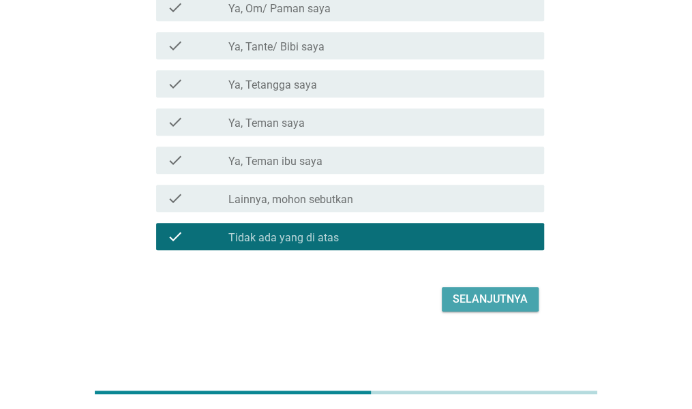
click at [503, 305] on div "Selanjutnya" at bounding box center [490, 299] width 75 height 16
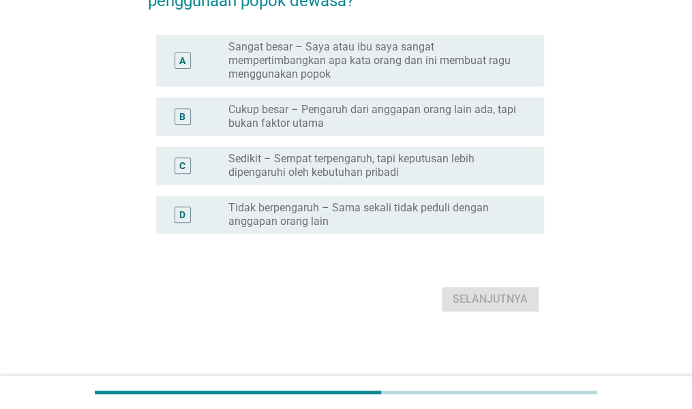
scroll to position [0, 0]
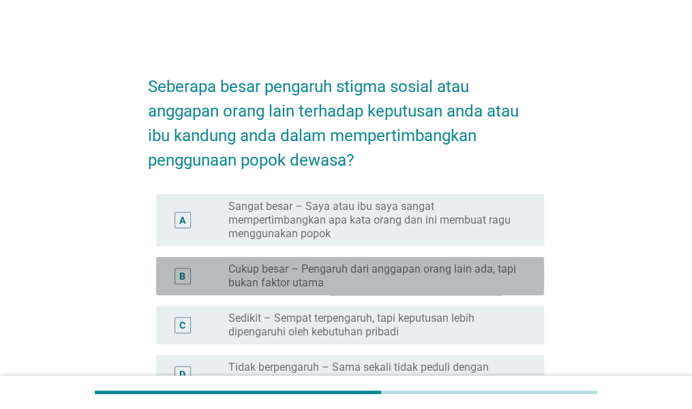
click at [501, 280] on label "Cukup besar – Pengaruh dari anggapan orang lain ada, tapi bukan faktor utama" at bounding box center [375, 275] width 294 height 27
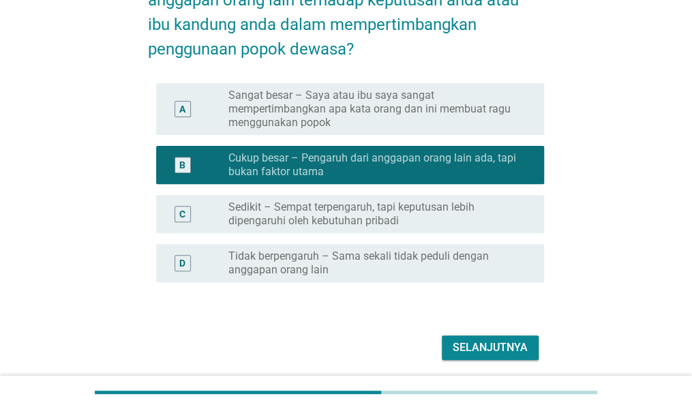
scroll to position [147, 0]
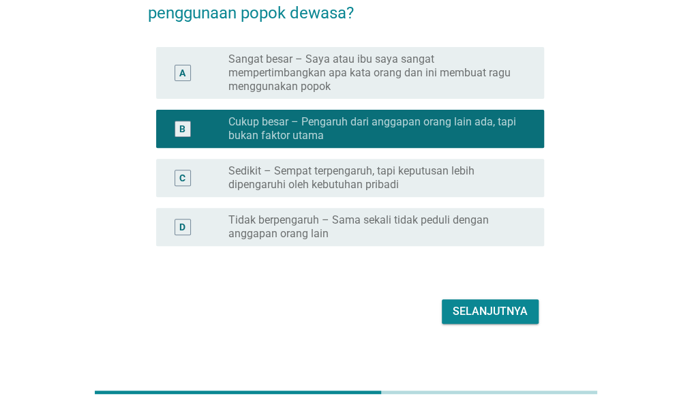
click at [489, 317] on div "Selanjutnya" at bounding box center [490, 311] width 75 height 16
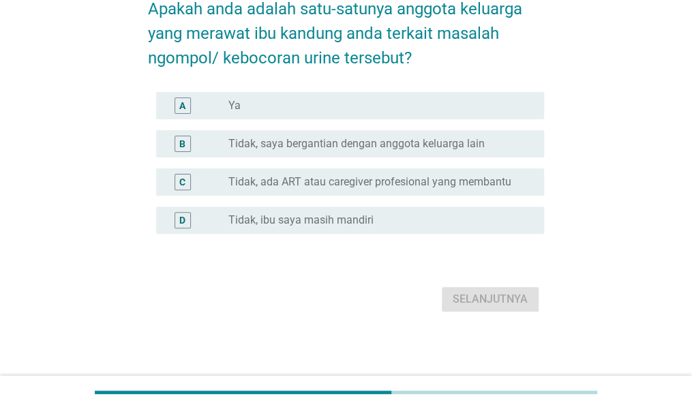
scroll to position [0, 0]
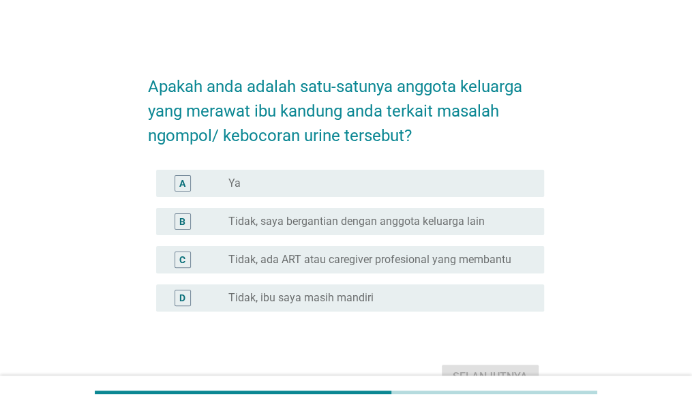
click at [398, 224] on label "Tidak, saya bergantian dengan anggota keluarga lain" at bounding box center [356, 222] width 256 height 14
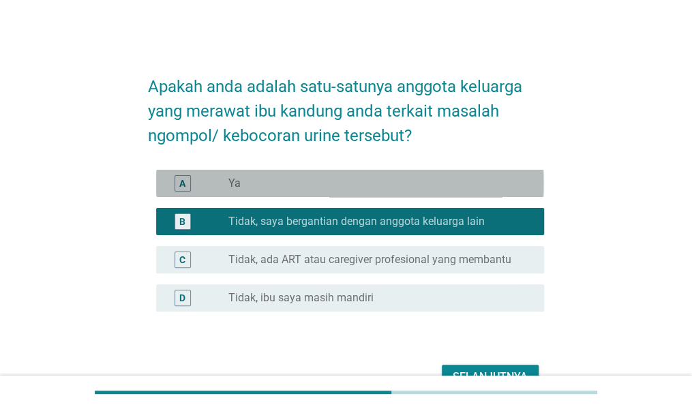
click at [409, 190] on div "radio_button_unchecked Ya" at bounding box center [380, 183] width 305 height 16
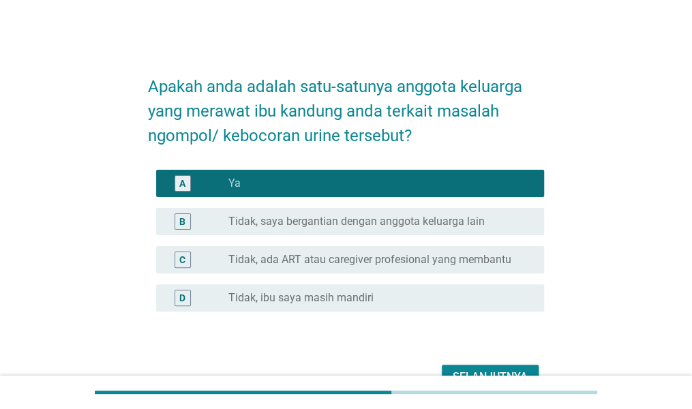
click at [506, 363] on div "Selanjutnya" at bounding box center [346, 377] width 396 height 33
click at [511, 370] on div "Selanjutnya" at bounding box center [490, 377] width 75 height 16
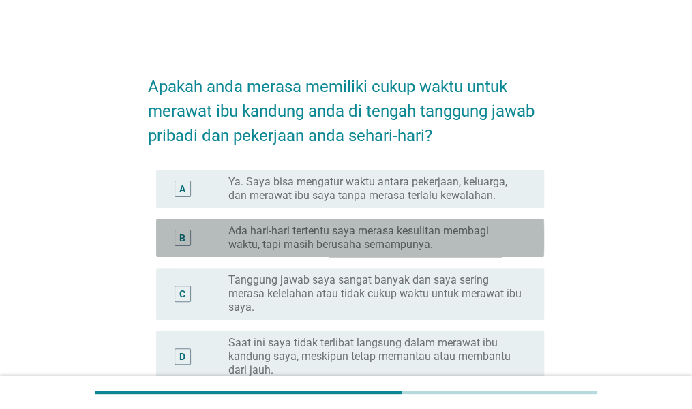
click at [466, 245] on label "Ada hari-hari tertentu saya merasa kesulitan membagi waktu, tapi masih berusaha…" at bounding box center [375, 237] width 294 height 27
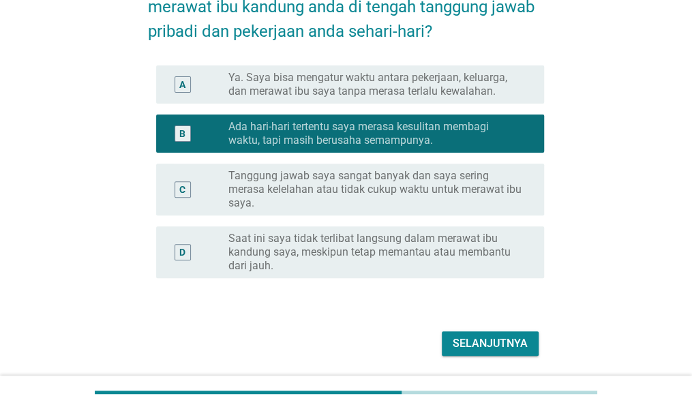
scroll to position [149, 0]
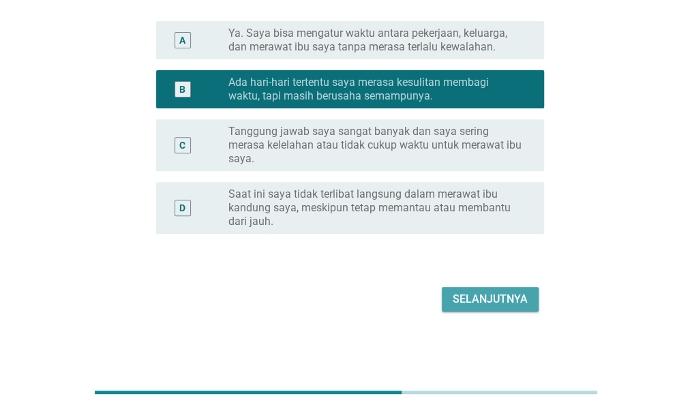
click at [521, 303] on div "Selanjutnya" at bounding box center [490, 299] width 75 height 16
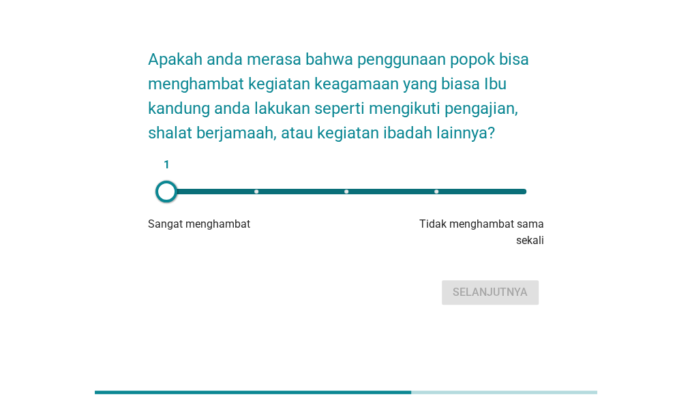
scroll to position [0, 0]
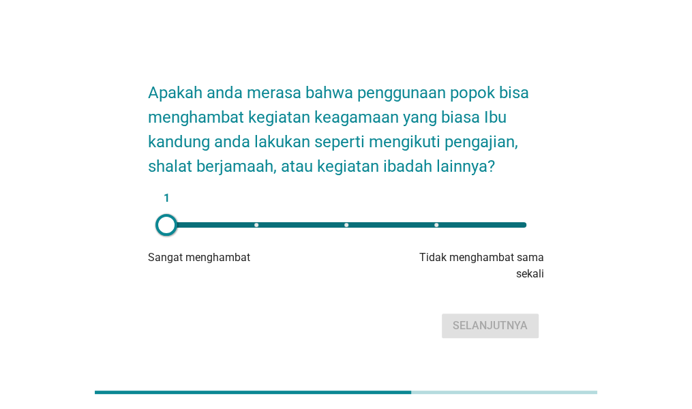
click at [494, 235] on div "1" at bounding box center [346, 224] width 382 height 27
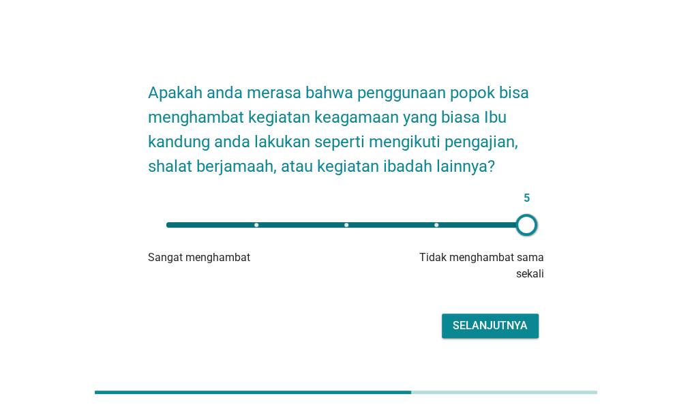
click at [436, 228] on div "5" at bounding box center [346, 224] width 382 height 27
click at [491, 342] on div "Apakah anda merasa bahwa penggunaan popok bisa menghambat kegiatan keagamaan ya…" at bounding box center [346, 204] width 418 height 297
click at [494, 331] on div "Selanjutnya" at bounding box center [490, 326] width 75 height 16
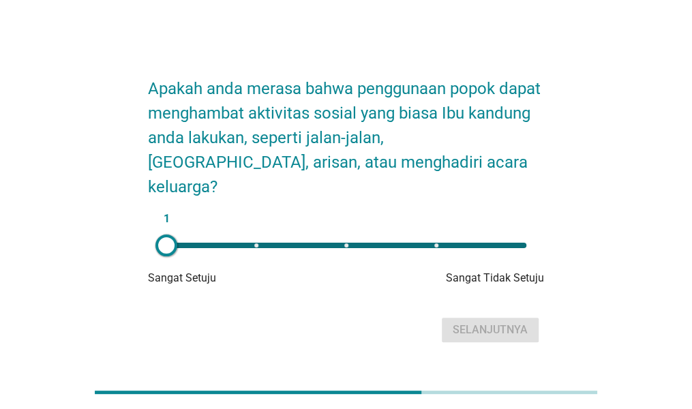
click at [447, 237] on div "1" at bounding box center [346, 245] width 382 height 27
type input "4"
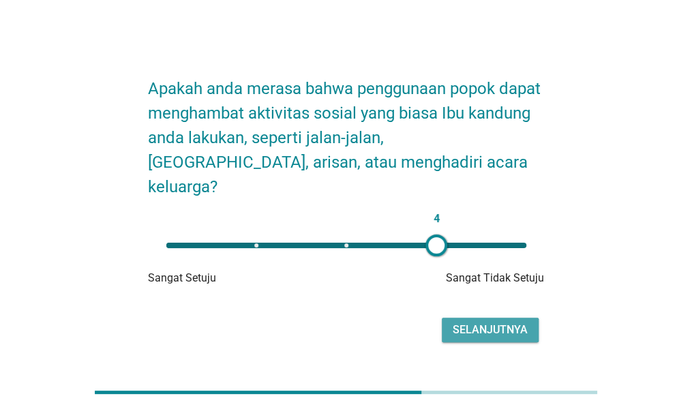
click at [478, 322] on div "Selanjutnya" at bounding box center [490, 330] width 75 height 16
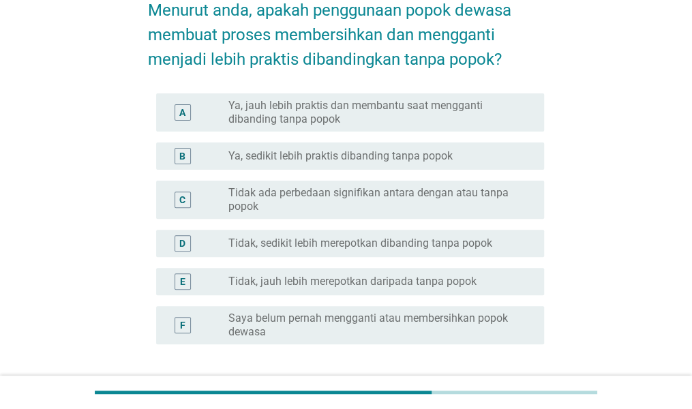
scroll to position [83, 0]
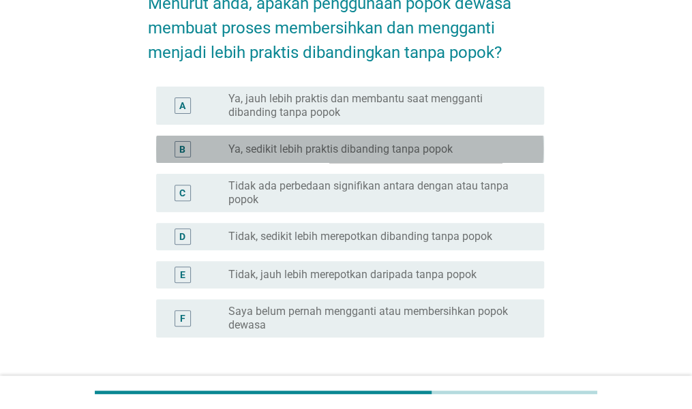
click at [432, 151] on label "Ya, sedikit lebih praktis dibanding tanpa popok" at bounding box center [340, 149] width 224 height 14
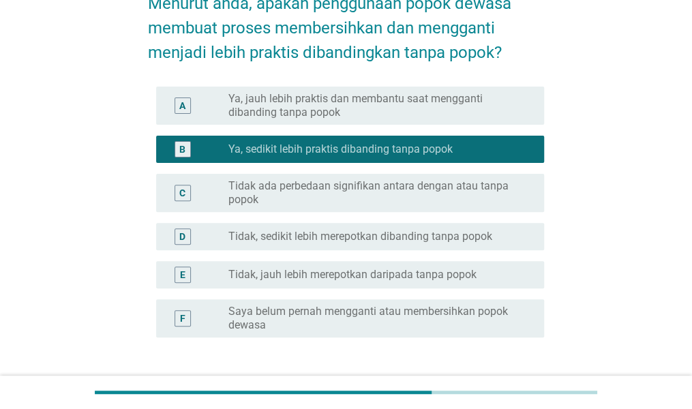
click at [479, 104] on label "Ya, jauh lebih praktis dan membantu saat mengganti dibanding tanpa popok" at bounding box center [375, 105] width 294 height 27
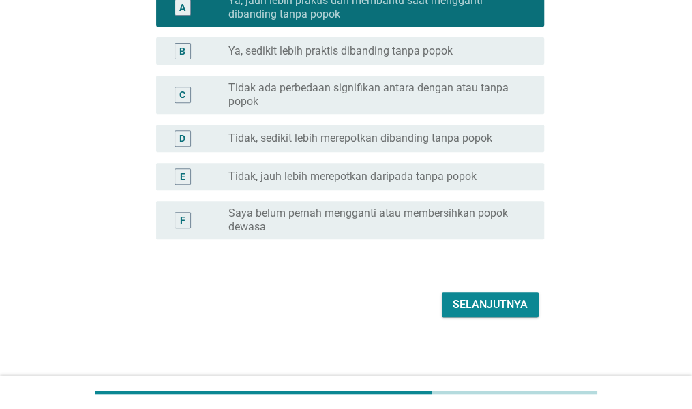
scroll to position [187, 0]
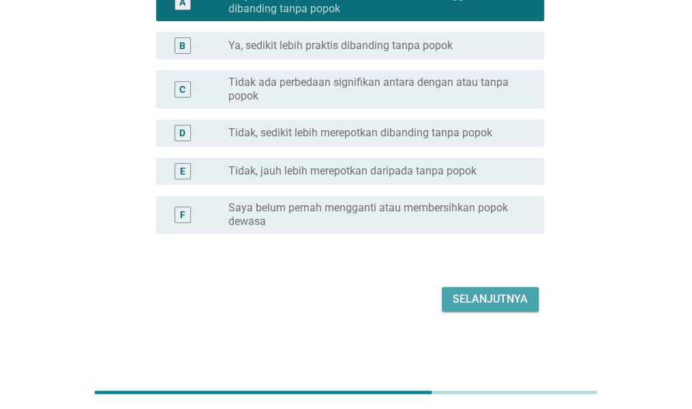
click at [504, 301] on div "Selanjutnya" at bounding box center [490, 299] width 75 height 16
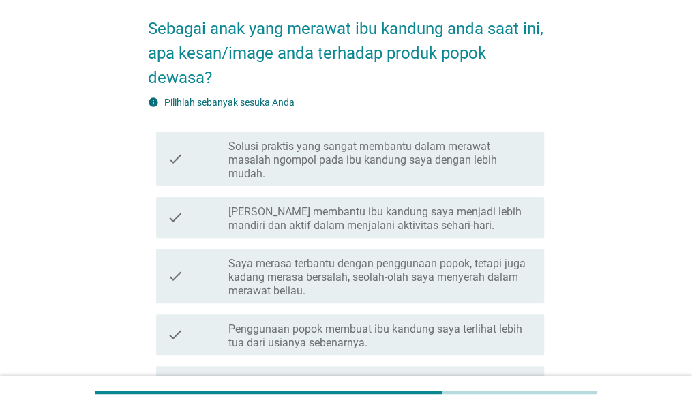
scroll to position [95, 0]
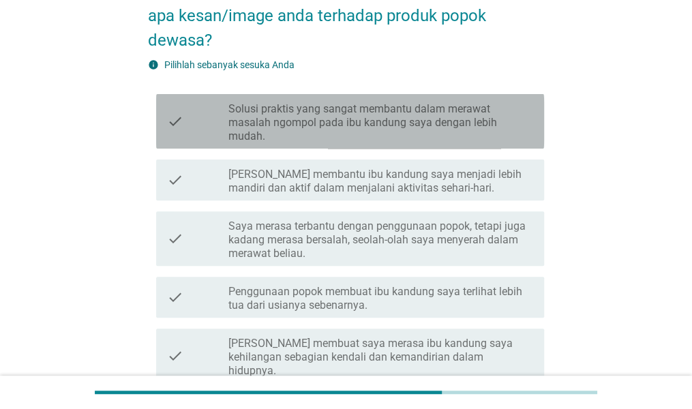
click at [492, 133] on label "Solusi praktis yang sangat membantu dalam merawat masalah ngompol pada ibu kand…" at bounding box center [380, 122] width 305 height 41
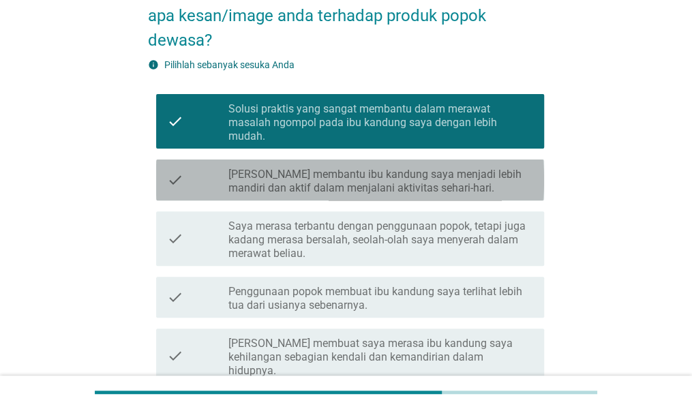
click at [509, 179] on label "[PERSON_NAME] membantu ibu kandung saya menjadi lebih mandiri dan aktif dalam m…" at bounding box center [380, 181] width 305 height 27
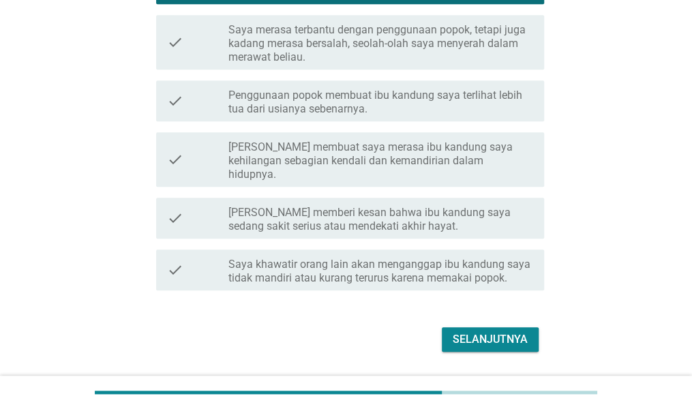
scroll to position [298, 0]
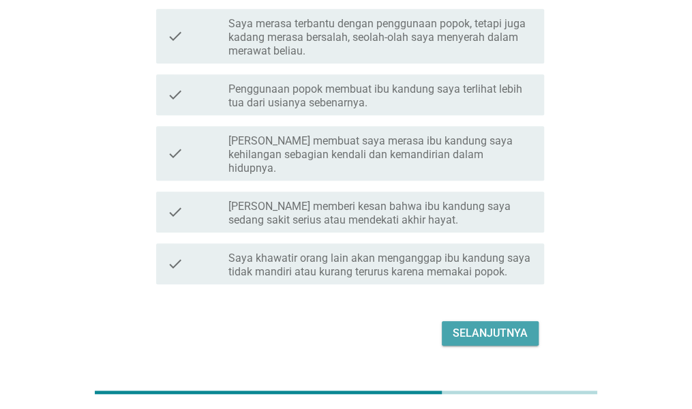
click at [489, 325] on div "Selanjutnya" at bounding box center [490, 333] width 75 height 16
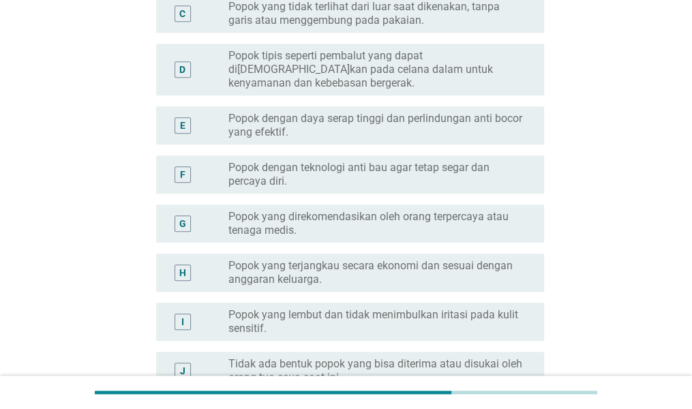
scroll to position [0, 0]
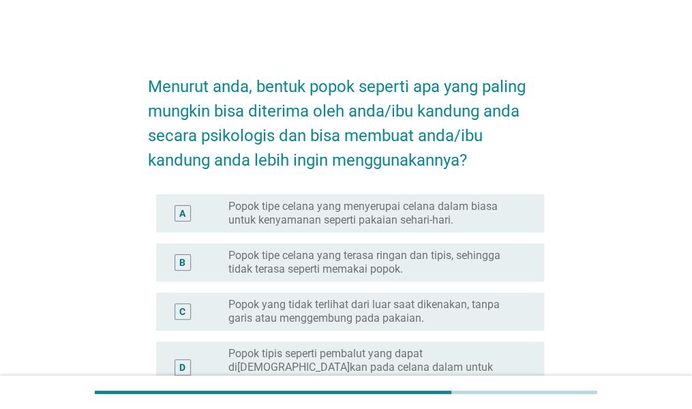
click at [488, 252] on label "Popok tipe celana yang terasa ringan dan tipis, sehingga tidak terasa seperti m…" at bounding box center [375, 262] width 294 height 27
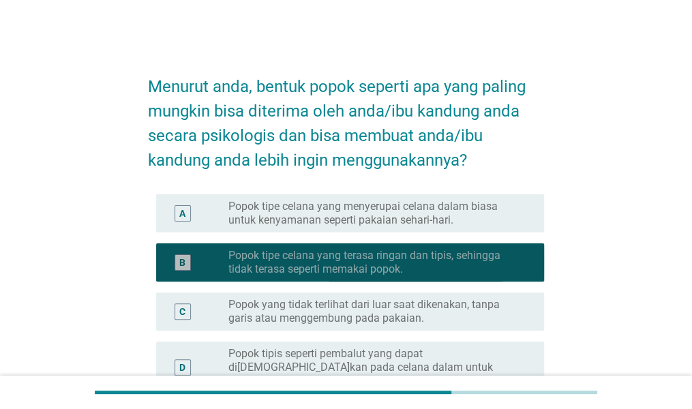
click at [488, 252] on label "Popok tipe celana yang terasa ringan dan tipis, sehingga tidak terasa seperti m…" at bounding box center [375, 262] width 294 height 27
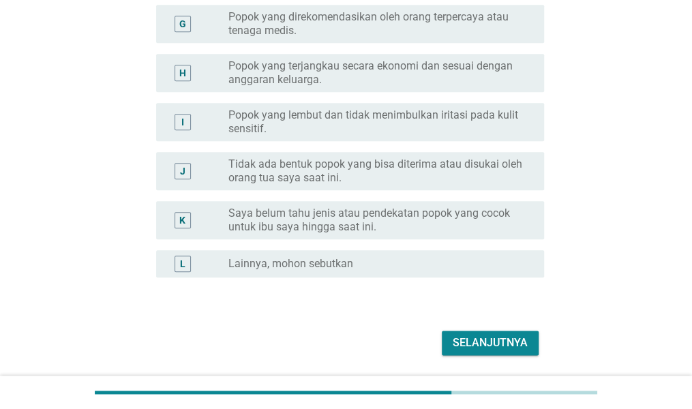
scroll to position [519, 0]
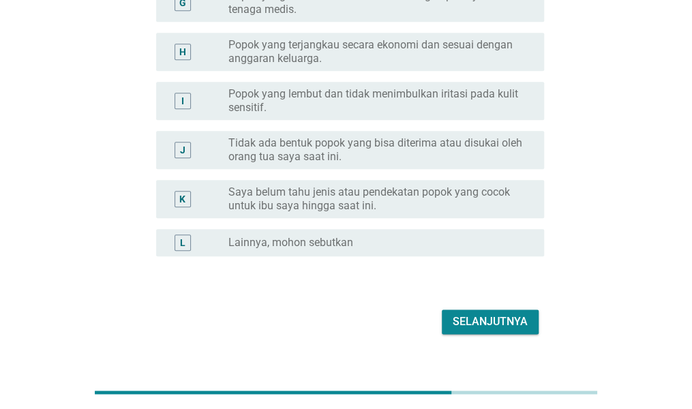
click at [525, 314] on div "Selanjutnya" at bounding box center [490, 322] width 75 height 16
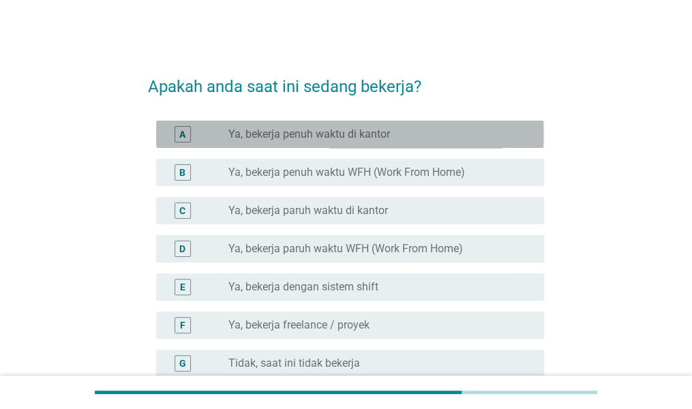
click at [462, 123] on div "A radio_button_unchecked Ya, bekerja penuh waktu di kantor" at bounding box center [350, 134] width 388 height 27
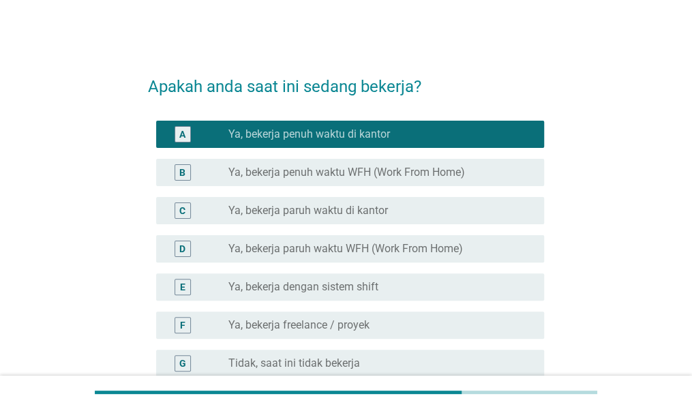
scroll to position [60, 0]
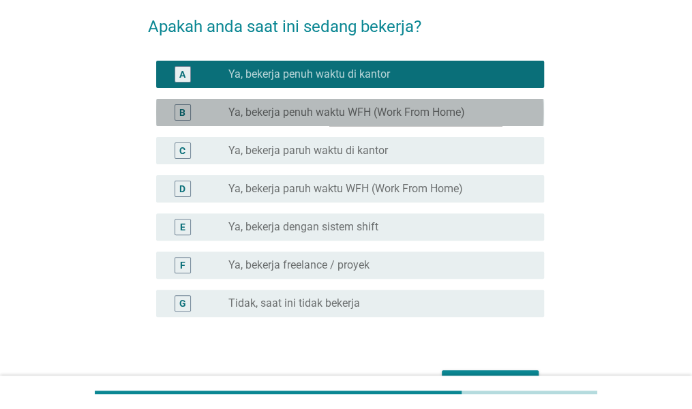
click at [498, 106] on div "radio_button_unchecked Ya, bekerja penuh waktu WFH (Work From Home)" at bounding box center [375, 113] width 294 height 14
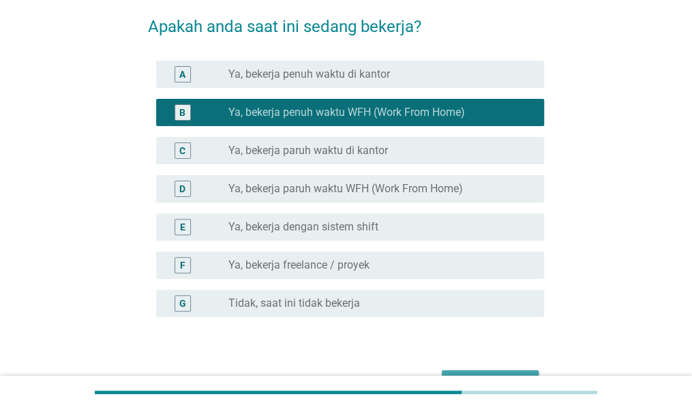
click at [521, 373] on button "Selanjutnya" at bounding box center [490, 382] width 97 height 25
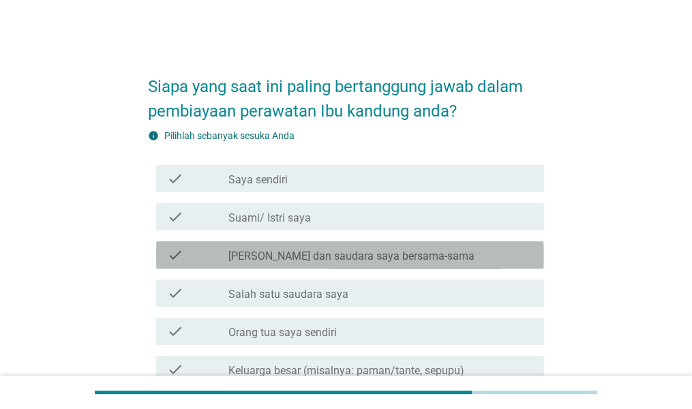
click at [421, 258] on div "check_box_outline_blank [PERSON_NAME] dan saudara saya bersama-sama" at bounding box center [380, 255] width 305 height 16
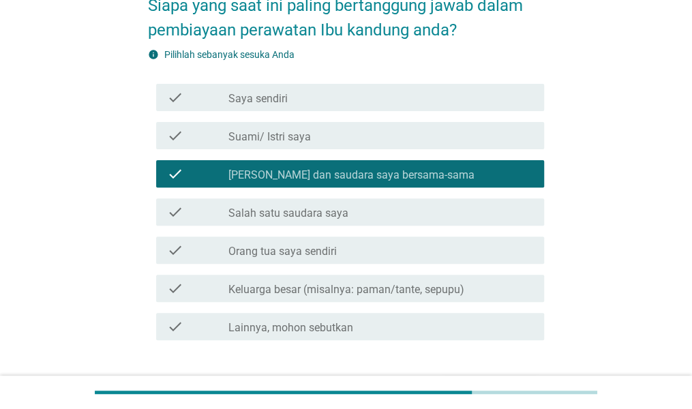
scroll to position [155, 0]
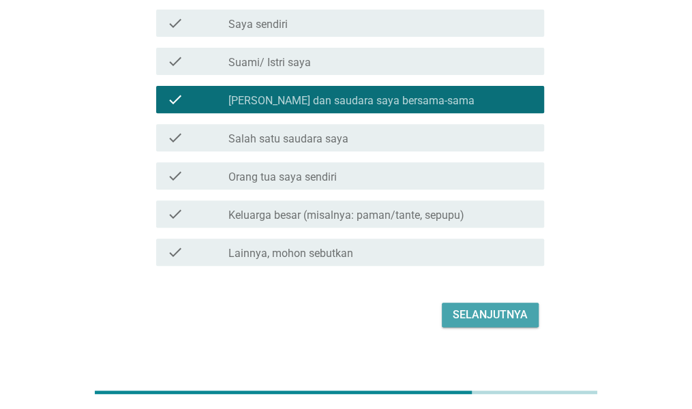
click at [485, 325] on button "Selanjutnya" at bounding box center [490, 315] width 97 height 25
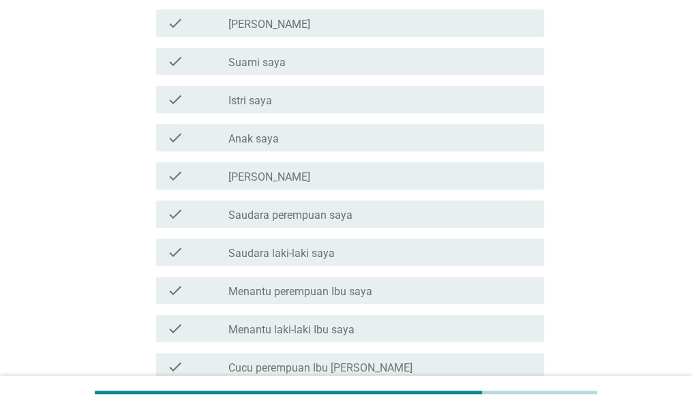
scroll to position [0, 0]
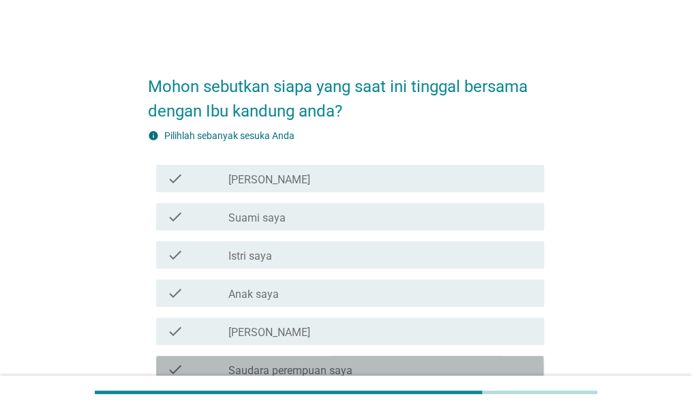
click at [408, 369] on div "check_box_outline_blank Saudara perempuan saya" at bounding box center [380, 369] width 305 height 16
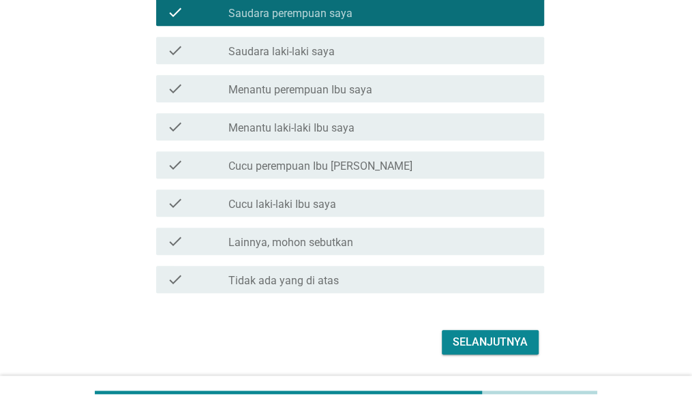
scroll to position [391, 0]
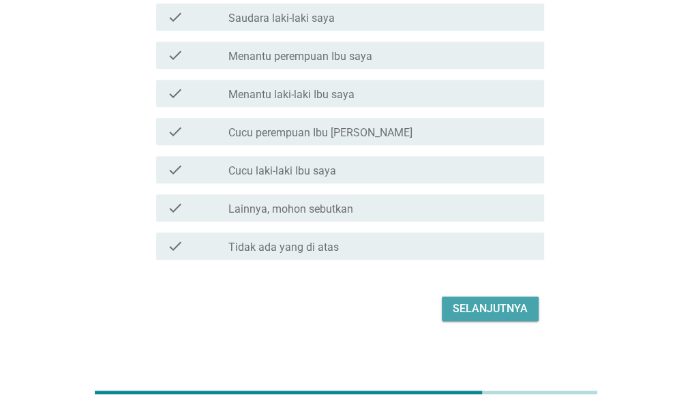
click at [526, 317] on button "Selanjutnya" at bounding box center [490, 309] width 97 height 25
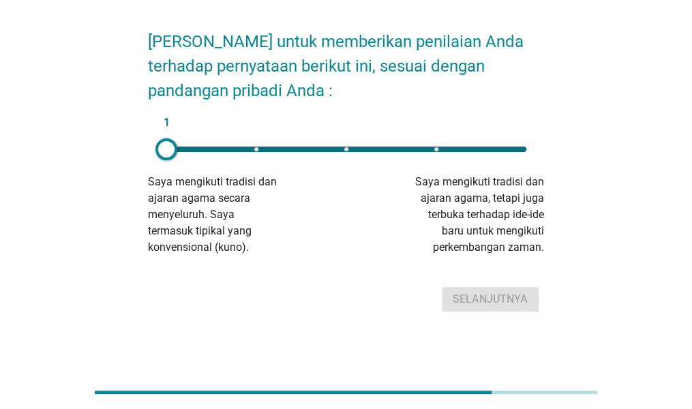
scroll to position [0, 0]
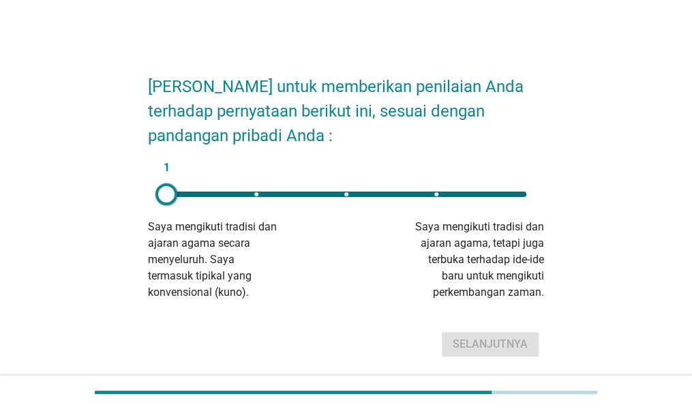
click at [379, 192] on div "1" at bounding box center [346, 194] width 360 height 5
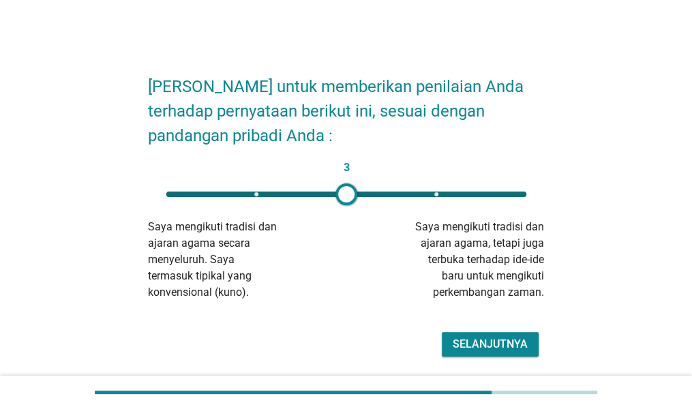
click at [414, 190] on div "3" at bounding box center [346, 194] width 382 height 27
click at [485, 342] on div "Selanjutnya" at bounding box center [490, 344] width 75 height 16
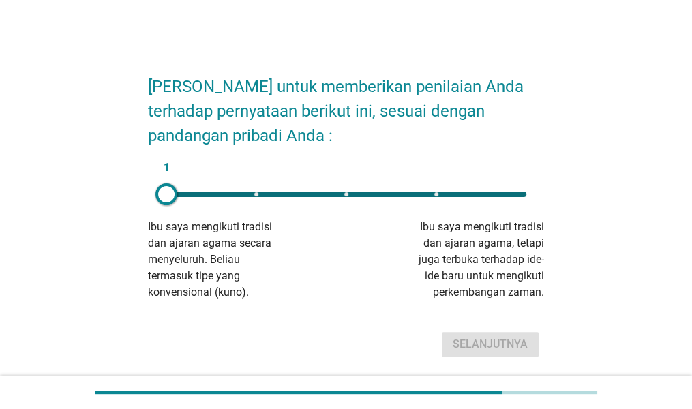
click at [250, 190] on div "1" at bounding box center [346, 194] width 382 height 27
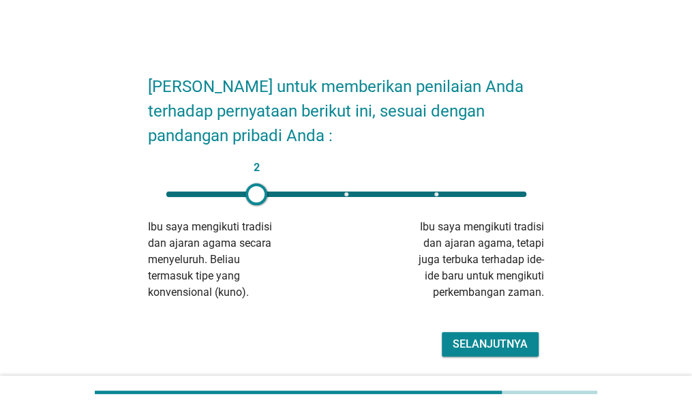
click at [342, 194] on div "2" at bounding box center [346, 194] width 360 height 5
type input "3"
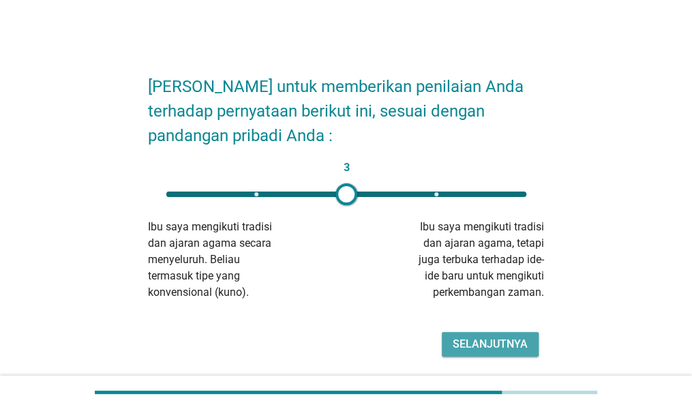
click at [497, 333] on button "Selanjutnya" at bounding box center [490, 344] width 97 height 25
